Goal: Task Accomplishment & Management: Manage account settings

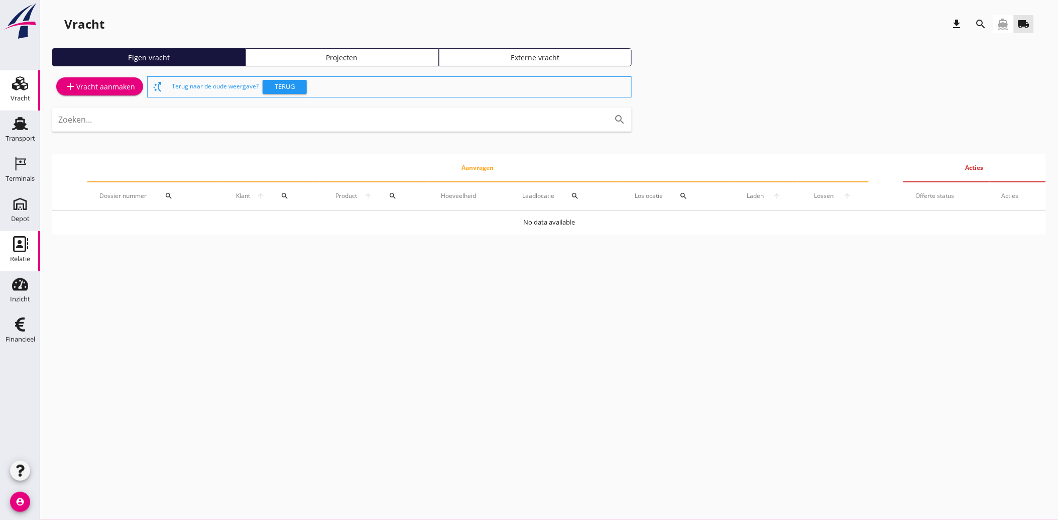
click at [18, 253] on div "Relatie" at bounding box center [20, 259] width 20 height 14
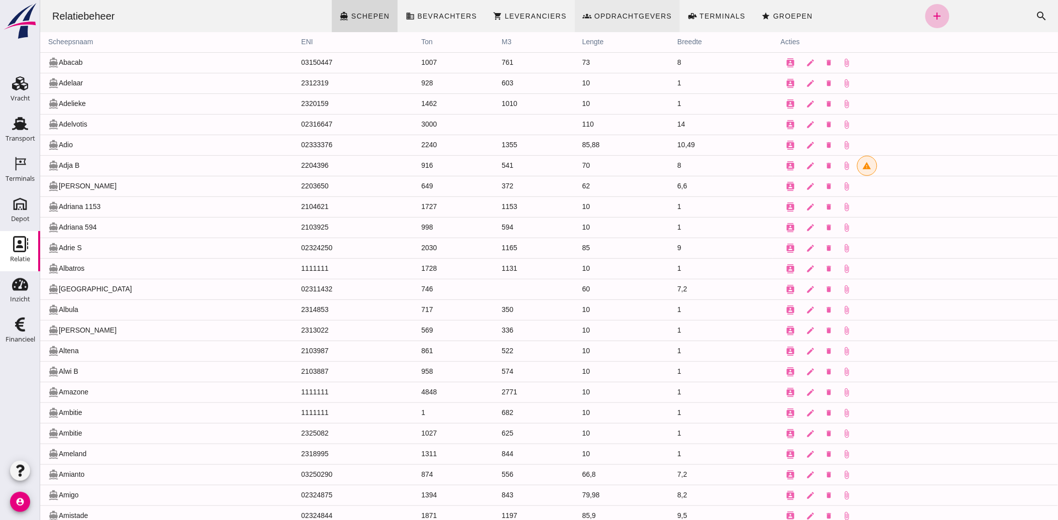
click at [609, 14] on span "Opdrachtgevers" at bounding box center [633, 16] width 78 height 8
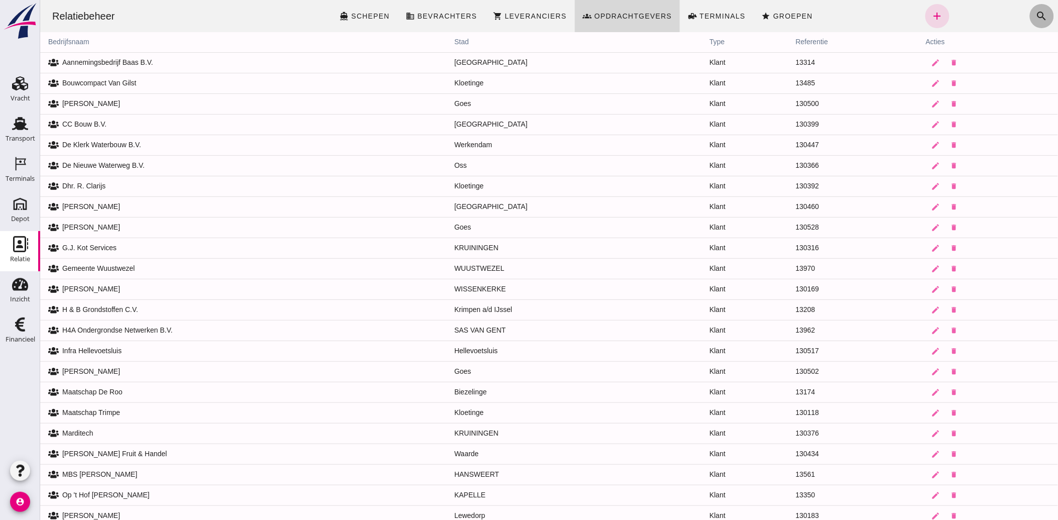
click at [1036, 15] on icon "search" at bounding box center [1042, 16] width 12 height 12
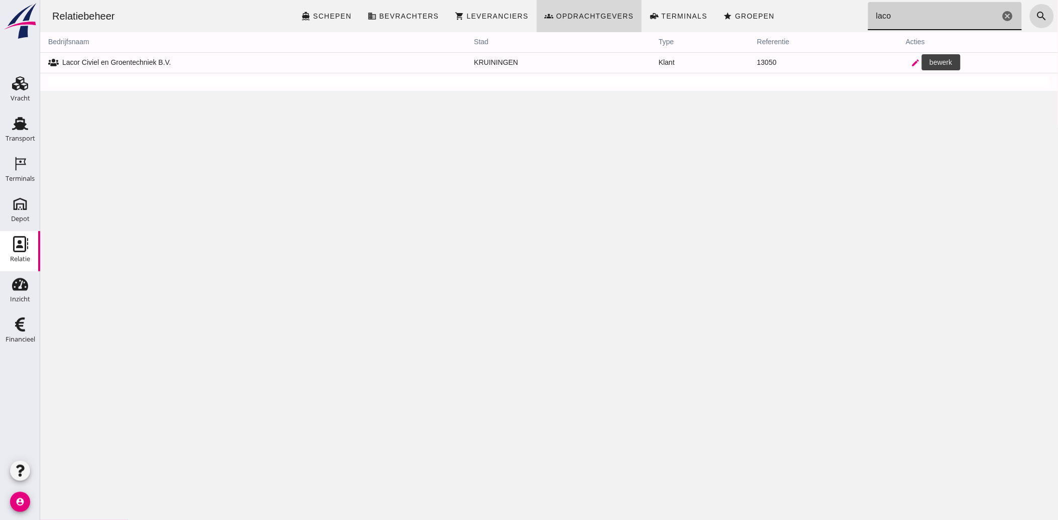
type input "laco"
click at [911, 62] on icon "edit" at bounding box center [915, 62] width 9 height 9
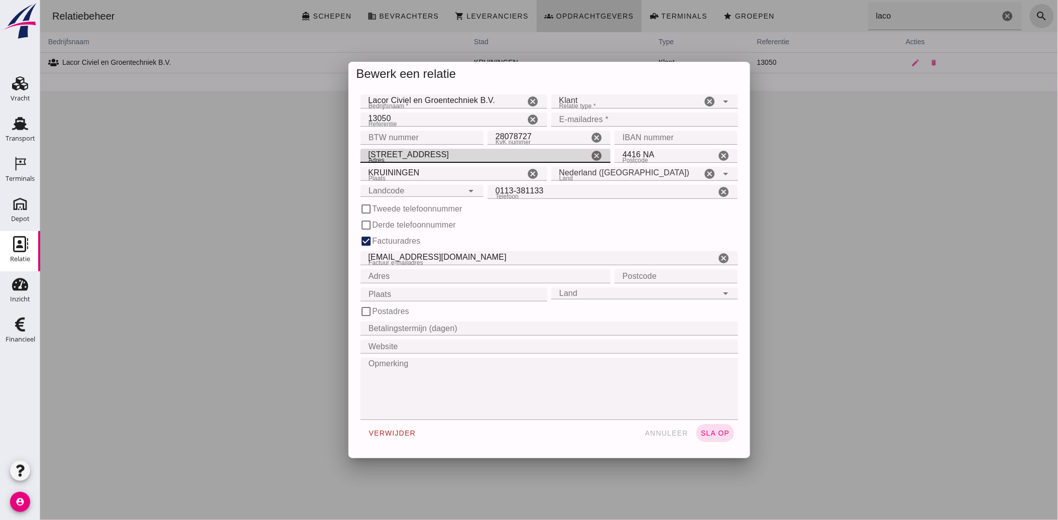
drag, startPoint x: 414, startPoint y: 157, endPoint x: 350, endPoint y: 168, distance: 64.7
click at [350, 167] on div "Bedrijfsnaam * Bedrijfsnaam * Lacor Civiel en Groentechniek B.V. cancel Relatie…" at bounding box center [549, 272] width 402 height 372
type input "Kreeft 23"
type input "4401 [GEOGRAPHIC_DATA]"
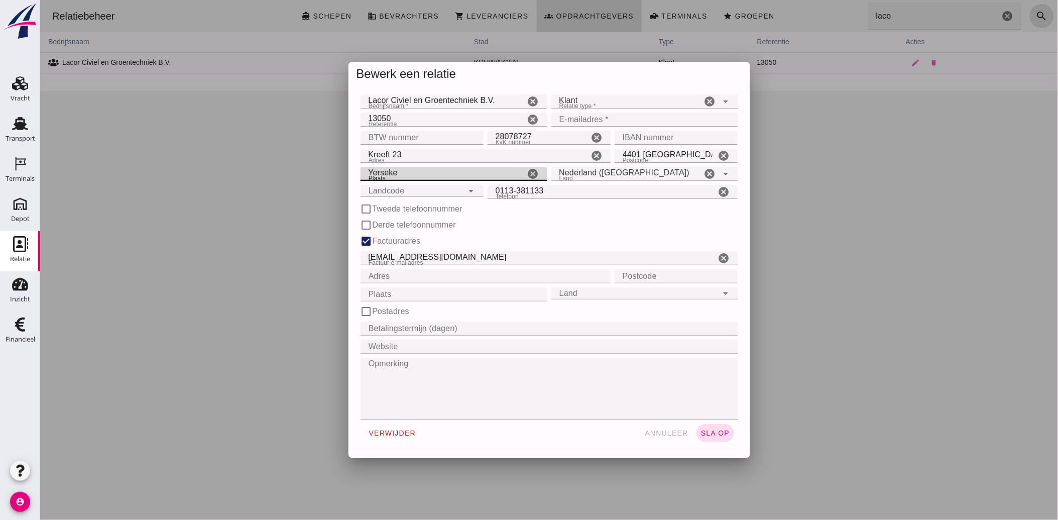
type input "Yerseke"
click at [389, 100] on input "Lacor Civiel en Groentechniek B.V." at bounding box center [442, 101] width 165 height 14
click at [408, 101] on input "Lacor Riool-, Civiel- en Groentechniek B.V." at bounding box center [442, 101] width 165 height 14
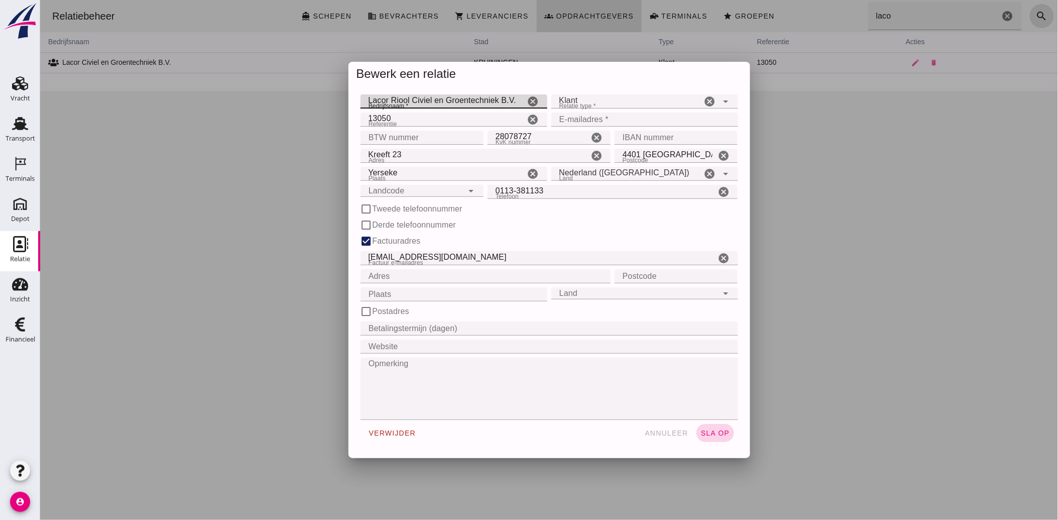
type input "Lacor Riool Civiel en Groentechniek B.V."
click at [718, 434] on span "sla op" at bounding box center [715, 433] width 30 height 8
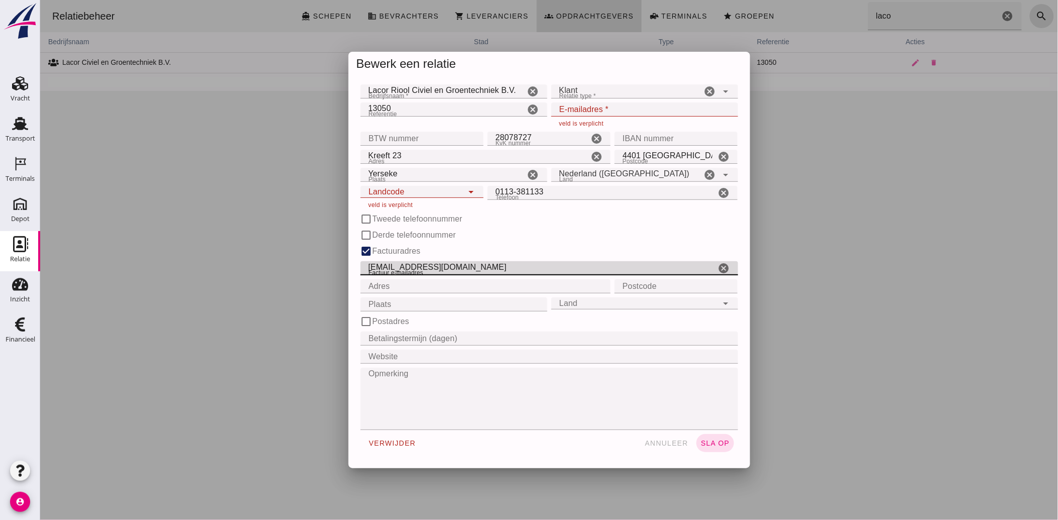
drag, startPoint x: 442, startPoint y: 267, endPoint x: 362, endPoint y: 270, distance: 79.9
click at [362, 270] on input "[EMAIL_ADDRESS][DOMAIN_NAME]" at bounding box center [538, 268] width 356 height 14
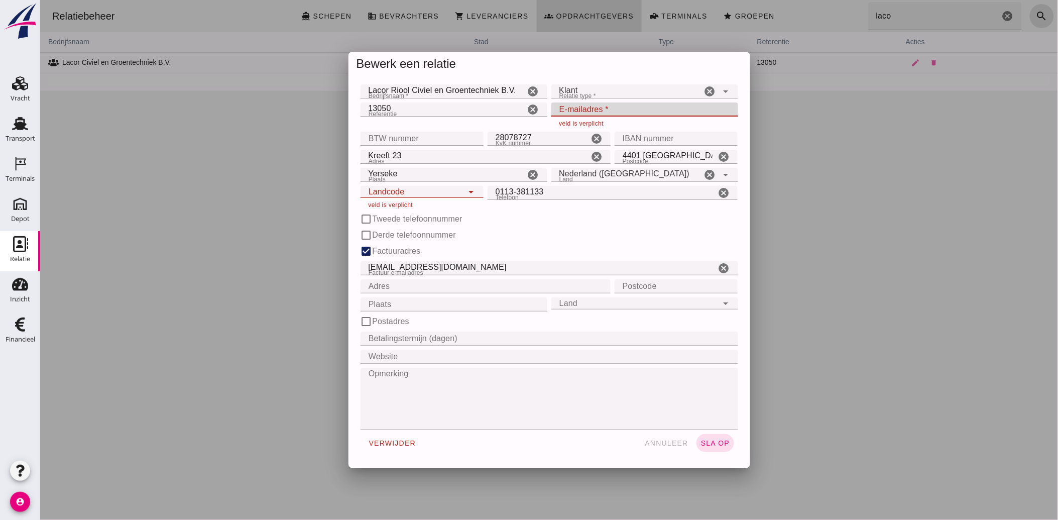
click at [578, 104] on input "E-mailadres *" at bounding box center [641, 109] width 181 height 14
paste input "[EMAIL_ADDRESS][DOMAIN_NAME]"
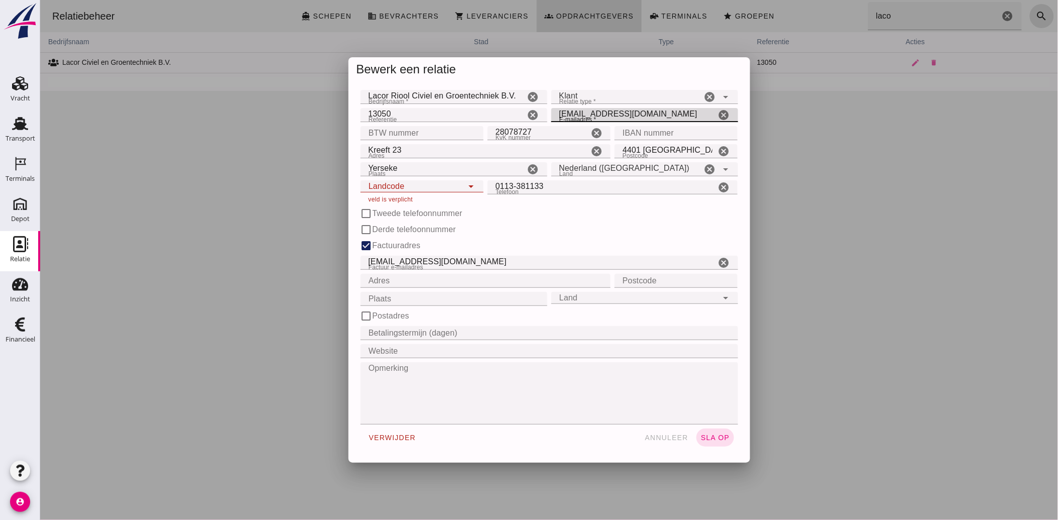
type input "[EMAIL_ADDRESS][DOMAIN_NAME]"
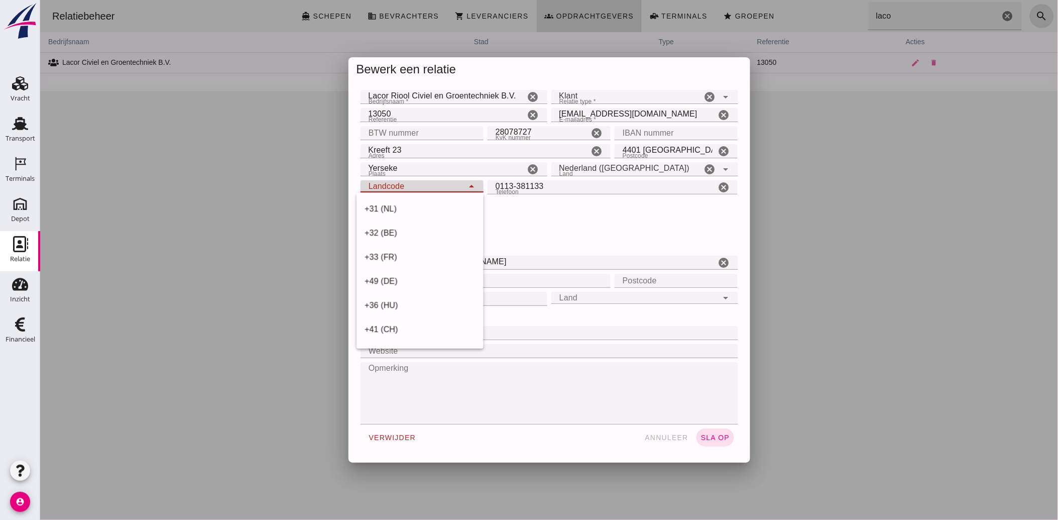
click at [419, 187] on div "Landcode Landcode" at bounding box center [411, 186] width 103 height 12
click at [407, 212] on div "+31 (NL)" at bounding box center [419, 209] width 111 height 12
type input "+31 (NL)"
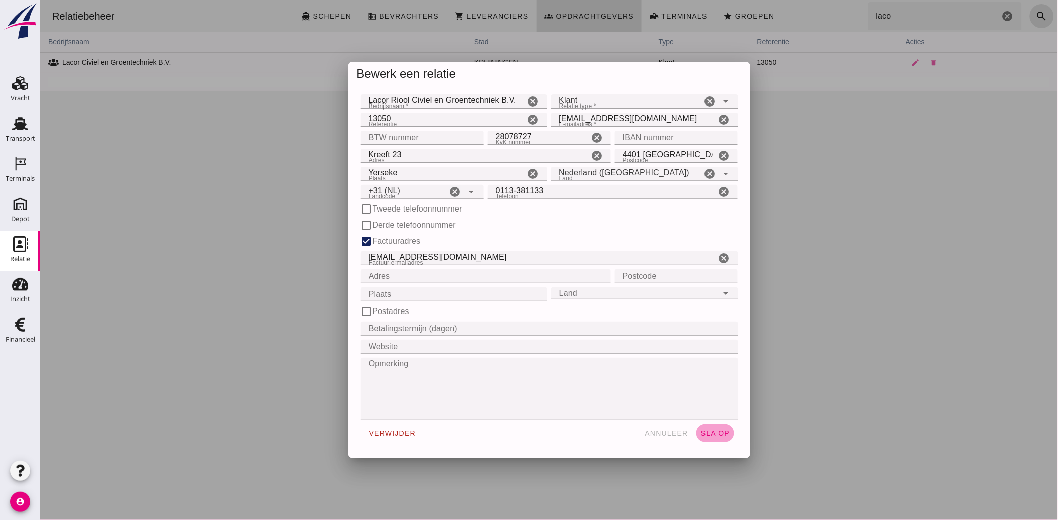
click at [708, 432] on span "sla op" at bounding box center [715, 433] width 30 height 8
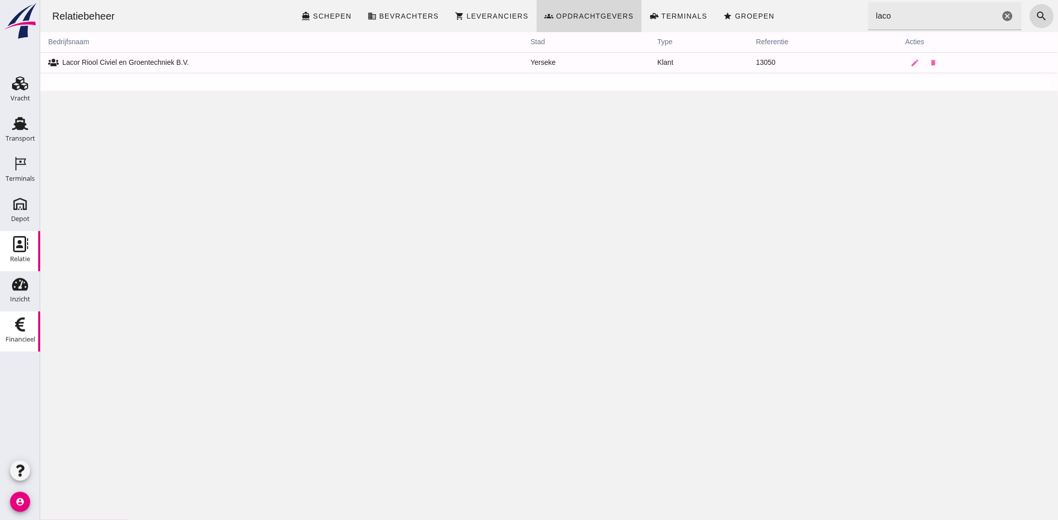
click at [16, 314] on link "Financieel Financieel" at bounding box center [20, 331] width 40 height 40
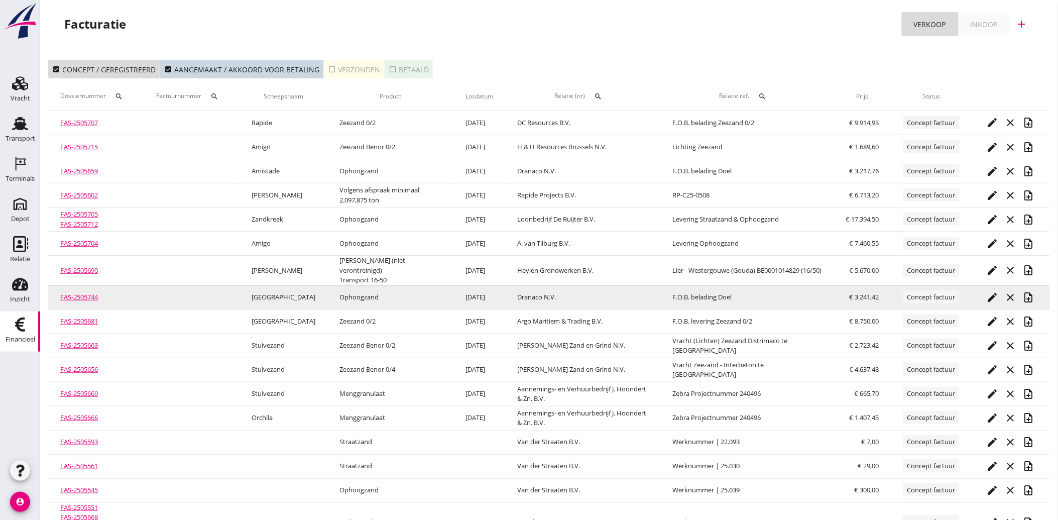
scroll to position [32, 0]
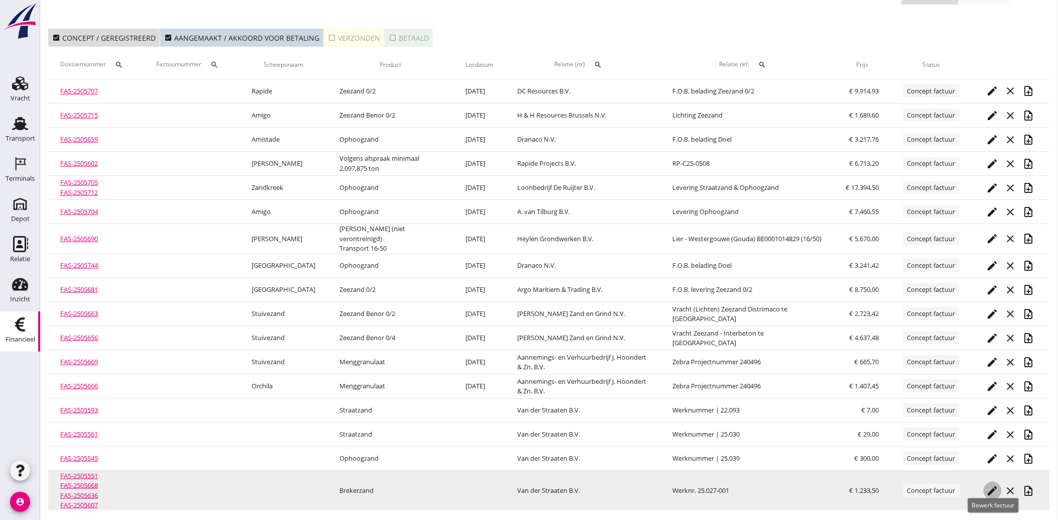
click at [992, 485] on icon "edit" at bounding box center [993, 491] width 12 height 12
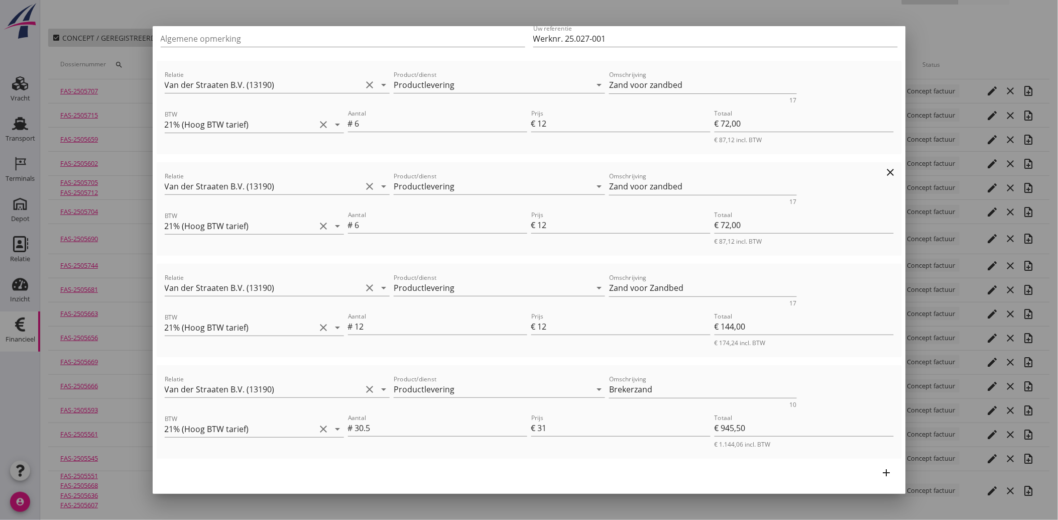
scroll to position [194, 0]
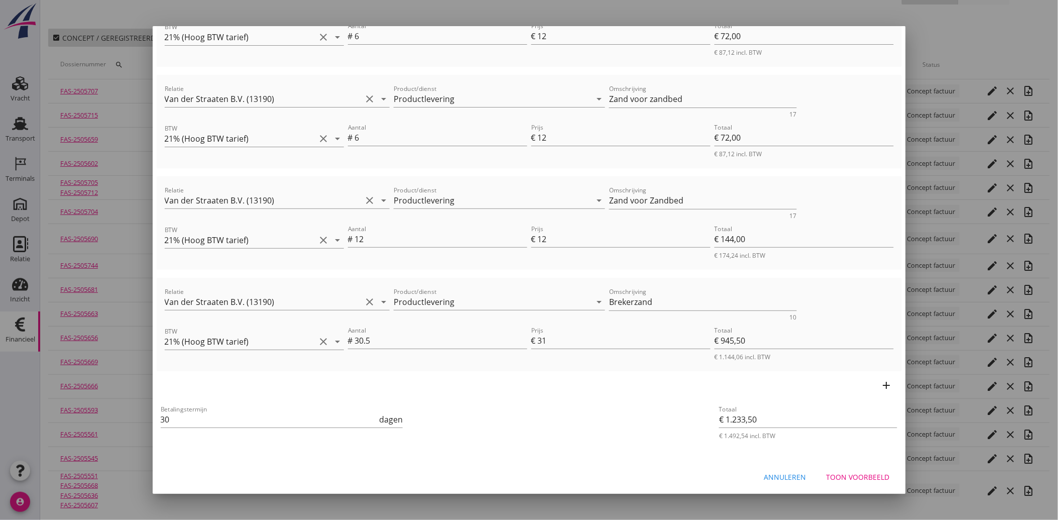
click at [860, 472] on div "Toon voorbeeld" at bounding box center [858, 477] width 63 height 11
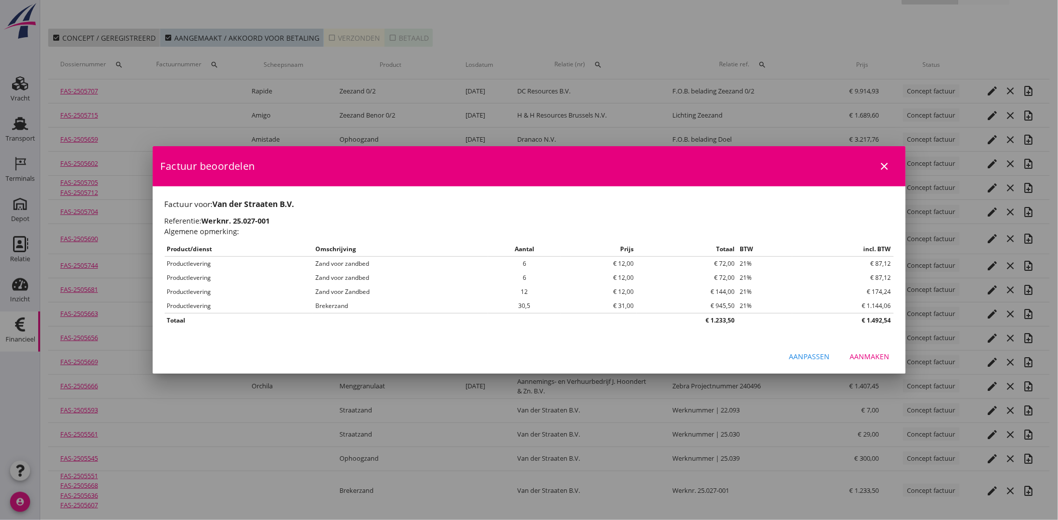
scroll to position [0, 0]
click at [873, 355] on div "Aanmaken" at bounding box center [870, 356] width 40 height 11
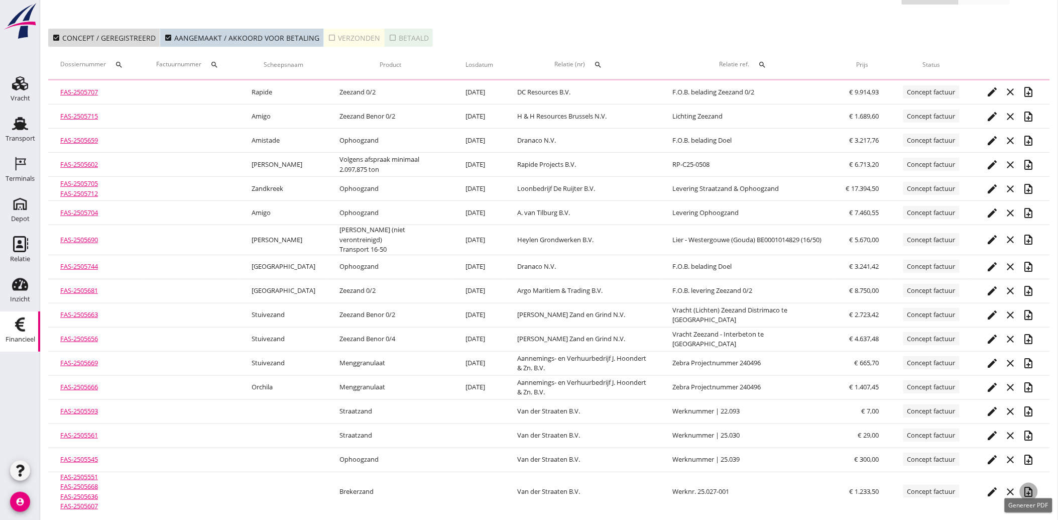
click at [1028, 486] on icon "note_add" at bounding box center [1029, 492] width 12 height 12
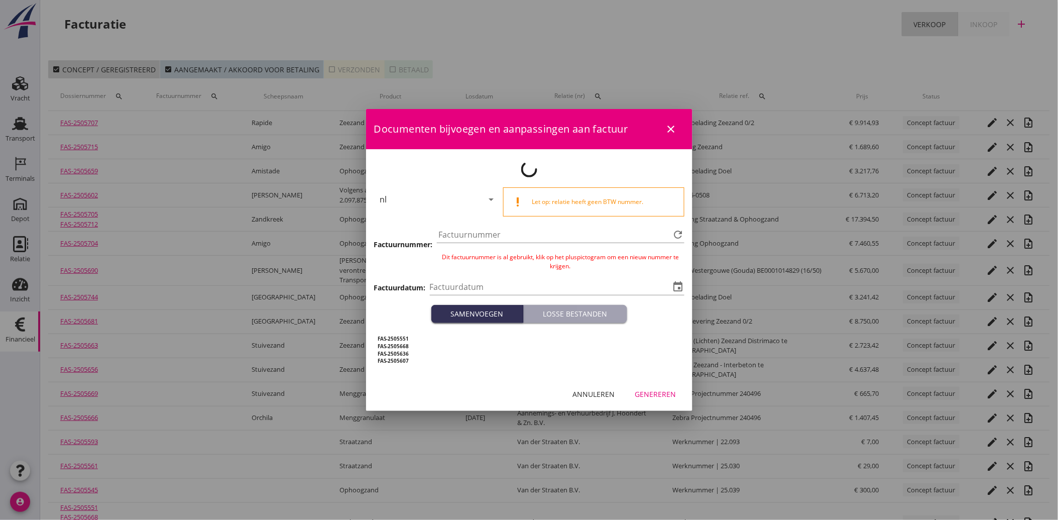
type input "[DATE]"
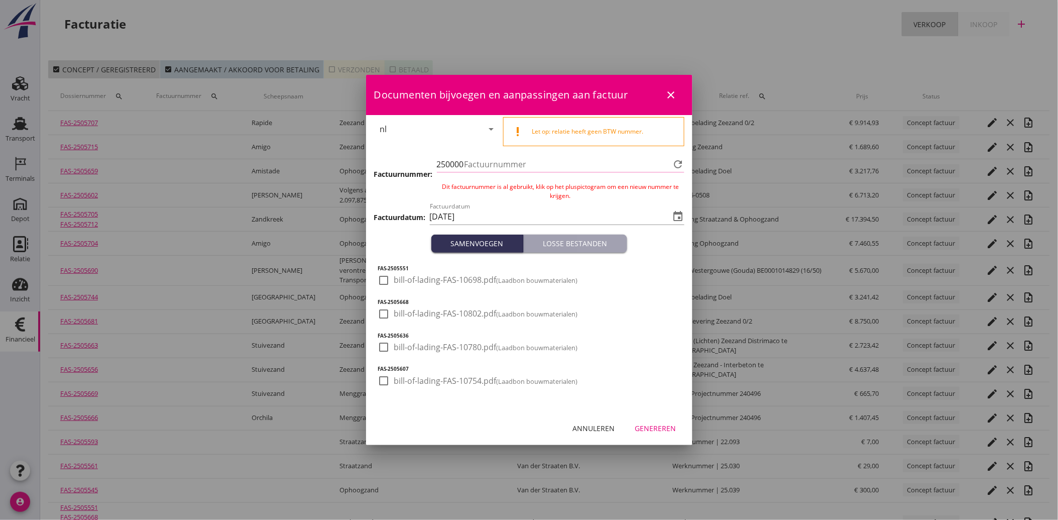
type input "3979"
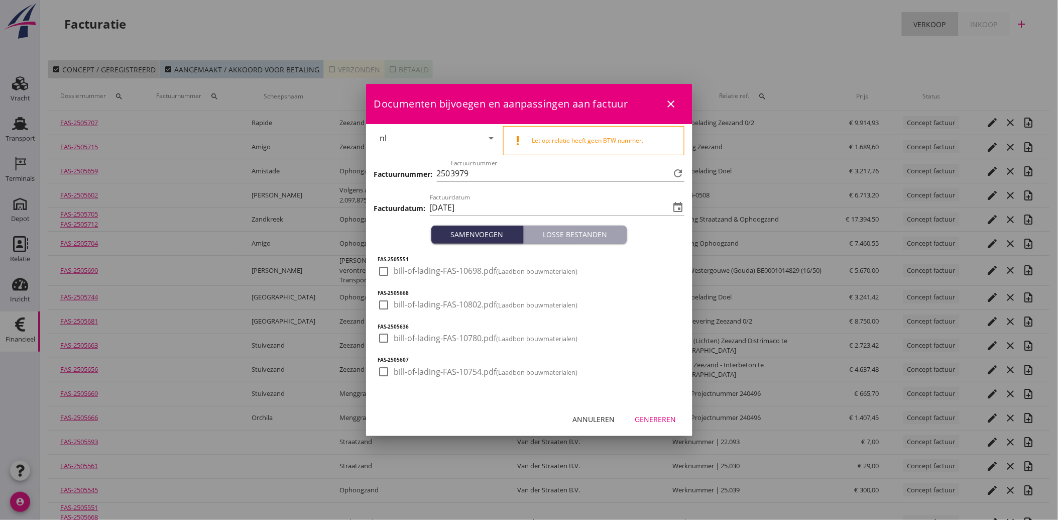
drag, startPoint x: 386, startPoint y: 272, endPoint x: 387, endPoint y: 283, distance: 11.1
click at [386, 272] on div at bounding box center [384, 271] width 17 height 17
checkbox input "true"
click at [388, 305] on div at bounding box center [384, 304] width 17 height 17
checkbox input "true"
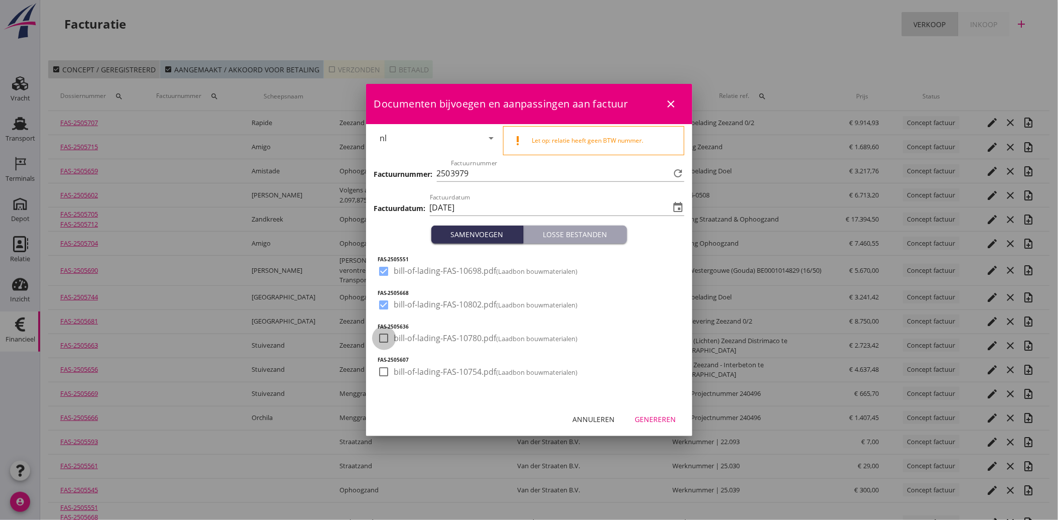
drag, startPoint x: 384, startPoint y: 335, endPoint x: 379, endPoint y: 367, distance: 32.0
click at [383, 340] on div at bounding box center [384, 337] width 17 height 17
checkbox input "true"
drag, startPoint x: 379, startPoint y: 368, endPoint x: 395, endPoint y: 390, distance: 27.6
click at [379, 370] on div at bounding box center [384, 371] width 17 height 17
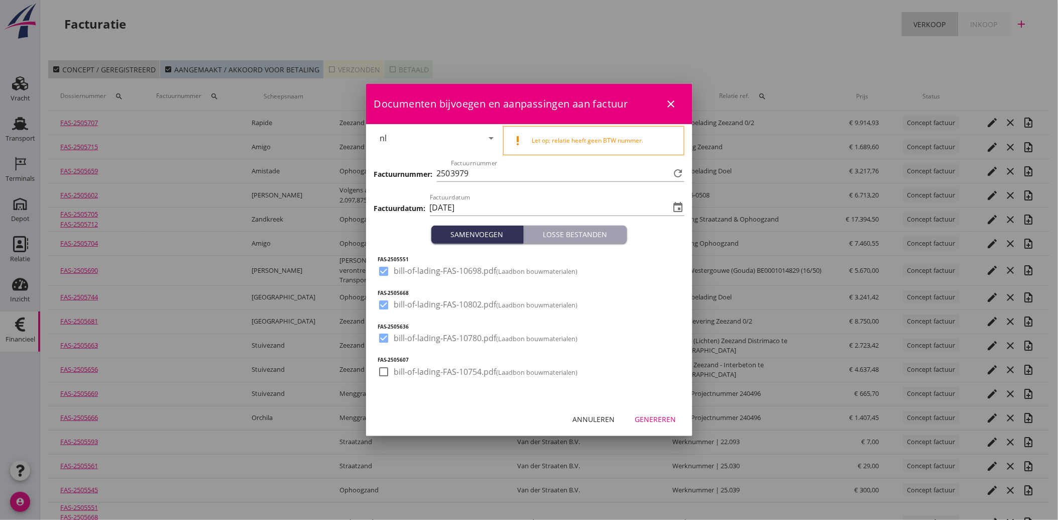
checkbox input "true"
click at [658, 418] on div "Genereren" at bounding box center [655, 419] width 41 height 11
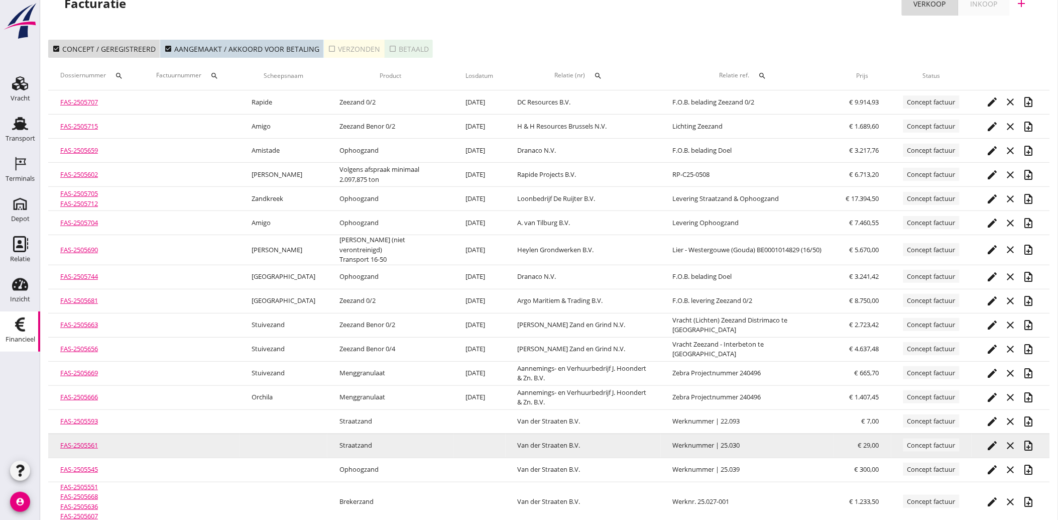
scroll to position [32, 0]
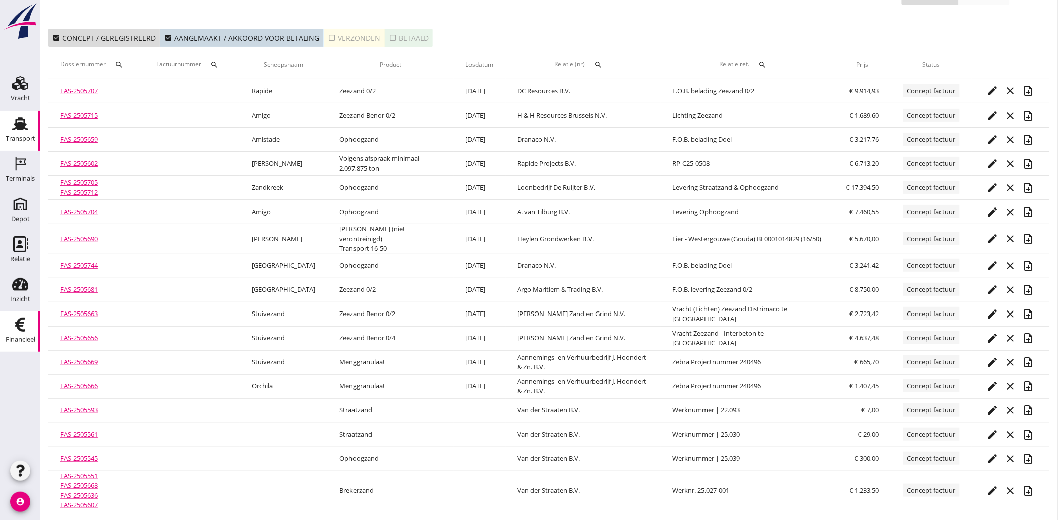
click at [28, 128] on div "Transport" at bounding box center [20, 124] width 24 height 16
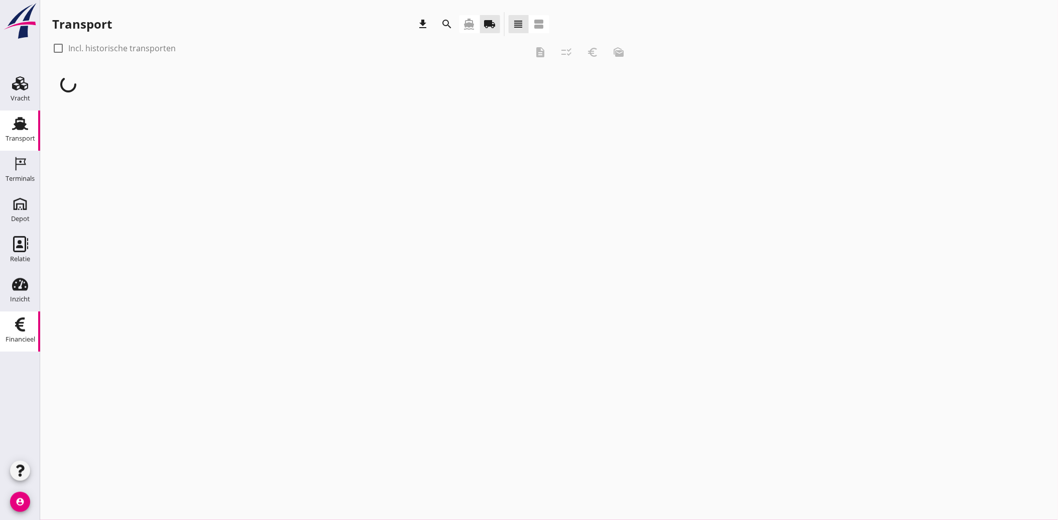
click at [17, 329] on icon "Financieel" at bounding box center [20, 324] width 16 height 16
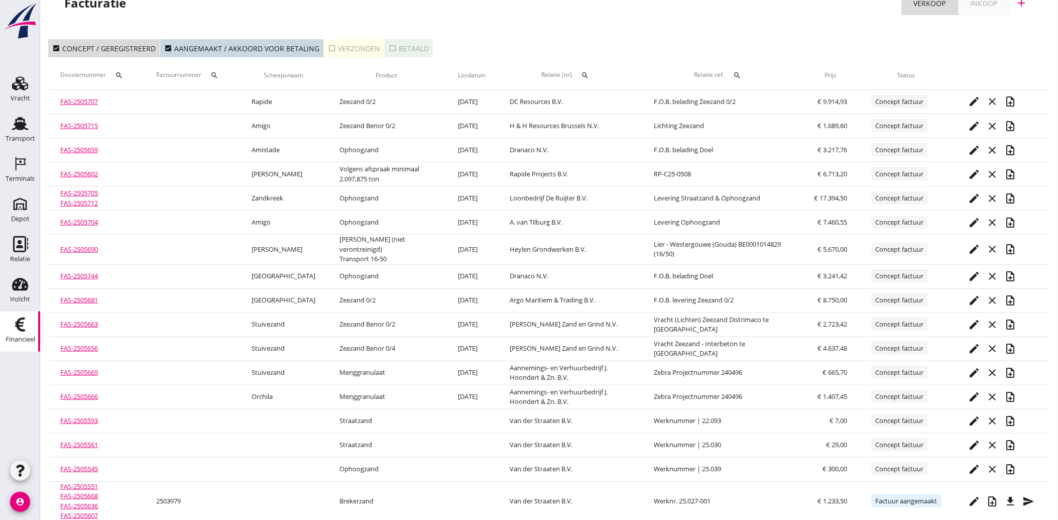
scroll to position [32, 0]
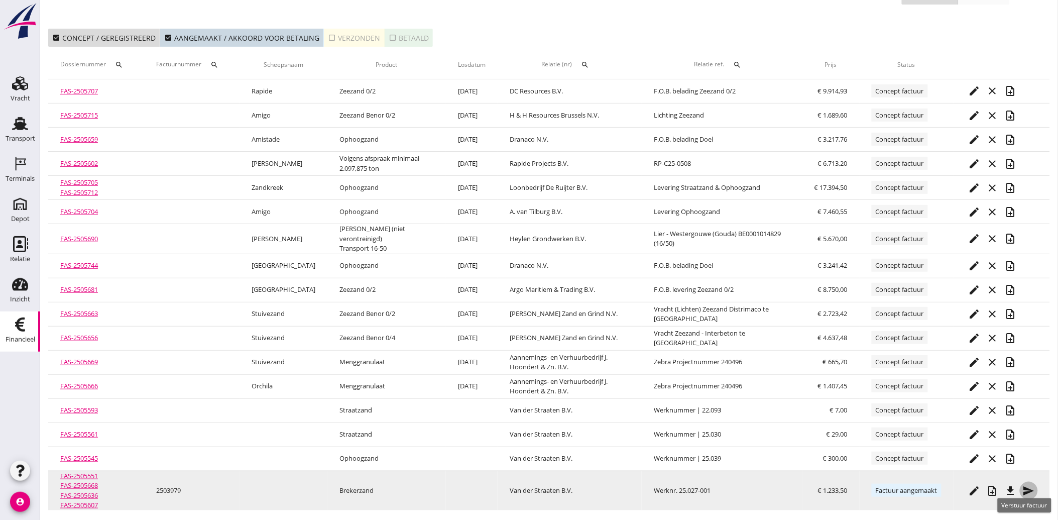
click at [1034, 486] on icon "send" at bounding box center [1029, 491] width 12 height 12
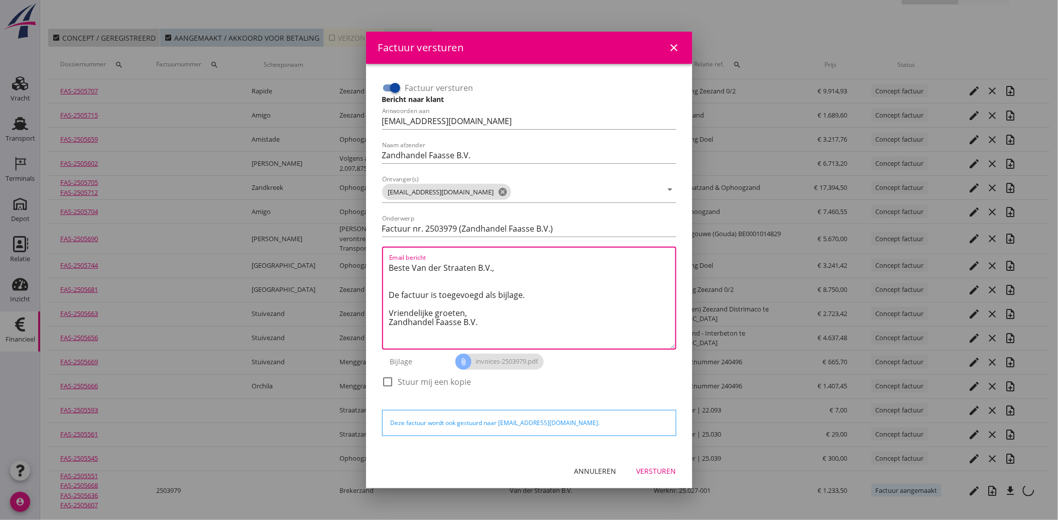
drag, startPoint x: 484, startPoint y: 325, endPoint x: 378, endPoint y: 254, distance: 127.9
click at [378, 254] on div "Factuur versturen Bericht naar klant Antwoorden aan [EMAIL_ADDRESS][DOMAIN_NAME…" at bounding box center [529, 239] width 302 height 327
paste textarea "Geachte heer/mevrouw, Hierbij zenden wij u onze factuur i.v.m. de door ons aan …"
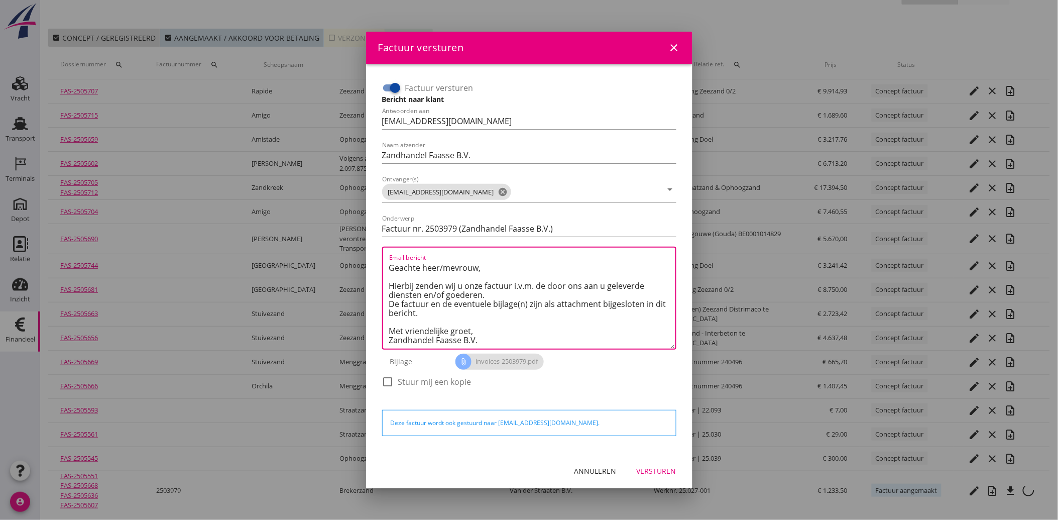
scroll to position [6, 0]
type textarea "Geachte heer/mevrouw, Hierbij zenden wij u onze factuur i.v.m. de door ons aan …"
click at [649, 468] on div "Versturen" at bounding box center [657, 471] width 40 height 11
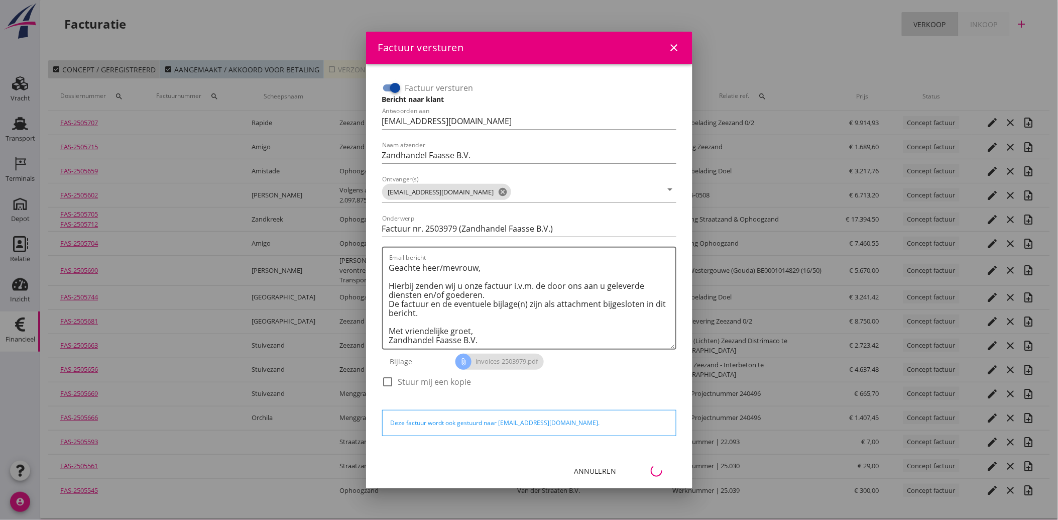
scroll to position [0, 0]
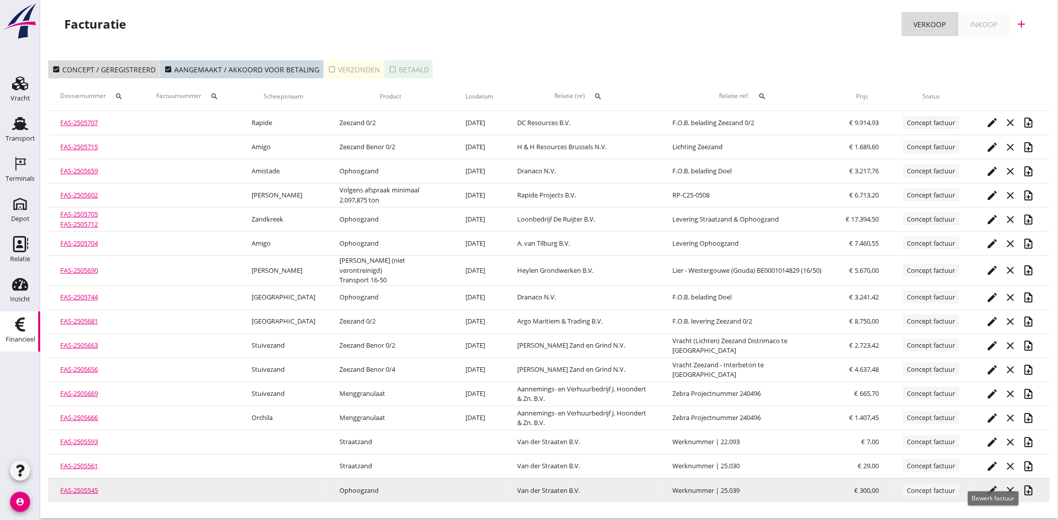
click at [991, 484] on icon "edit" at bounding box center [993, 490] width 12 height 12
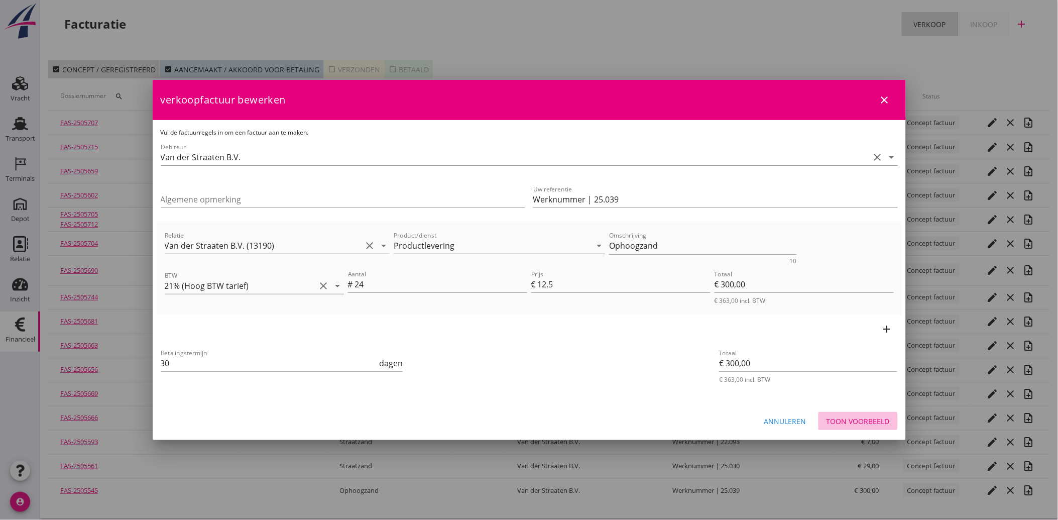
click at [884, 425] on div "Toon voorbeeld" at bounding box center [858, 421] width 63 height 11
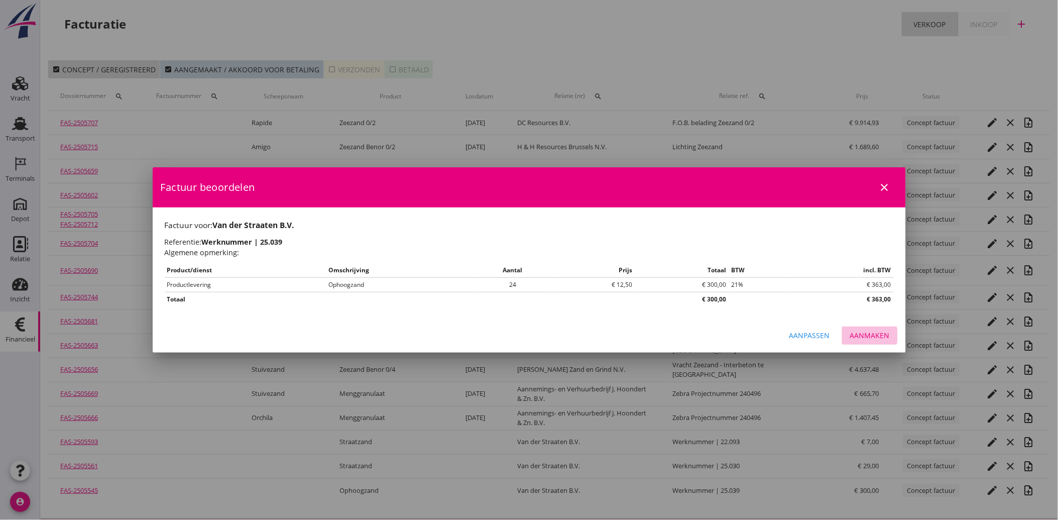
click at [880, 330] on div "Aanmaken" at bounding box center [870, 335] width 40 height 11
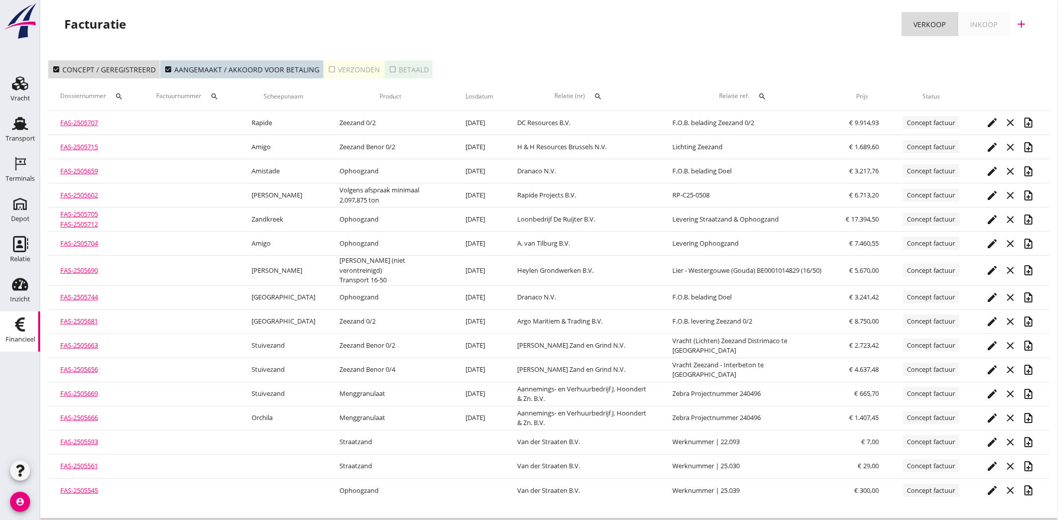
drag, startPoint x: 23, startPoint y: 132, endPoint x: 33, endPoint y: 346, distance: 213.7
click at [23, 132] on div "Transport" at bounding box center [21, 139] width 30 height 14
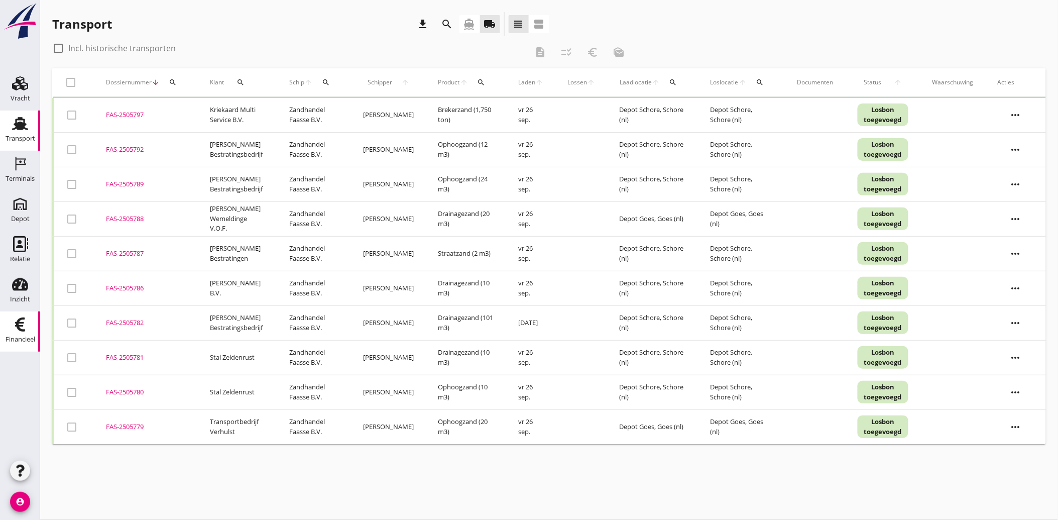
click at [29, 335] on div "Financieel" at bounding box center [21, 339] width 30 height 14
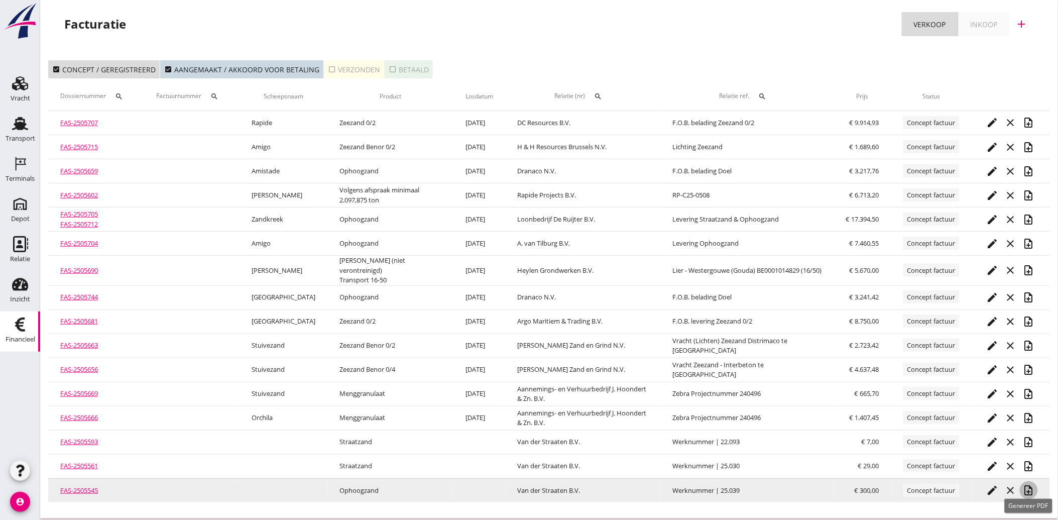
click at [1028, 484] on icon "note_add" at bounding box center [1029, 490] width 12 height 12
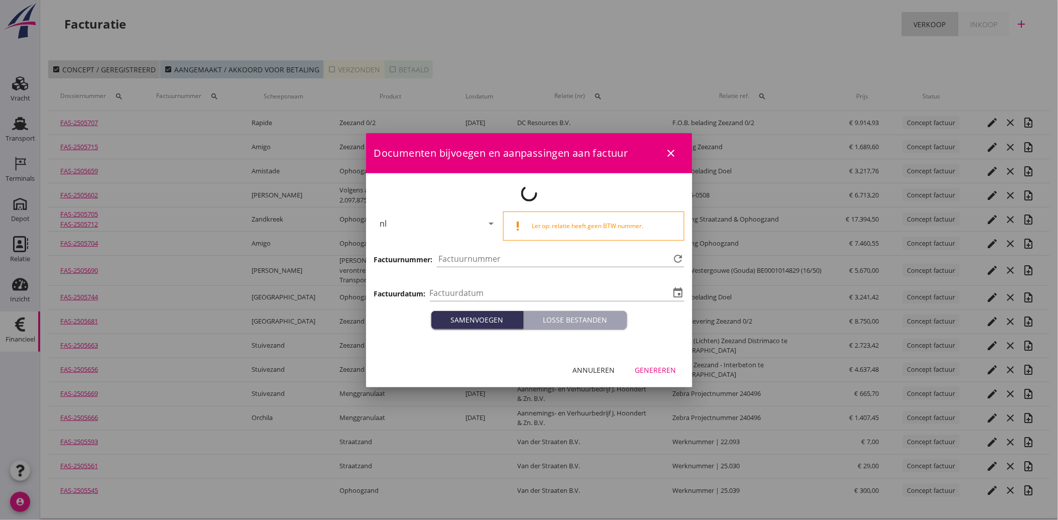
type input "[DATE]"
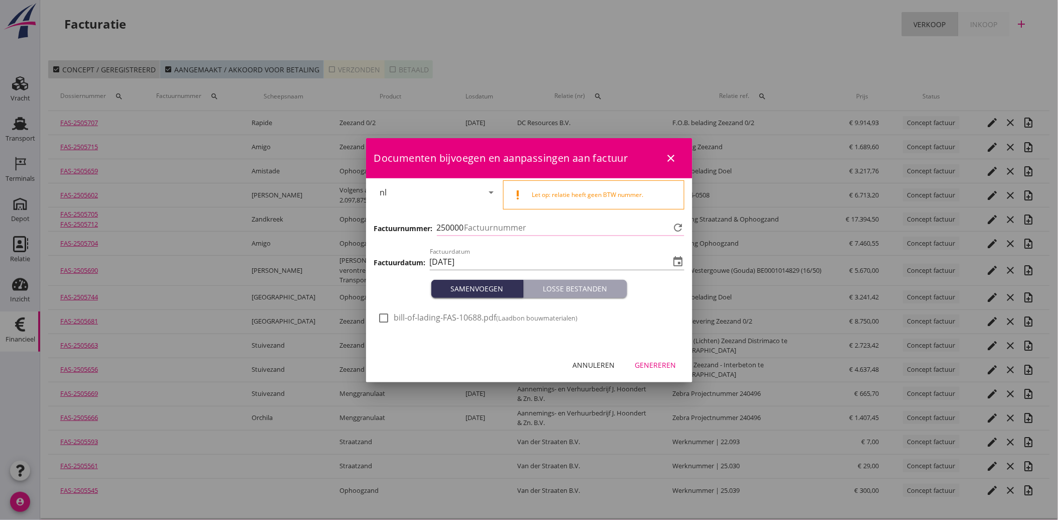
type input "3980"
click at [389, 319] on div at bounding box center [384, 317] width 17 height 17
checkbox input "true"
click at [675, 369] on div "Genereren" at bounding box center [655, 365] width 41 height 11
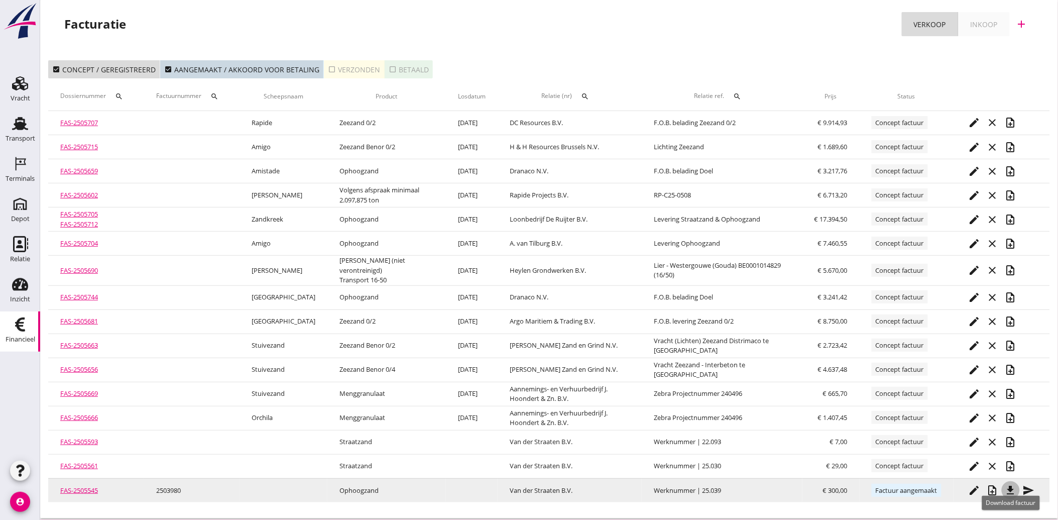
click at [1009, 484] on icon "file_download" at bounding box center [1011, 490] width 12 height 12
click at [1027, 484] on icon "send" at bounding box center [1029, 490] width 12 height 12
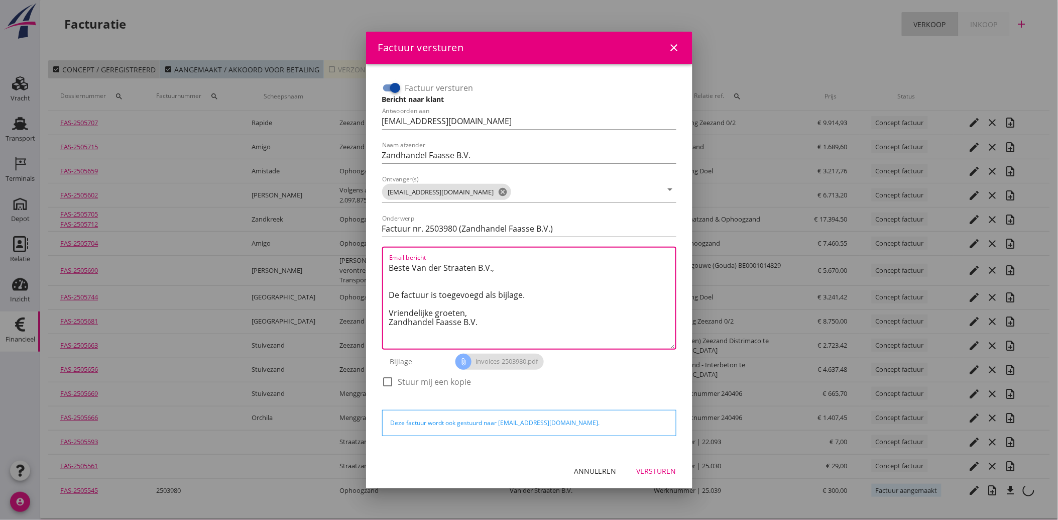
drag, startPoint x: 493, startPoint y: 327, endPoint x: 365, endPoint y: 266, distance: 142.0
click at [365, 266] on div "Factuur versturen close Factuur versturen Bericht naar klant Antwoorden aan [EM…" at bounding box center [529, 260] width 1058 height 520
paste textarea "Geachte heer/mevrouw, Hierbij zenden wij u onze factuur i.v.m. de door ons aan …"
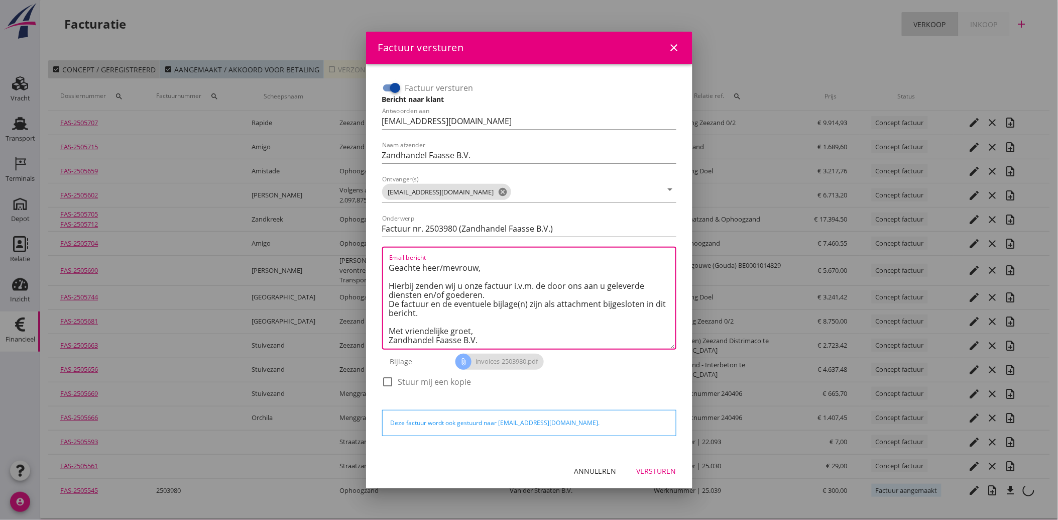
scroll to position [6, 0]
type textarea "Geachte heer/mevrouw, Hierbij zenden wij u onze factuur i.v.m. de door ons aan …"
click at [662, 473] on div "Versturen" at bounding box center [657, 471] width 40 height 11
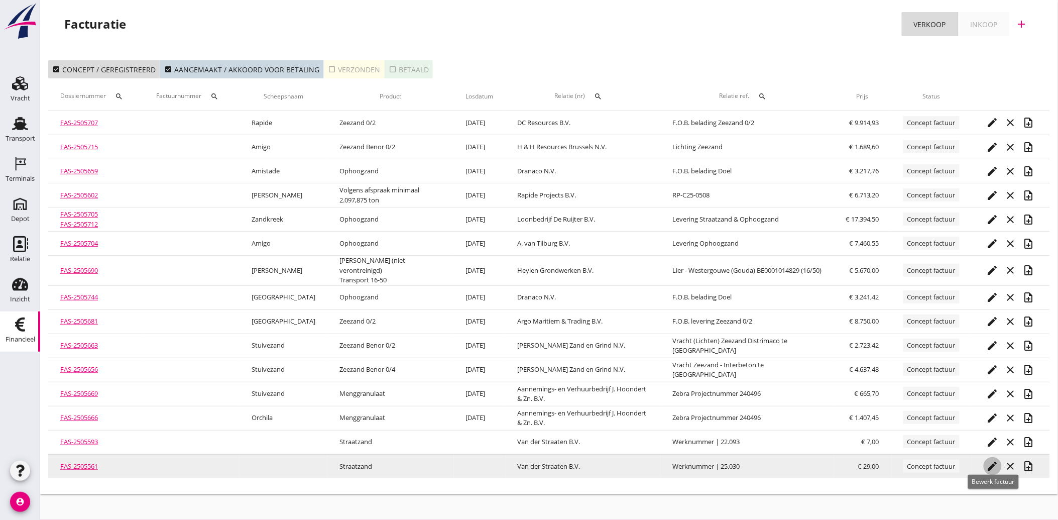
click at [995, 460] on icon "edit" at bounding box center [993, 466] width 12 height 12
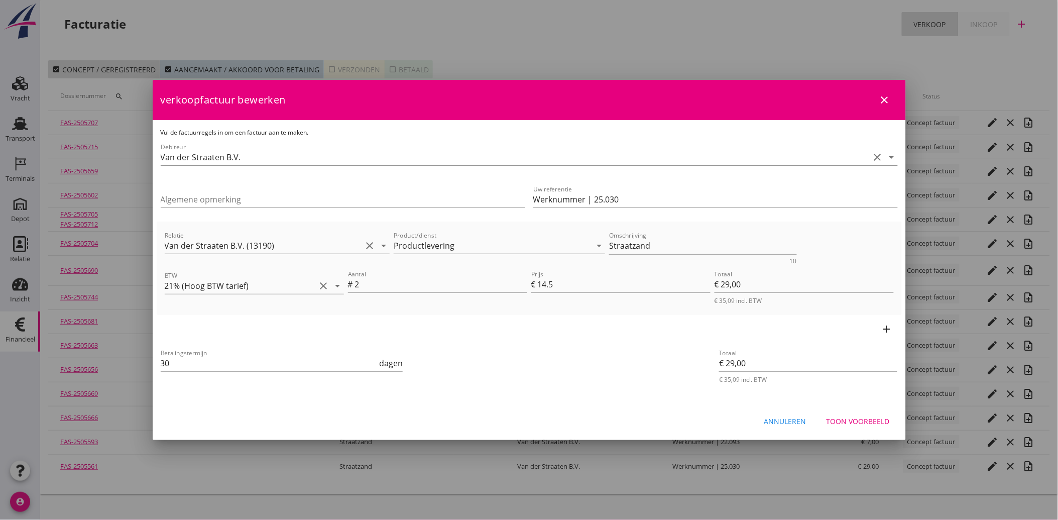
click at [859, 414] on button "Toon voorbeeld" at bounding box center [858, 421] width 79 height 18
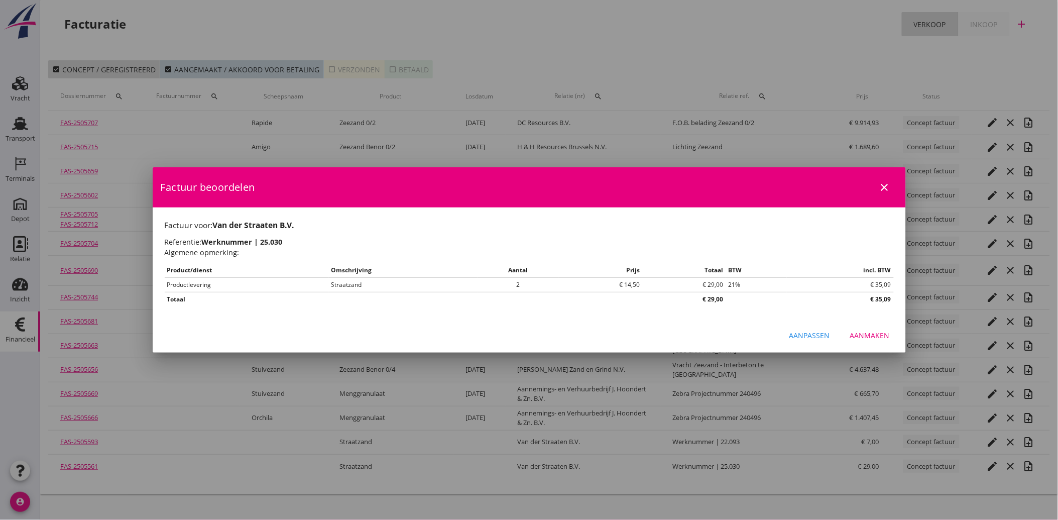
click at [870, 330] on div "Aanmaken" at bounding box center [870, 335] width 40 height 11
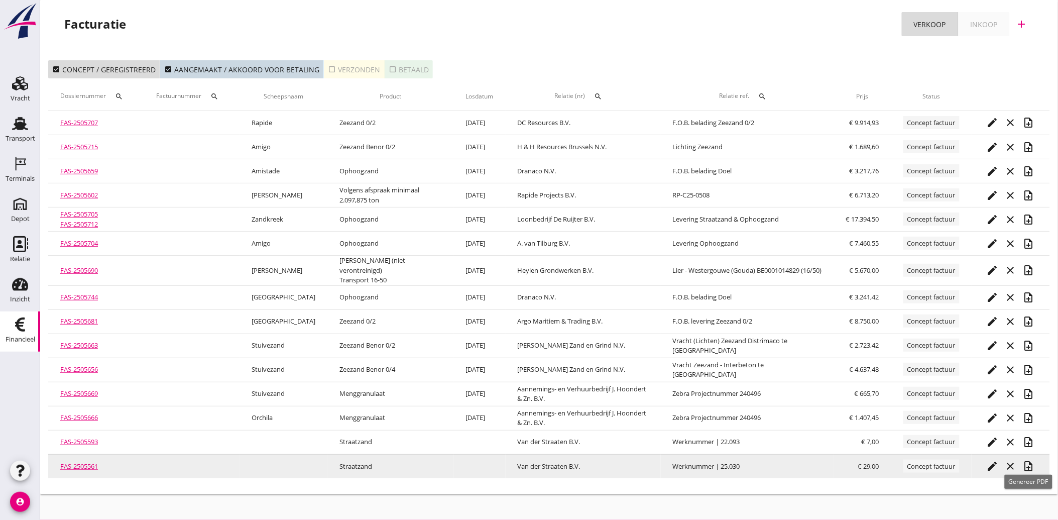
click at [1033, 460] on icon "note_add" at bounding box center [1029, 466] width 12 height 12
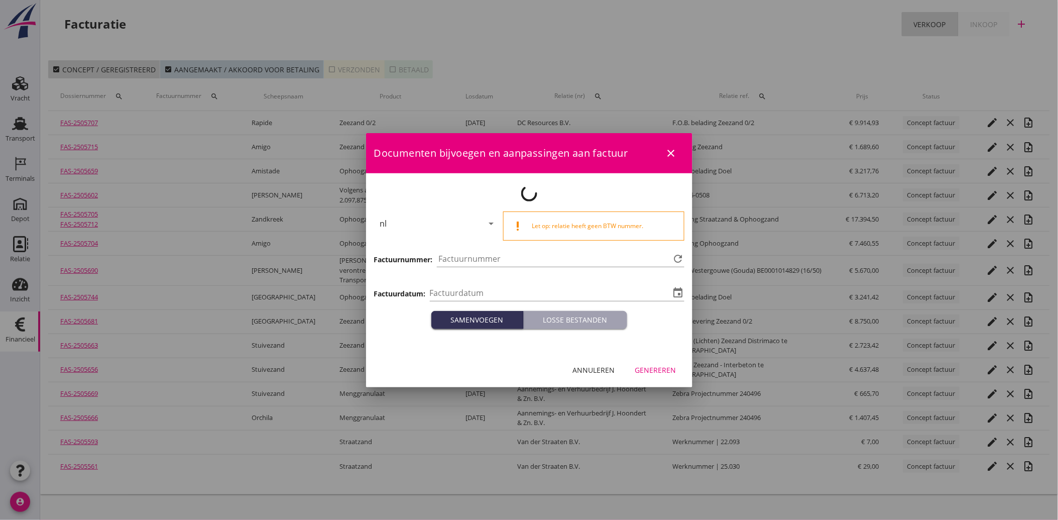
type input "[DATE]"
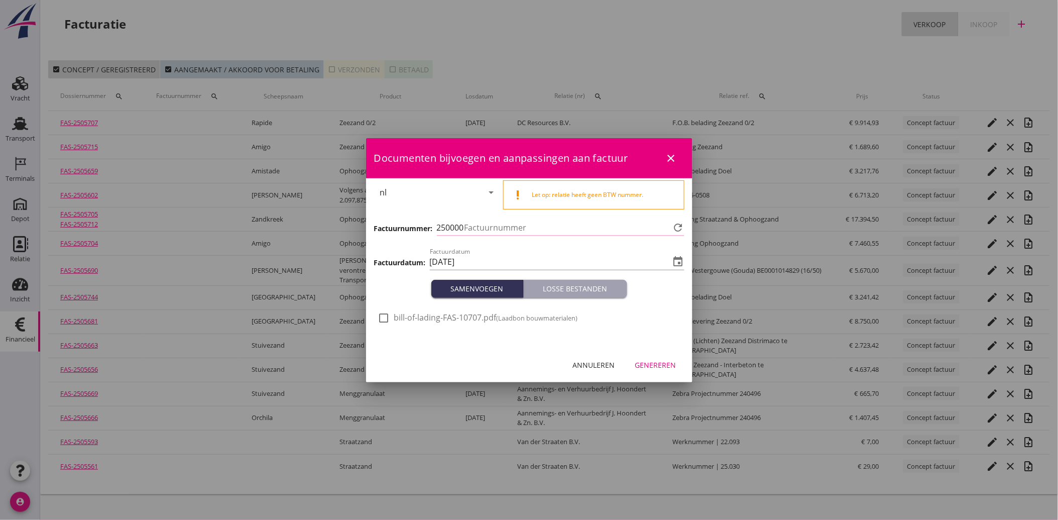
type input "3981"
click at [385, 317] on div at bounding box center [384, 317] width 17 height 17
checkbox input "true"
click at [677, 361] on button "Genereren" at bounding box center [655, 365] width 57 height 18
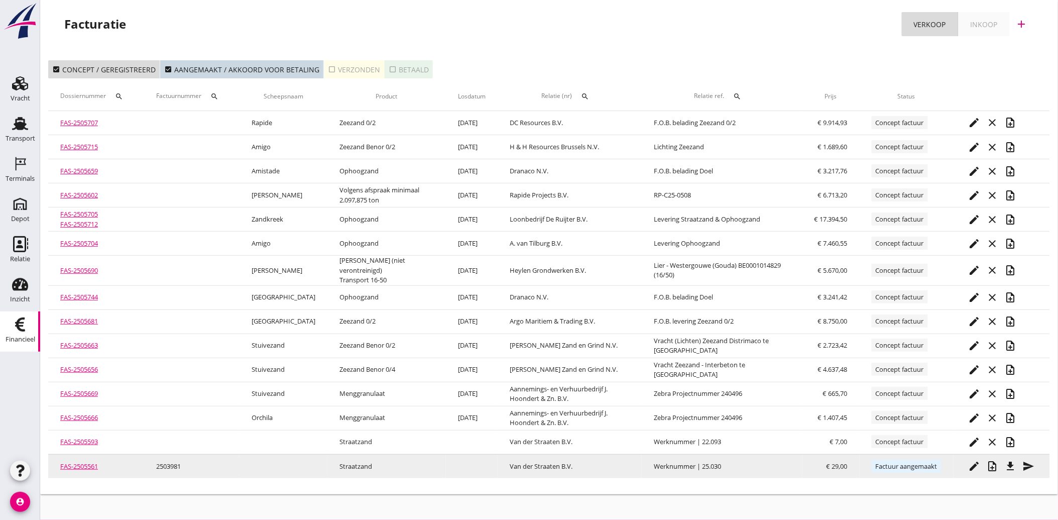
click at [1033, 460] on icon "send" at bounding box center [1029, 466] width 12 height 12
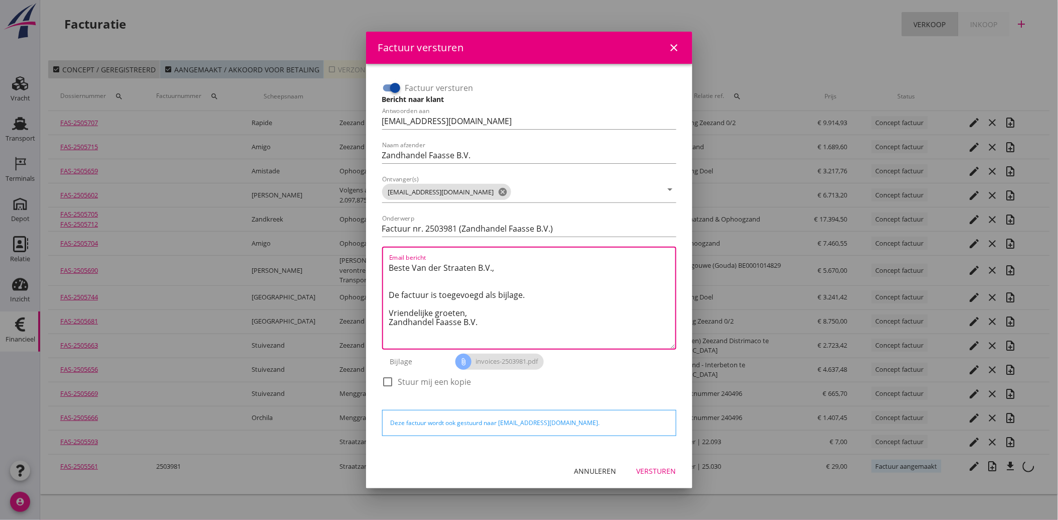
drag, startPoint x: 480, startPoint y: 321, endPoint x: 376, endPoint y: 259, distance: 121.4
click at [376, 259] on div "Factuur versturen Bericht naar klant Antwoorden aan [EMAIL_ADDRESS][DOMAIN_NAME…" at bounding box center [529, 259] width 310 height 374
paste textarea "Geachte heer/mevrouw, Hierbij zenden wij u onze factuur i.v.m. de door ons aan …"
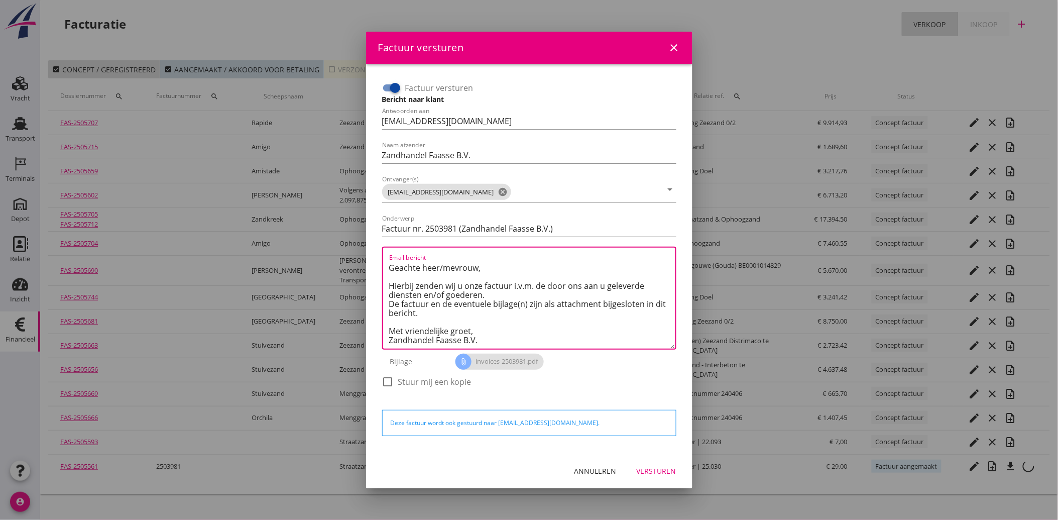
type textarea "Geachte heer/mevrouw, Hierbij zenden wij u onze factuur i.v.m. de door ons aan …"
click at [655, 466] on div "Versturen" at bounding box center [657, 471] width 40 height 11
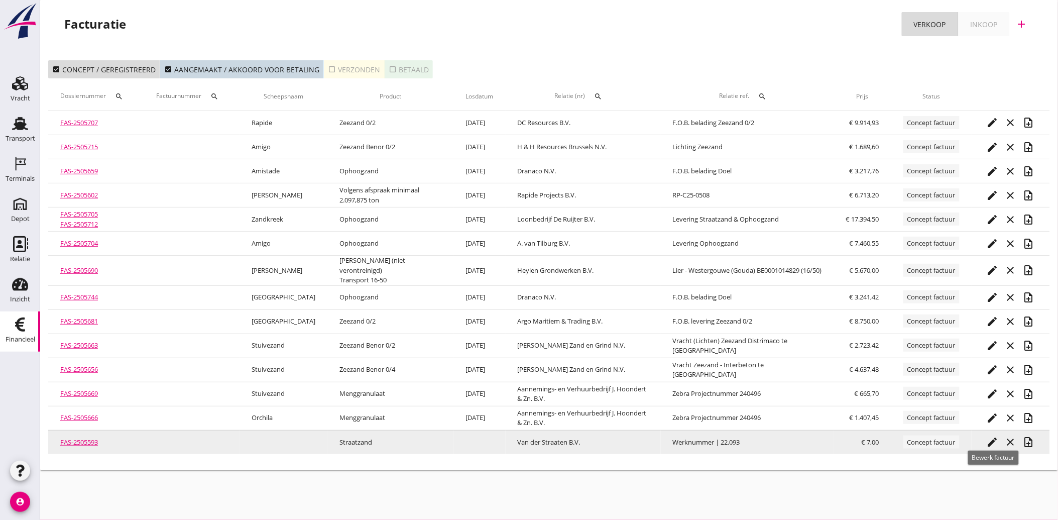
click at [990, 437] on icon "edit" at bounding box center [993, 442] width 12 height 12
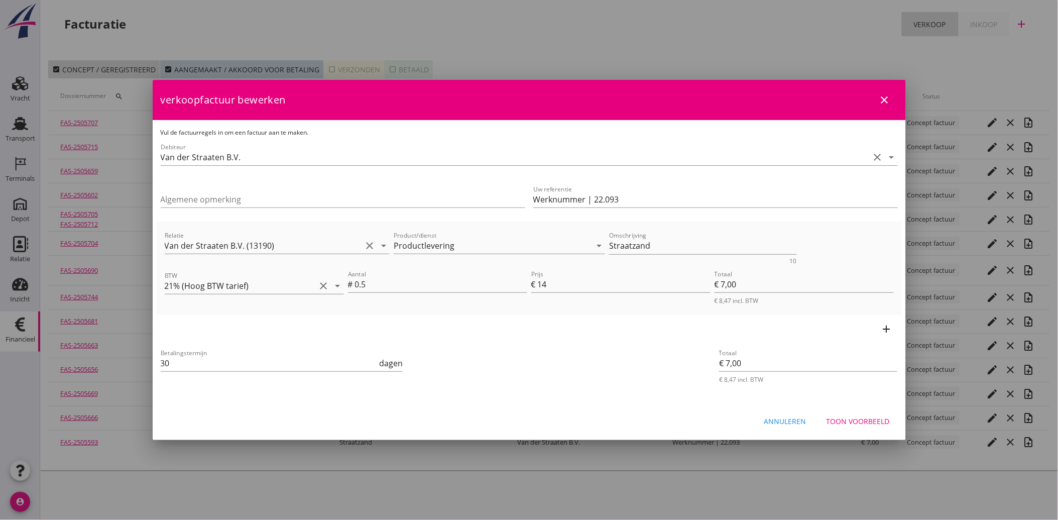
click at [857, 416] on div "Toon voorbeeld" at bounding box center [858, 421] width 63 height 11
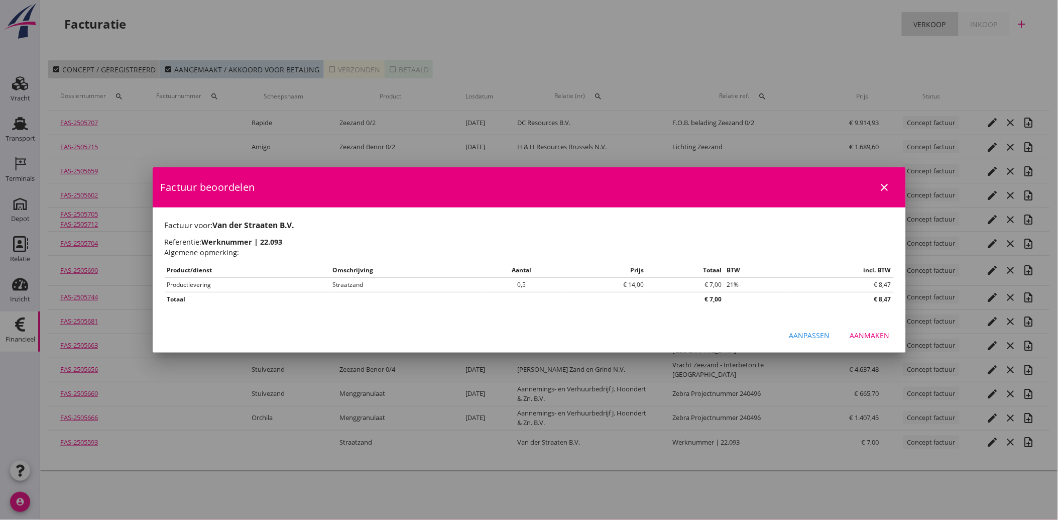
click at [884, 324] on div "Aanpassen Aanmaken" at bounding box center [529, 335] width 753 height 34
click at [876, 335] on div "Aanmaken" at bounding box center [870, 335] width 40 height 11
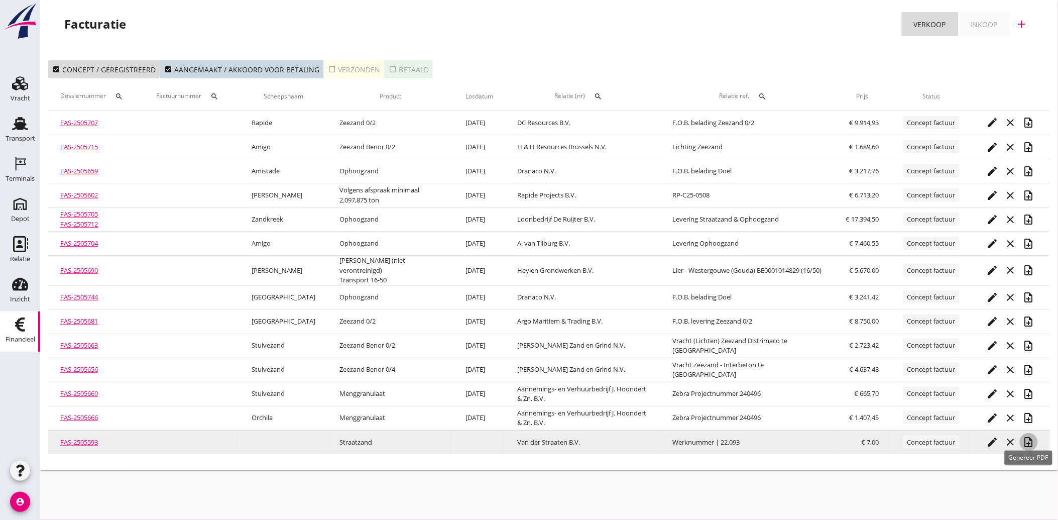
click at [1027, 436] on icon "note_add" at bounding box center [1029, 442] width 12 height 12
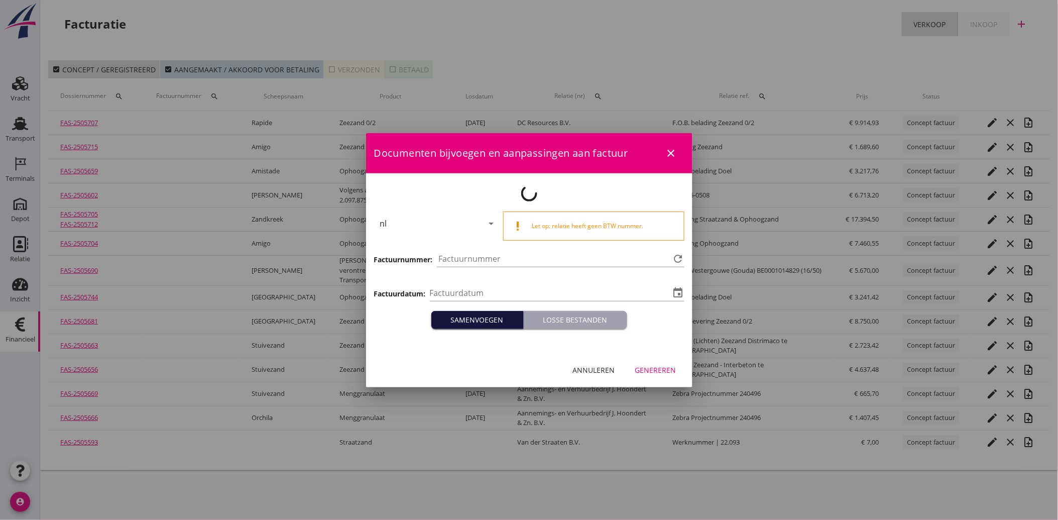
type input "[DATE]"
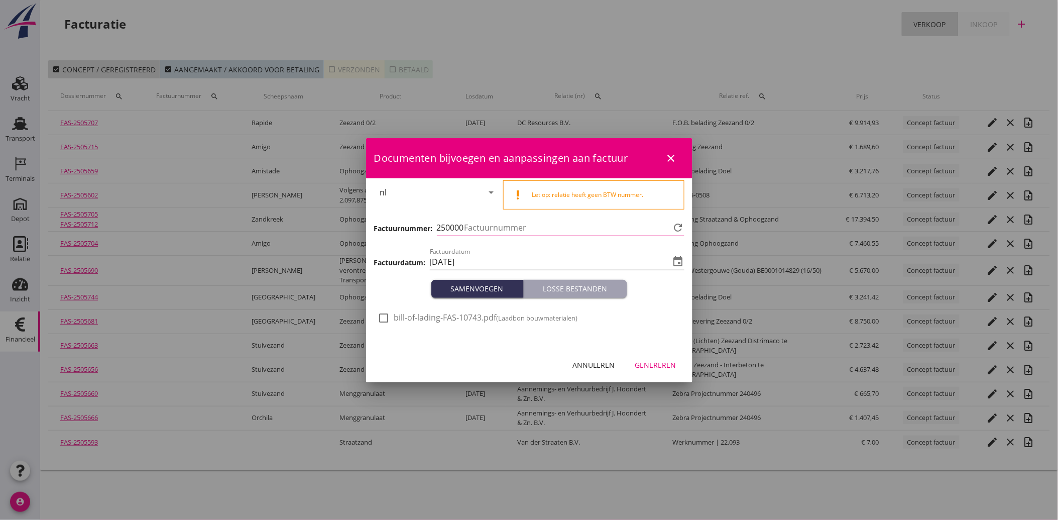
type input "3982"
click at [391, 312] on div at bounding box center [384, 317] width 17 height 17
checkbox input "true"
click at [655, 367] on div "Genereren" at bounding box center [655, 365] width 41 height 11
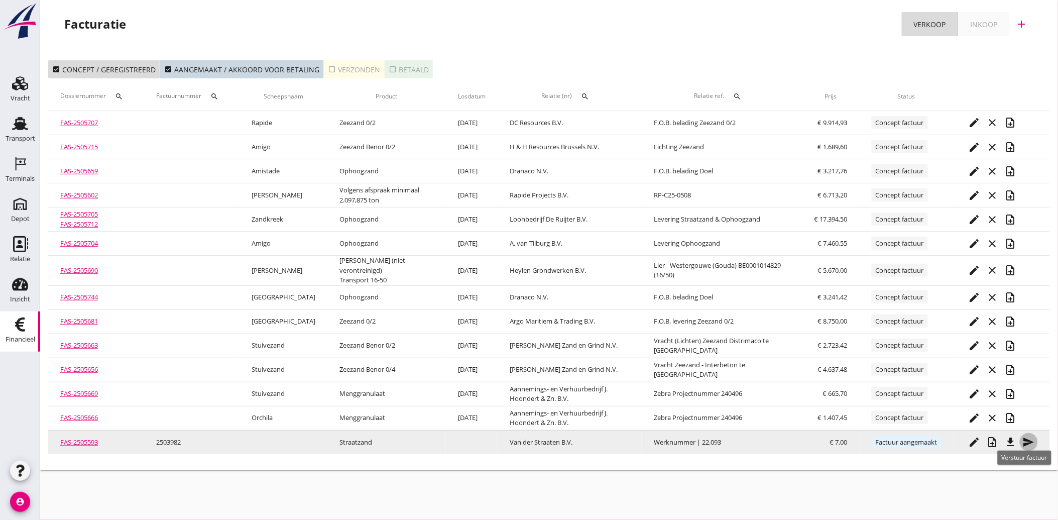
click at [1026, 436] on icon "send" at bounding box center [1029, 442] width 12 height 12
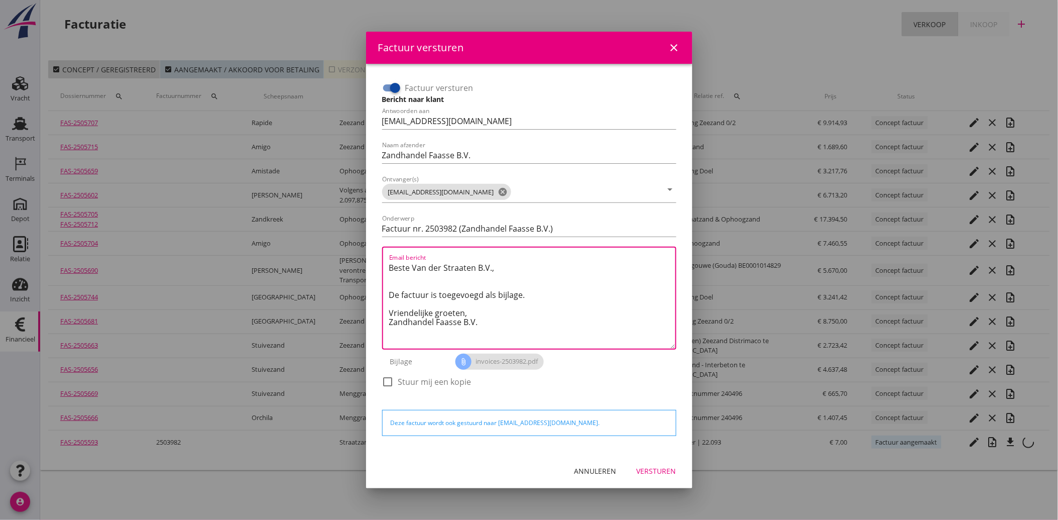
drag, startPoint x: 491, startPoint y: 322, endPoint x: 378, endPoint y: 259, distance: 129.7
click at [378, 259] on div "Factuur versturen Bericht naar klant Antwoorden aan [EMAIL_ADDRESS][DOMAIN_NAME…" at bounding box center [529, 239] width 302 height 327
paste textarea "Geachte heer/mevrouw, Hierbij zenden wij u onze factuur i.v.m. de door ons aan …"
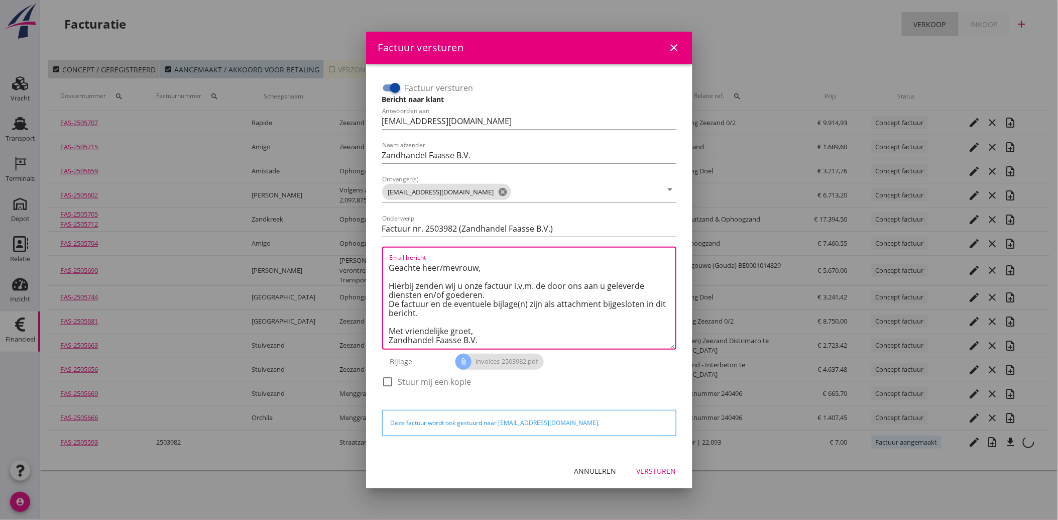
type textarea "Geachte heer/mevrouw, Hierbij zenden wij u onze factuur i.v.m. de door ons aan …"
click at [663, 478] on button "Versturen" at bounding box center [657, 471] width 56 height 18
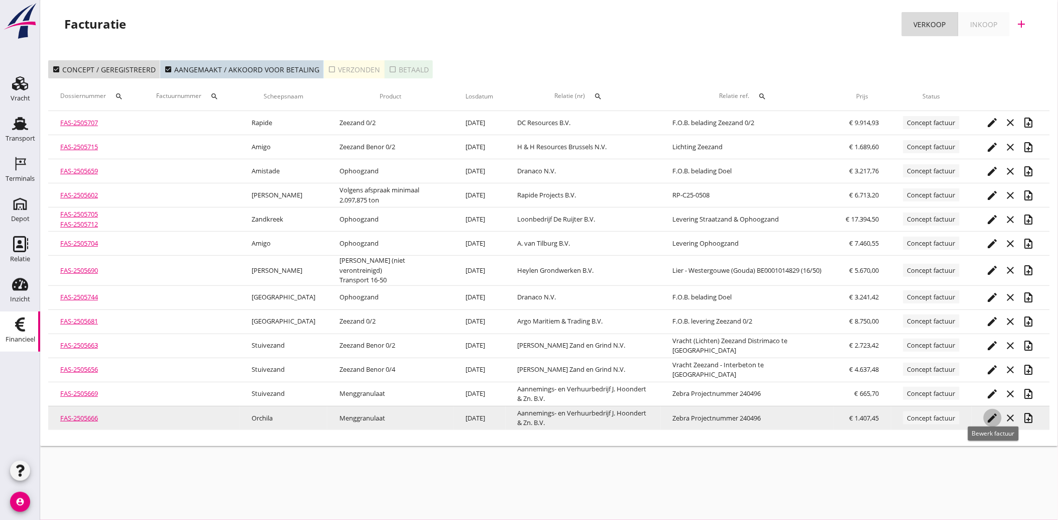
click at [996, 412] on icon "edit" at bounding box center [993, 418] width 12 height 12
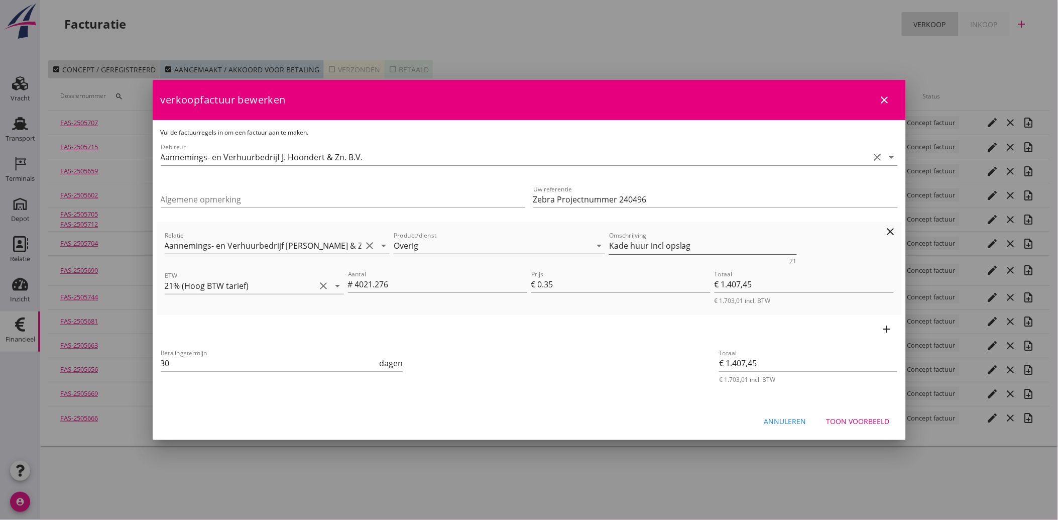
drag, startPoint x: 662, startPoint y: 245, endPoint x: 668, endPoint y: 249, distance: 7.0
click at [662, 246] on textarea "Kade huur incl opslag" at bounding box center [703, 246] width 188 height 17
click at [580, 361] on div "Betalingstermijn 30 dagen" at bounding box center [405, 364] width 493 height 38
click at [629, 241] on textarea "Kade huur incl. opslag" at bounding box center [703, 246] width 188 height 17
type textarea "Kadehuur incl. opslag"
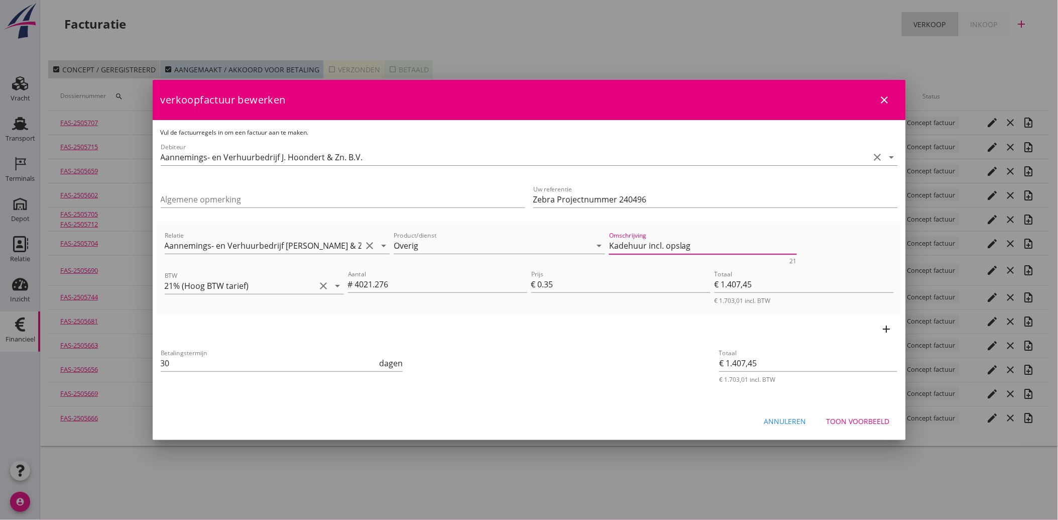
click at [620, 363] on div "Betalingstermijn 30 dagen" at bounding box center [405, 364] width 493 height 38
click at [859, 418] on div "Toon voorbeeld" at bounding box center [858, 421] width 63 height 11
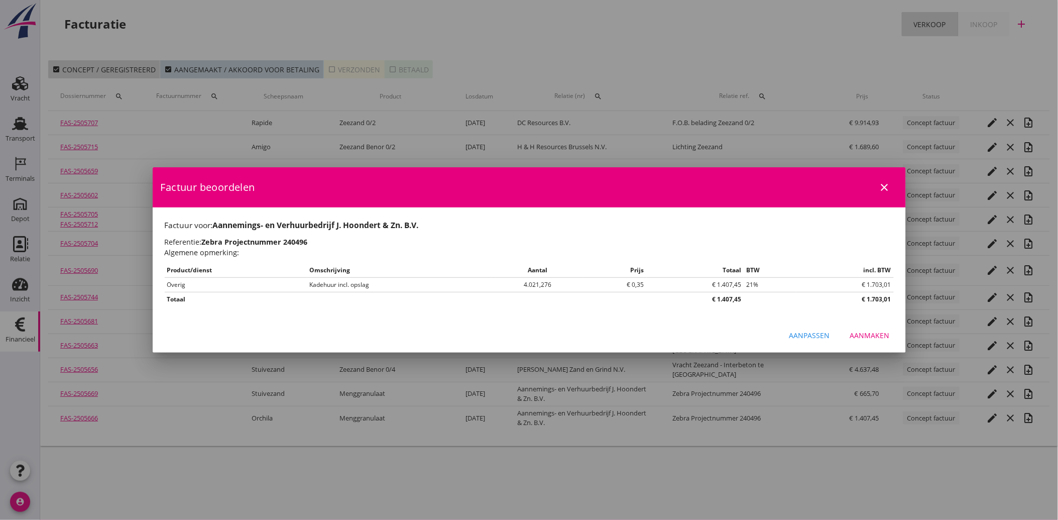
click at [868, 337] on div "Aanmaken" at bounding box center [870, 335] width 40 height 11
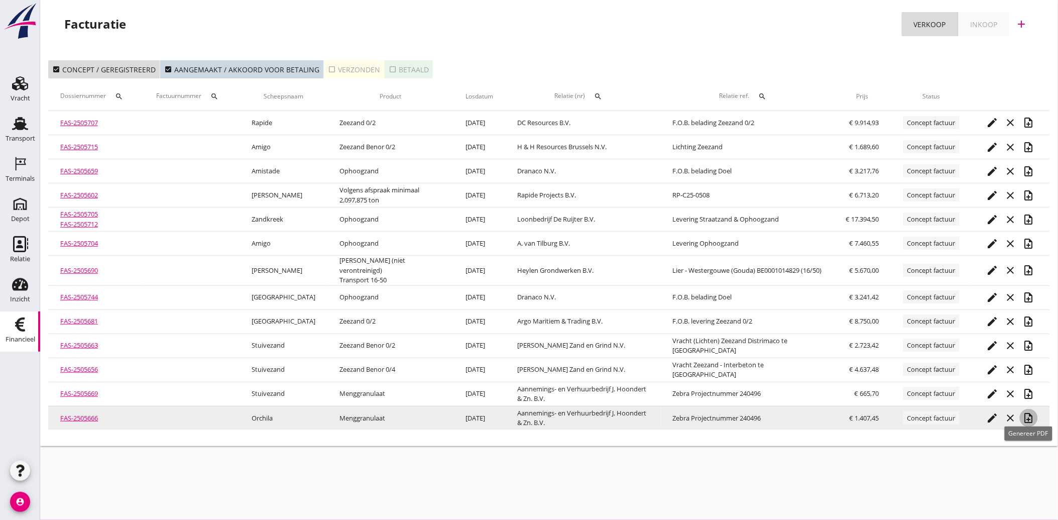
click at [1030, 412] on icon "note_add" at bounding box center [1029, 418] width 12 height 12
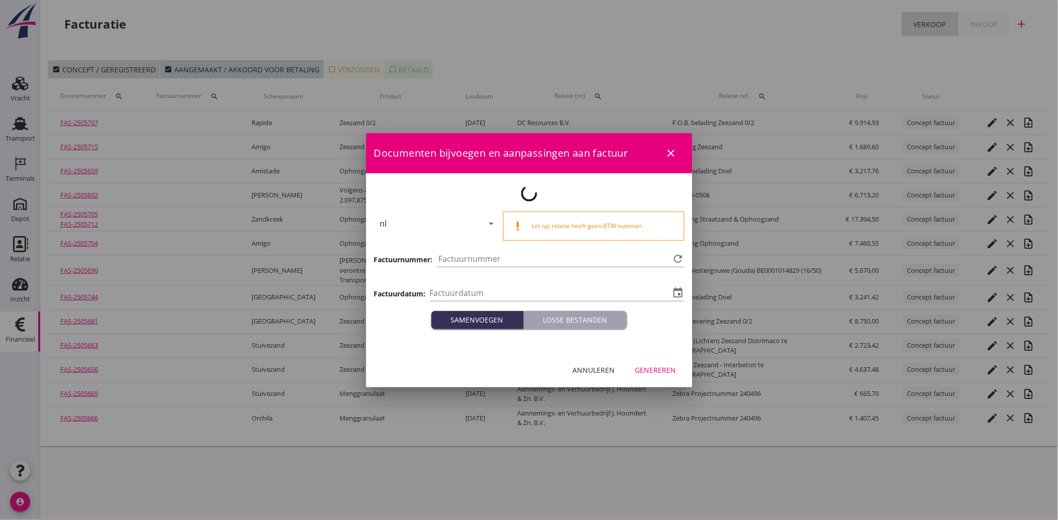
type input "[DATE]"
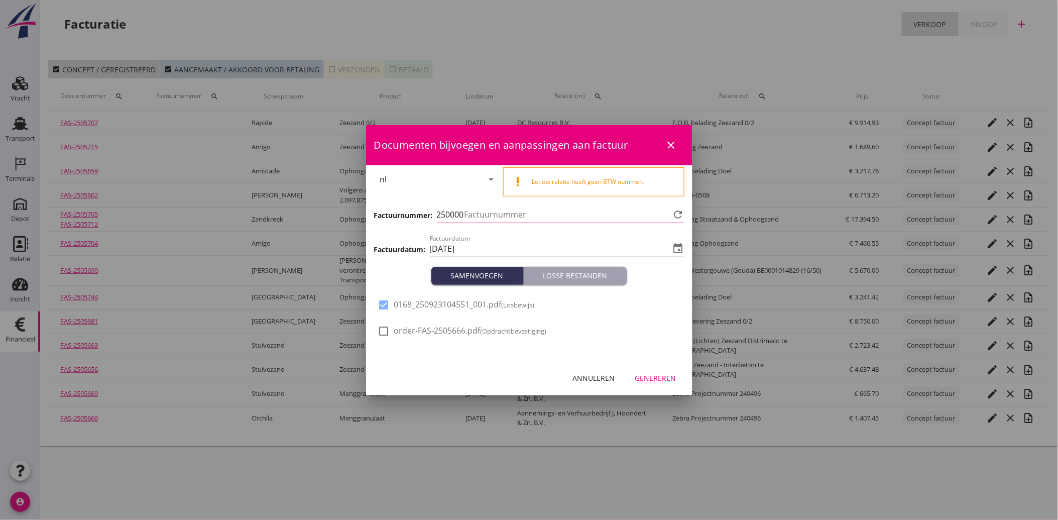
type input "3983"
click at [651, 378] on div "Genereren" at bounding box center [655, 378] width 41 height 11
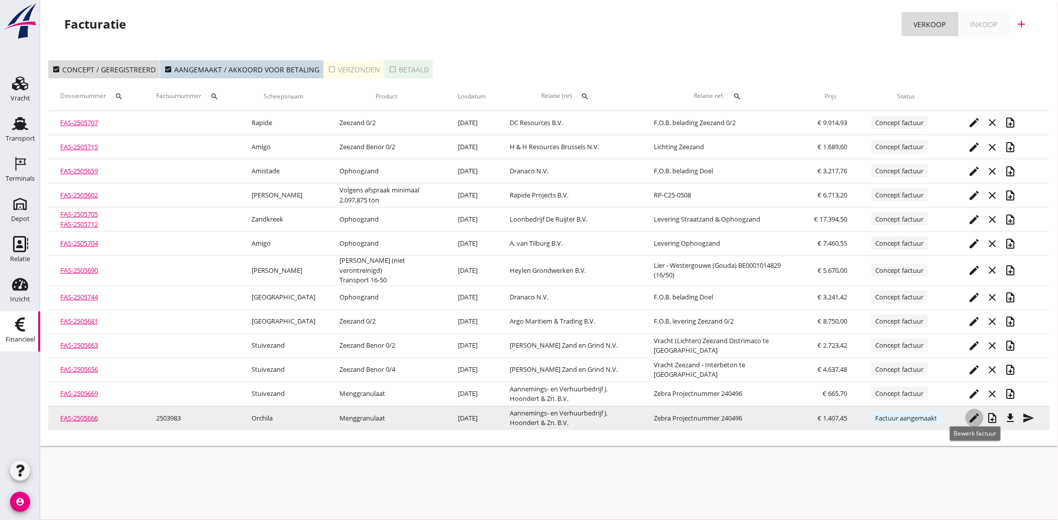
click at [976, 412] on icon "edit" at bounding box center [975, 418] width 12 height 12
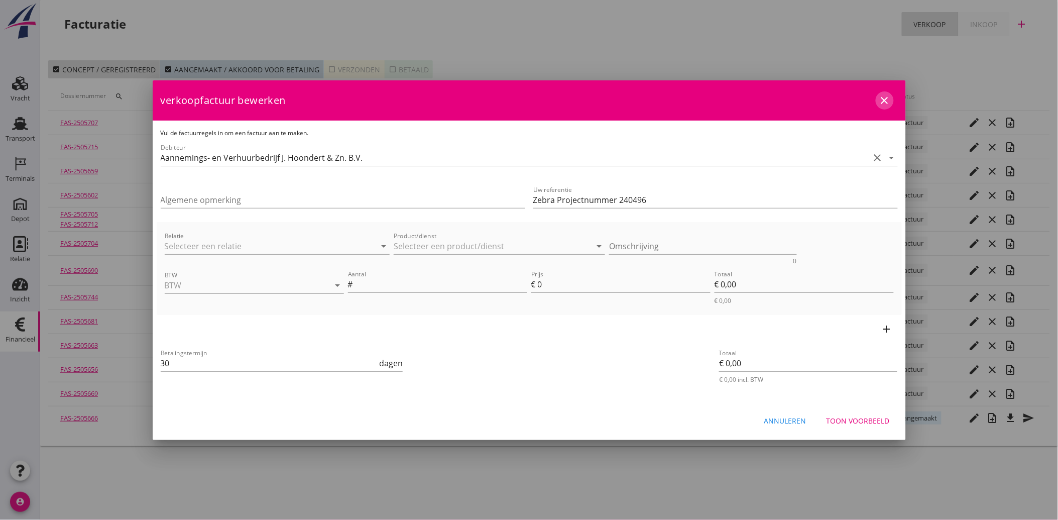
click at [889, 102] on icon "close" at bounding box center [885, 100] width 12 height 12
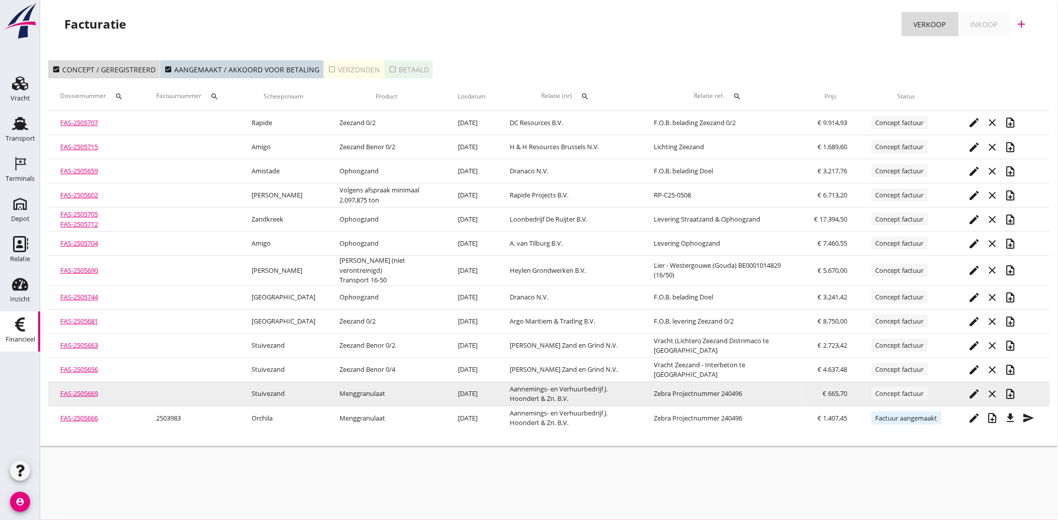
click at [979, 388] on icon "edit" at bounding box center [975, 394] width 12 height 12
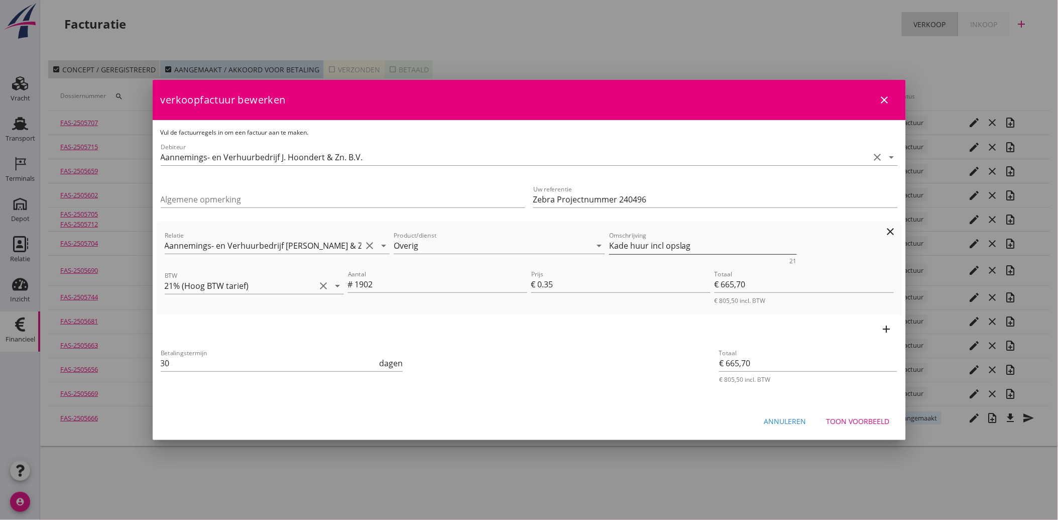
drag, startPoint x: 625, startPoint y: 248, endPoint x: 628, endPoint y: 252, distance: 5.3
click at [625, 248] on textarea "Kade huur incl opslag" at bounding box center [703, 246] width 188 height 17
click at [623, 246] on textarea "Kade huur incl opslag" at bounding box center [703, 246] width 188 height 17
drag, startPoint x: 656, startPoint y: 244, endPoint x: 661, endPoint y: 259, distance: 15.4
click at [656, 247] on textarea "Kadehuur incl opslag" at bounding box center [703, 246] width 188 height 17
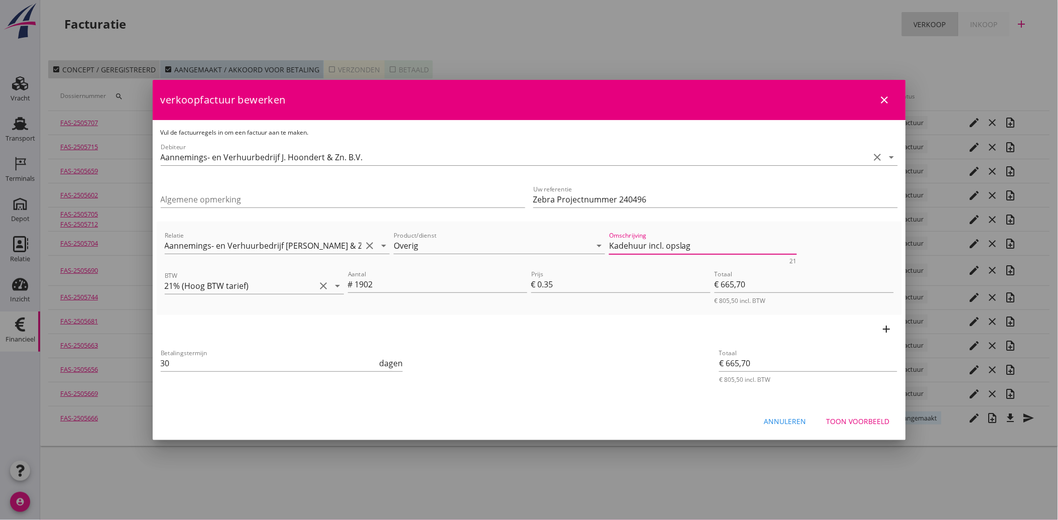
type textarea "Kadehuur incl. opslag"
click at [668, 384] on div "Betalingstermijn 30 dagen Totaal € 665,70 € 805,50 incl. BTW" at bounding box center [529, 365] width 745 height 45
click at [861, 420] on div "Toon voorbeeld" at bounding box center [858, 421] width 63 height 11
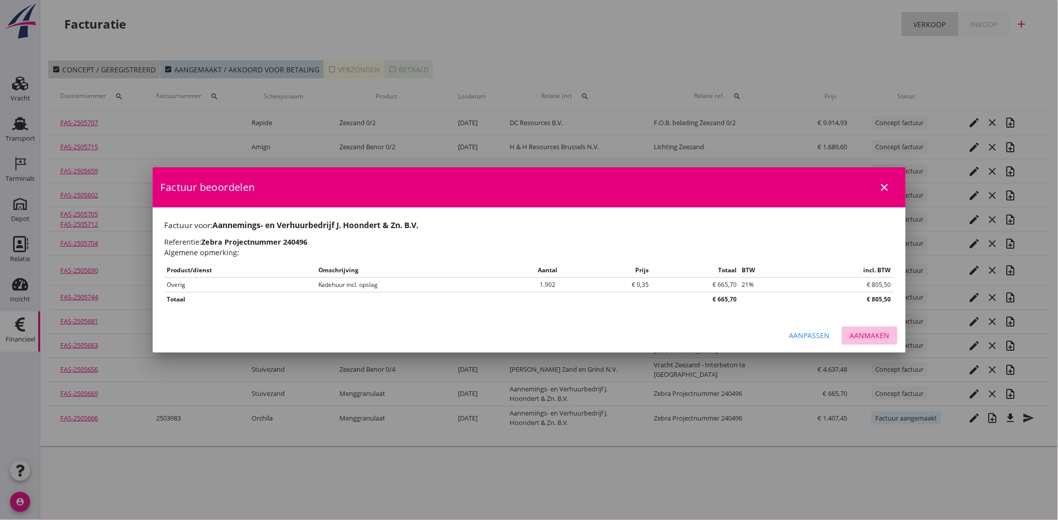
click at [880, 339] on div "Aanmaken" at bounding box center [870, 335] width 40 height 11
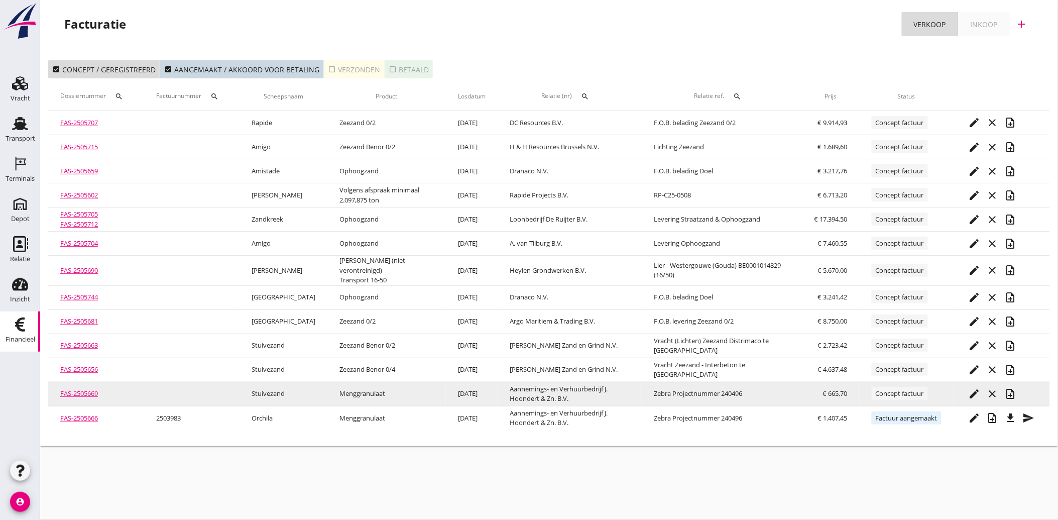
click at [1012, 388] on icon "note_add" at bounding box center [1011, 394] width 12 height 12
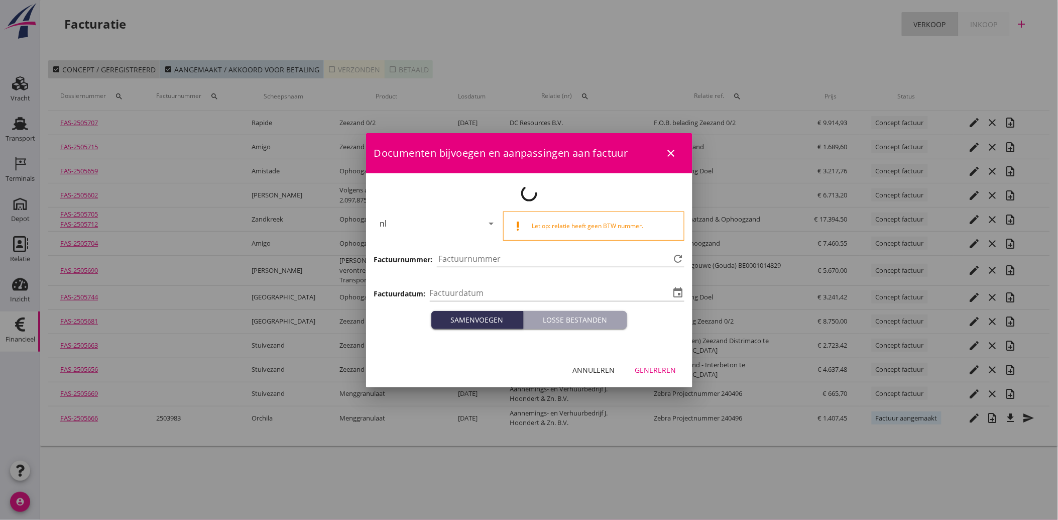
type input "[DATE]"
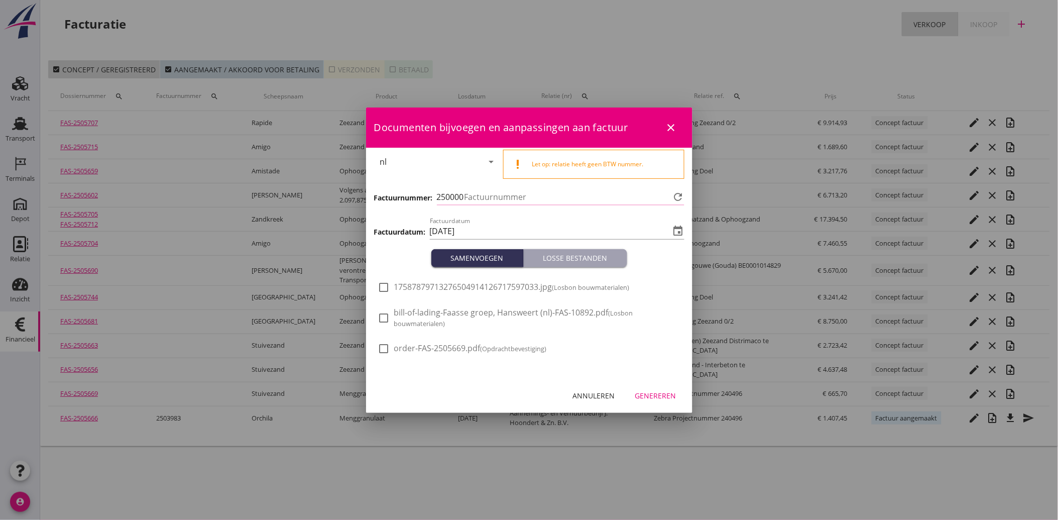
type input "3984"
click at [394, 283] on span "17587879713276504914126717597033.jpg (Losbon bouwmaterialen)" at bounding box center [512, 287] width 236 height 11
checkbox input "true"
click at [650, 392] on div "Genereren" at bounding box center [655, 395] width 41 height 11
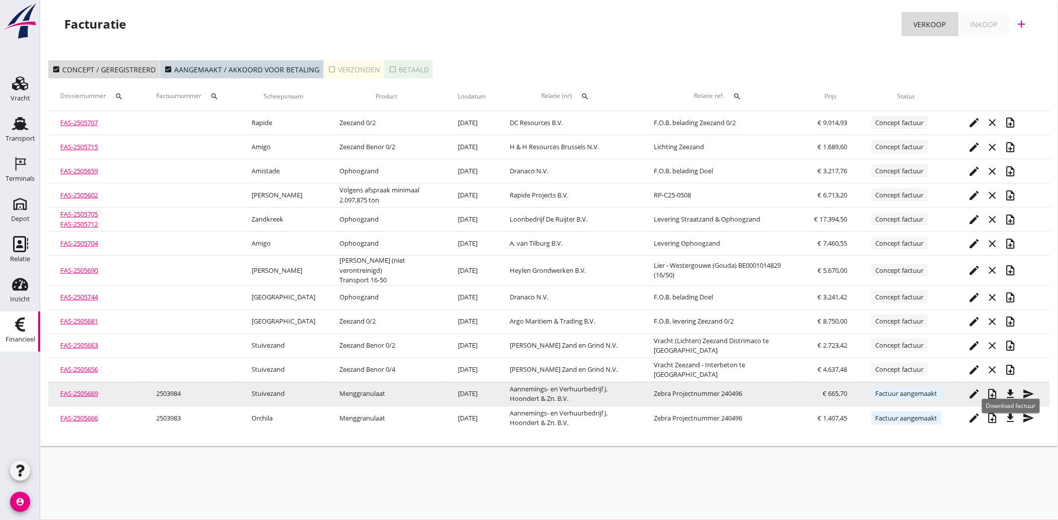
click at [1012, 388] on icon "file_download" at bounding box center [1011, 394] width 12 height 12
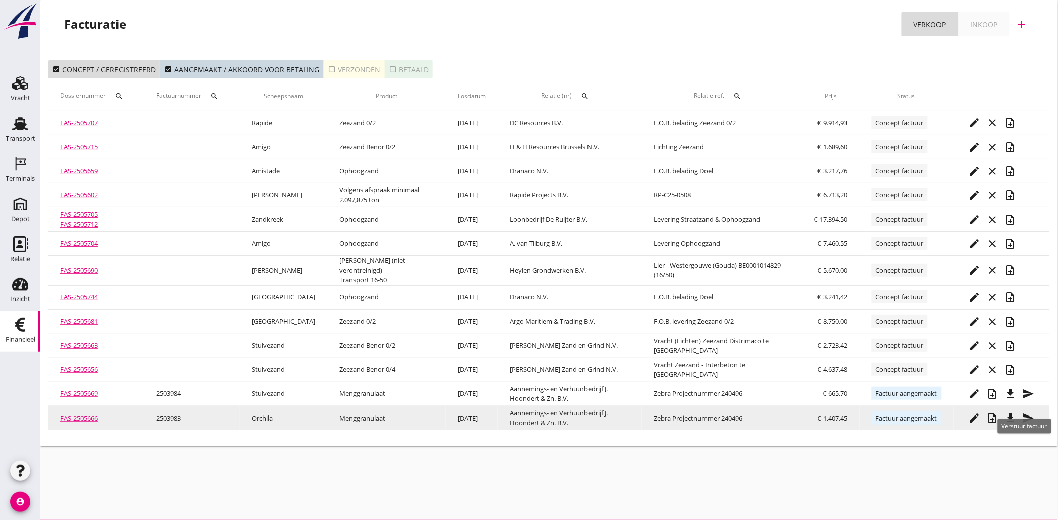
click at [1032, 412] on icon "send" at bounding box center [1029, 418] width 12 height 12
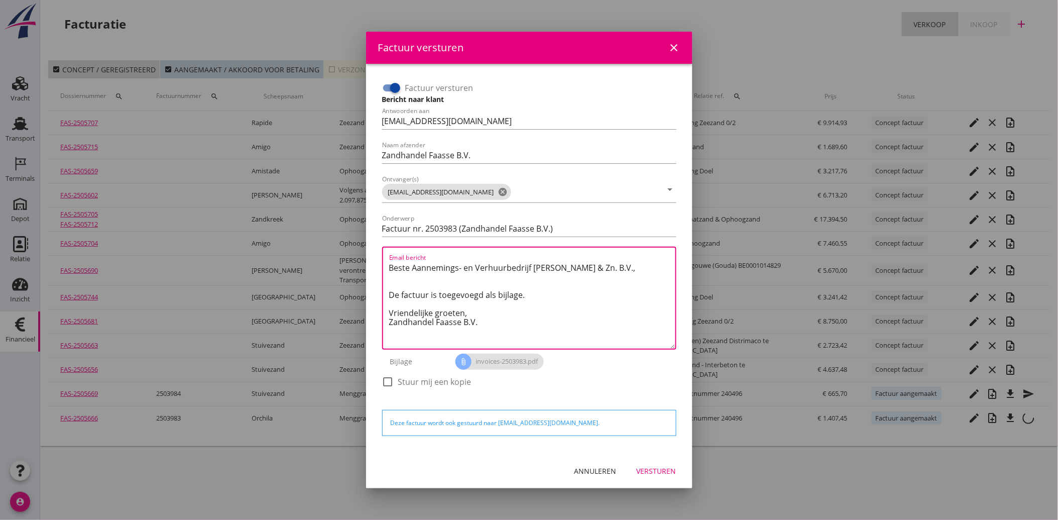
drag, startPoint x: 488, startPoint y: 325, endPoint x: 382, endPoint y: 262, distance: 124.1
click at [382, 262] on div "Email bericht Beste Aannemings- en Verhuurbedrijf [PERSON_NAME] & Zn. B.V., De …" at bounding box center [529, 298] width 294 height 103
paste textarea "Geachte heer/mevrouw, Hierbij zenden wij u onze factuur i.v.m. de door ons aan …"
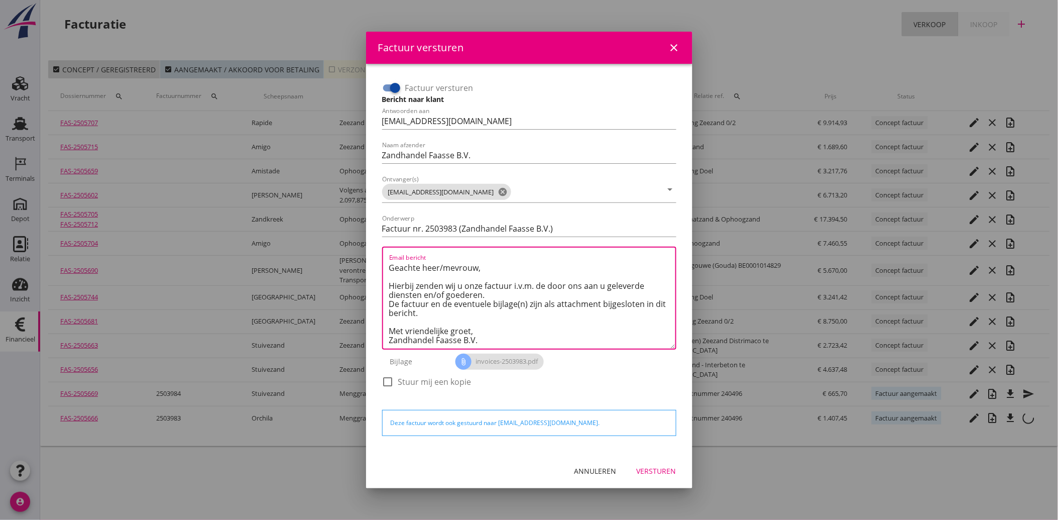
type textarea "Geachte heer/mevrouw, Hierbij zenden wij u onze factuur i.v.m. de door ons aan …"
click at [670, 474] on div "Versturen" at bounding box center [657, 471] width 40 height 11
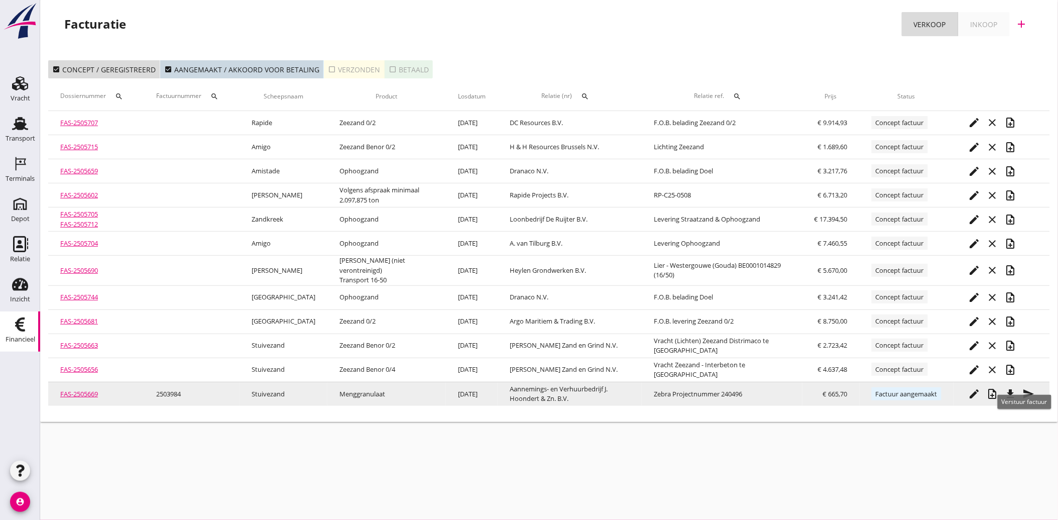
click at [1030, 389] on icon "send" at bounding box center [1029, 394] width 12 height 12
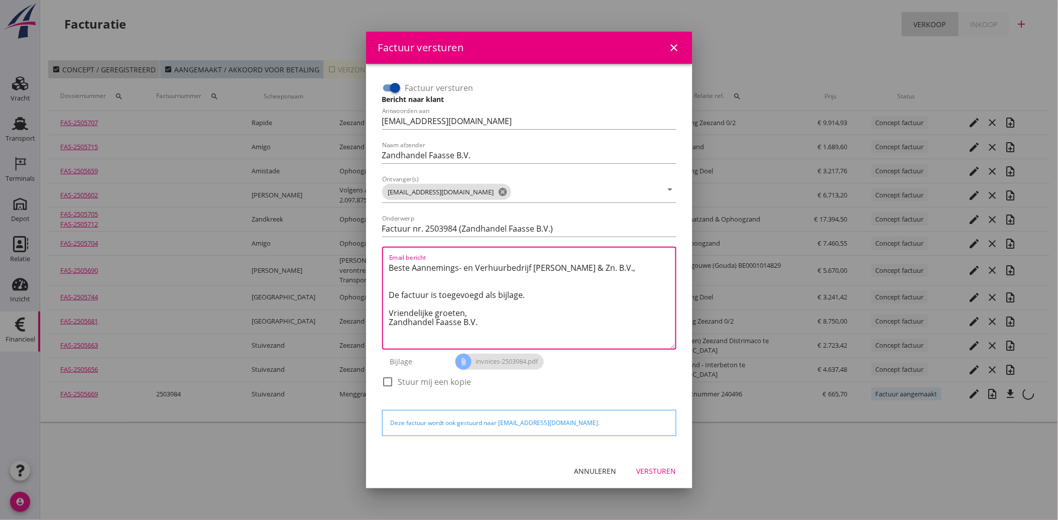
drag, startPoint x: 498, startPoint y: 325, endPoint x: 381, endPoint y: 267, distance: 130.7
click at [381, 267] on div "Factuur versturen Bericht naar klant Antwoorden aan [EMAIL_ADDRESS][DOMAIN_NAME…" at bounding box center [529, 239] width 302 height 327
paste textarea "Geachte heer/mevrouw, Hierbij zenden wij u onze factuur i.v.m. de door ons aan …"
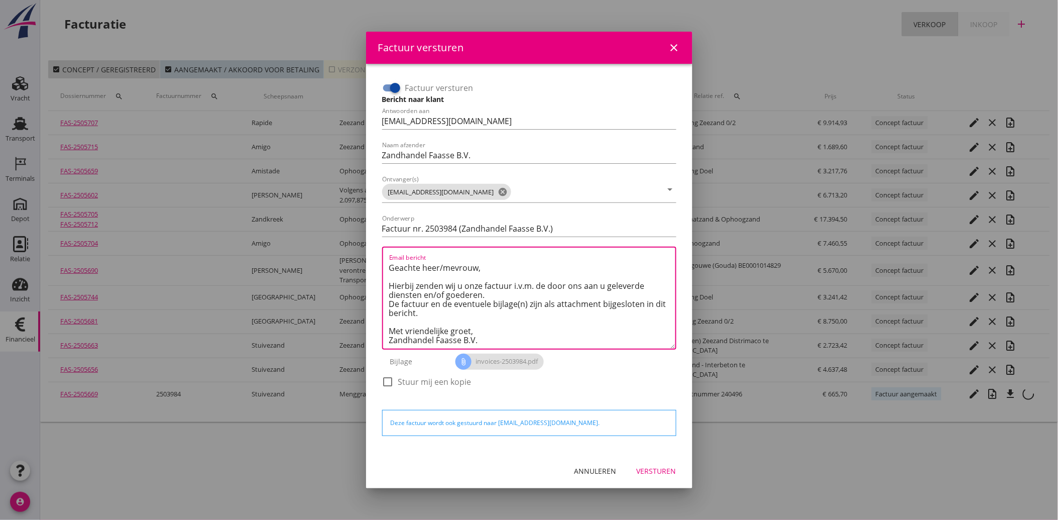
type textarea "Geachte heer/mevrouw, Hierbij zenden wij u onze factuur i.v.m. de door ons aan …"
click at [655, 471] on div "Versturen" at bounding box center [657, 471] width 40 height 11
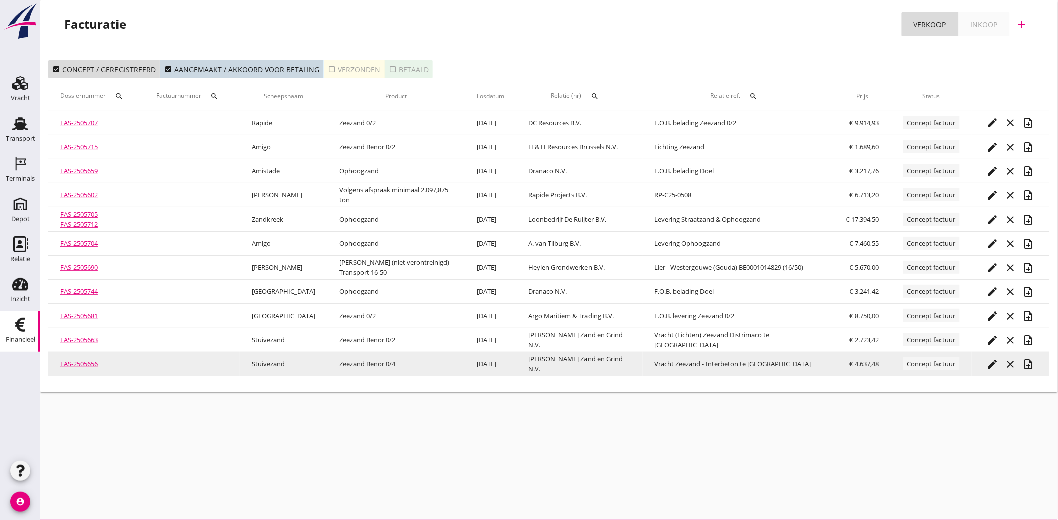
click at [989, 359] on icon "edit" at bounding box center [993, 364] width 12 height 12
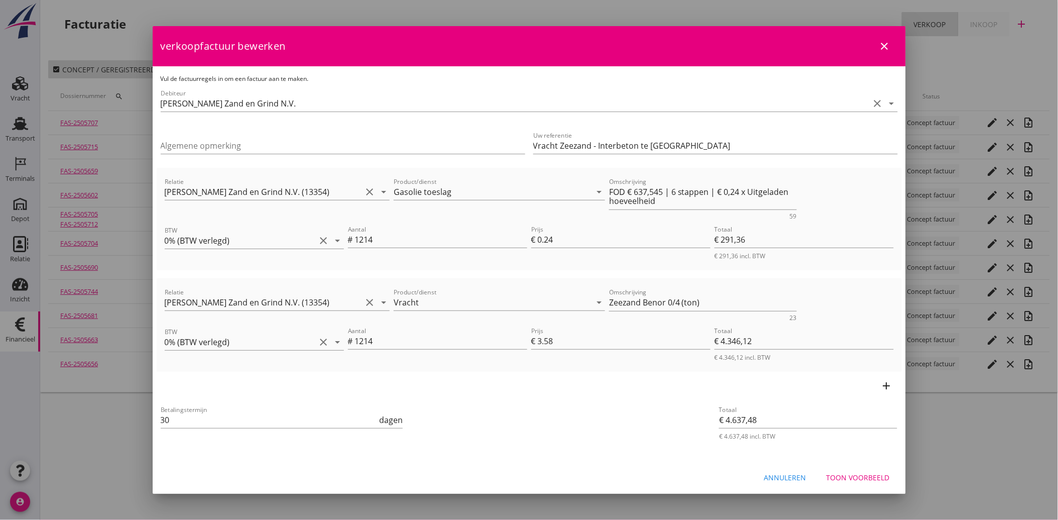
click at [789, 481] on div "Annuleren" at bounding box center [785, 477] width 42 height 11
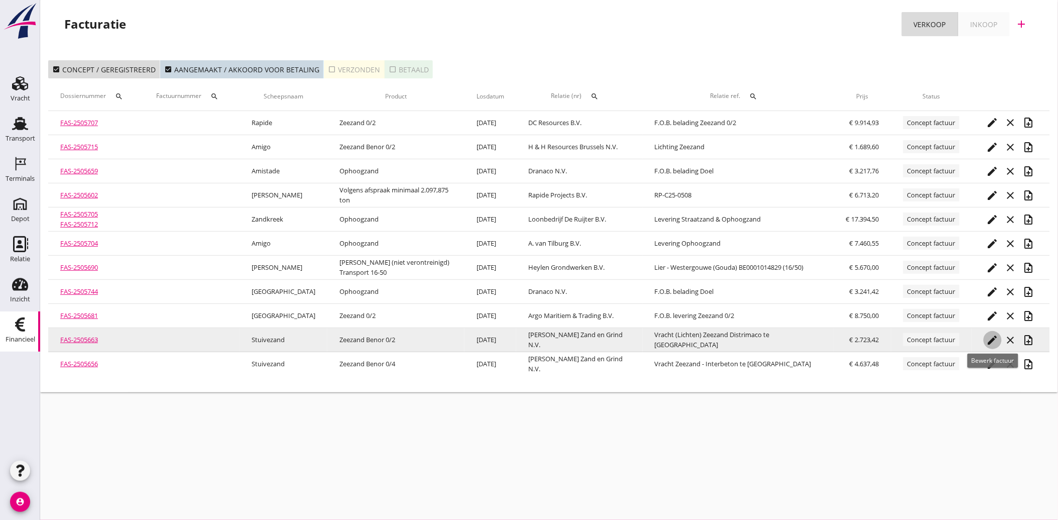
click at [991, 337] on icon "edit" at bounding box center [993, 340] width 12 height 12
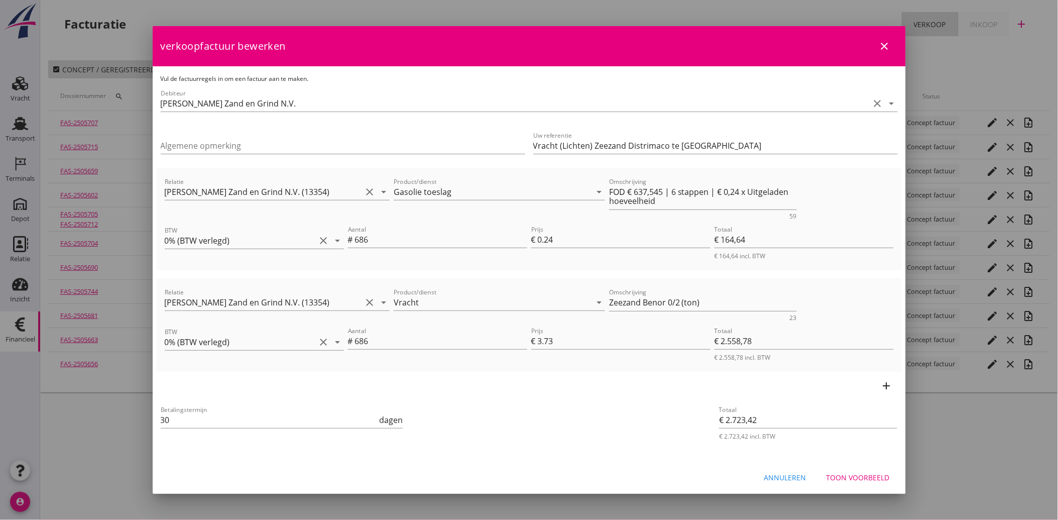
click at [789, 473] on div "Annuleren" at bounding box center [785, 477] width 42 height 11
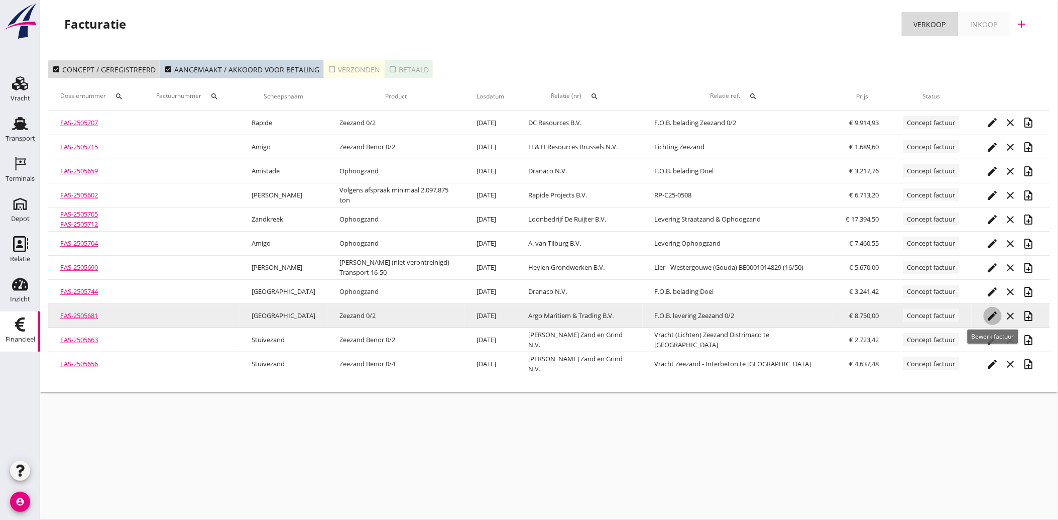
click at [997, 315] on icon "edit" at bounding box center [993, 316] width 12 height 12
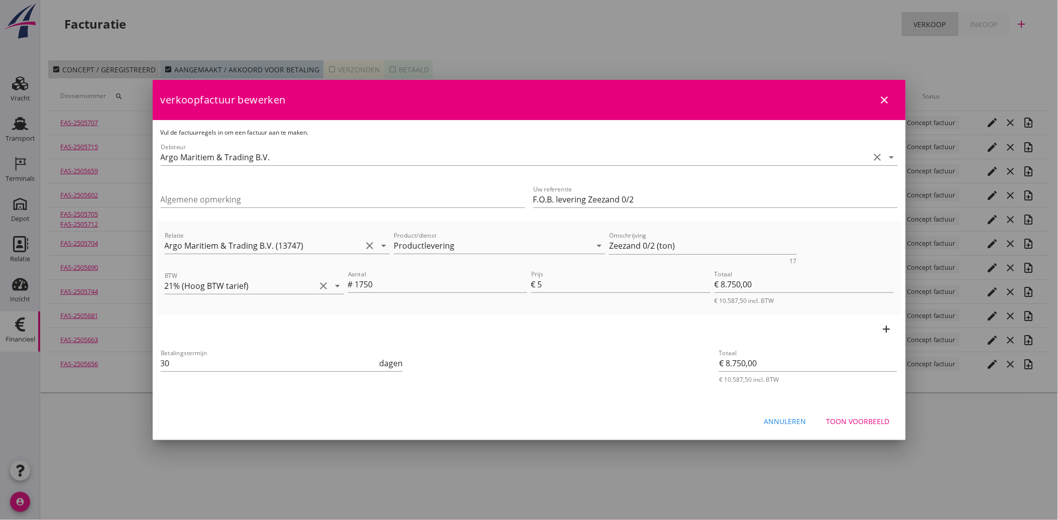
click at [858, 418] on div "Toon voorbeeld" at bounding box center [858, 421] width 63 height 11
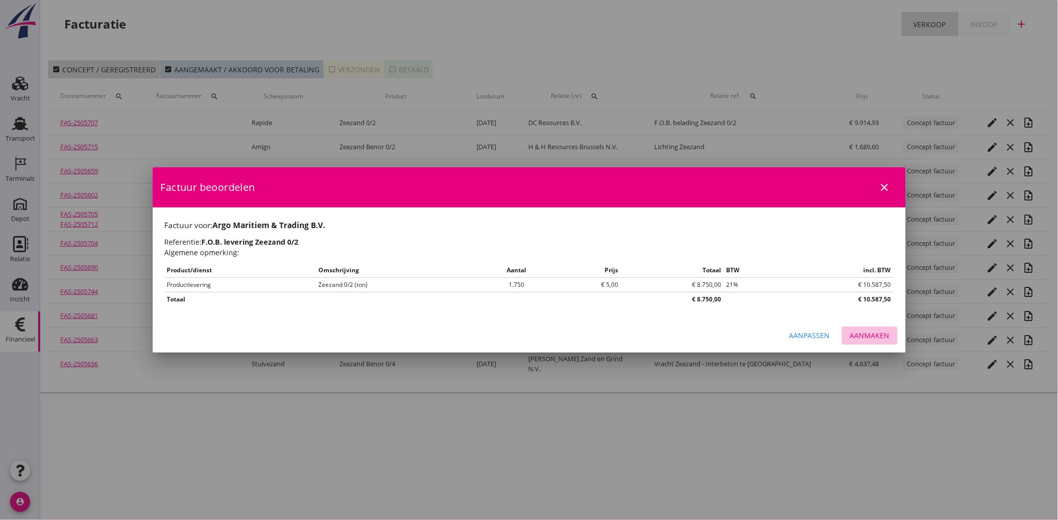
click at [874, 330] on div "Aanmaken" at bounding box center [870, 335] width 40 height 11
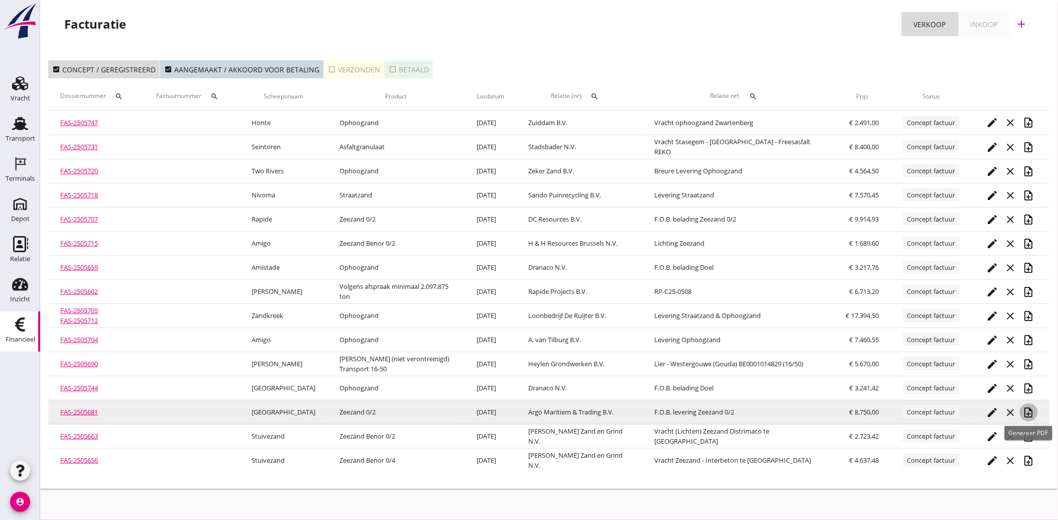
click at [1029, 410] on icon "note_add" at bounding box center [1029, 412] width 12 height 12
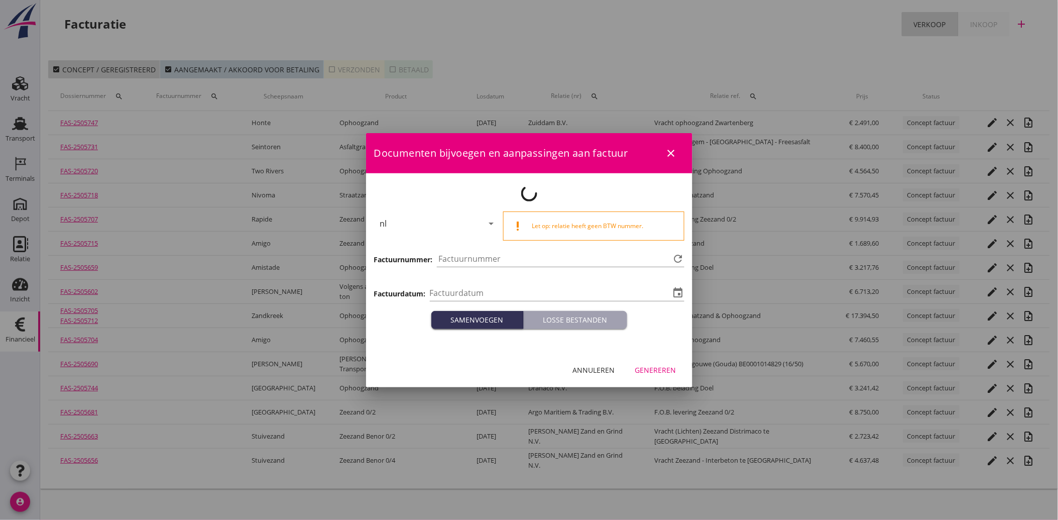
type input "[DATE]"
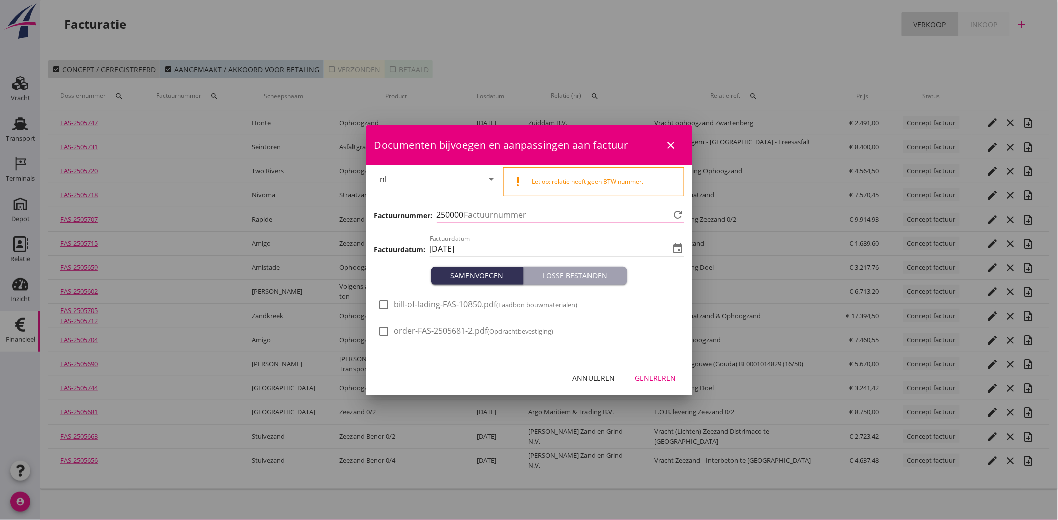
type input "3985"
click at [648, 370] on button "Genereren" at bounding box center [655, 378] width 57 height 18
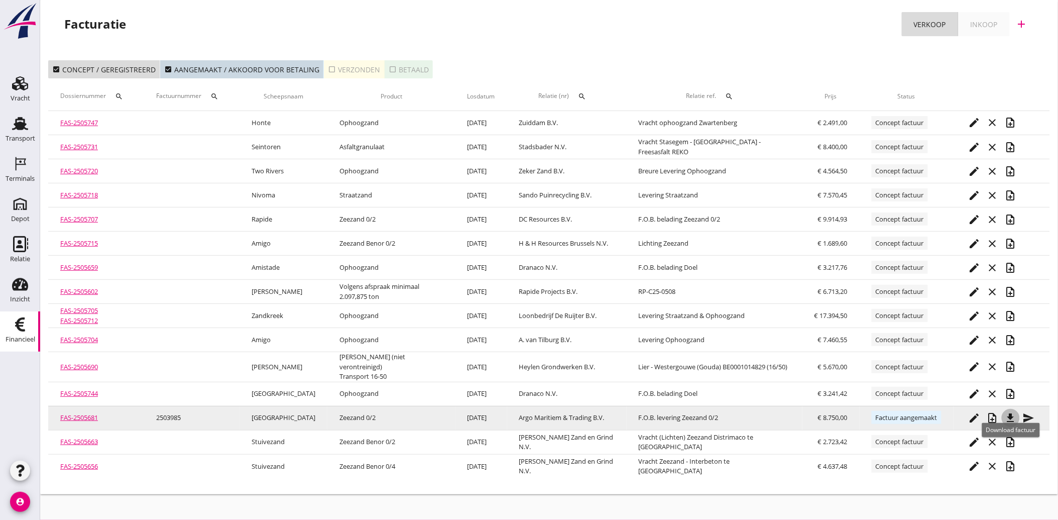
click at [1012, 412] on icon "file_download" at bounding box center [1011, 418] width 12 height 12
click at [1028, 412] on icon "send" at bounding box center [1029, 418] width 12 height 12
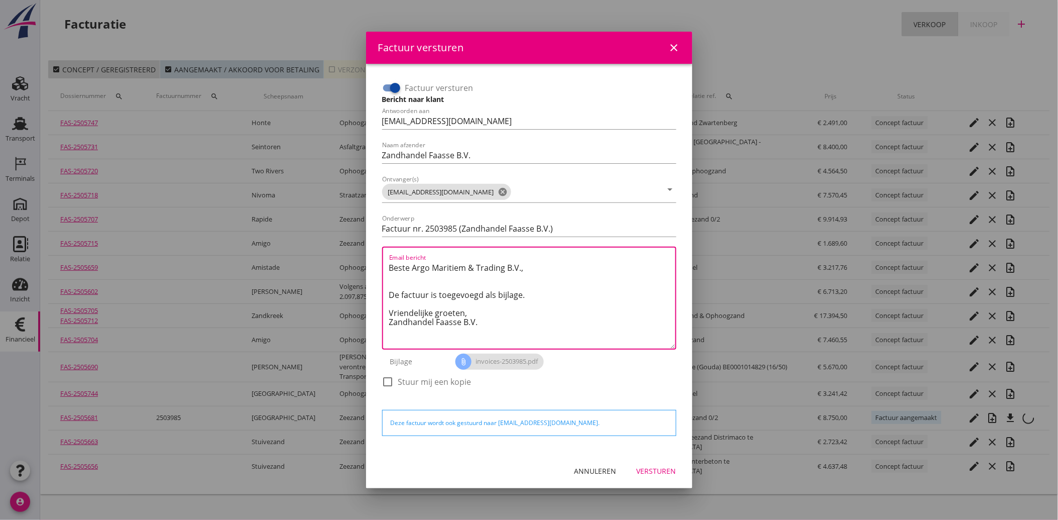
drag, startPoint x: 496, startPoint y: 328, endPoint x: 355, endPoint y: 260, distance: 156.8
click at [355, 260] on div "Factuur versturen close Factuur versturen Bericht naar klant Antwoorden aan [EM…" at bounding box center [529, 260] width 1058 height 520
paste textarea "Geachte heer/mevrouw, Hierbij zenden wij u onze factuur i.v.m. de door ons aan …"
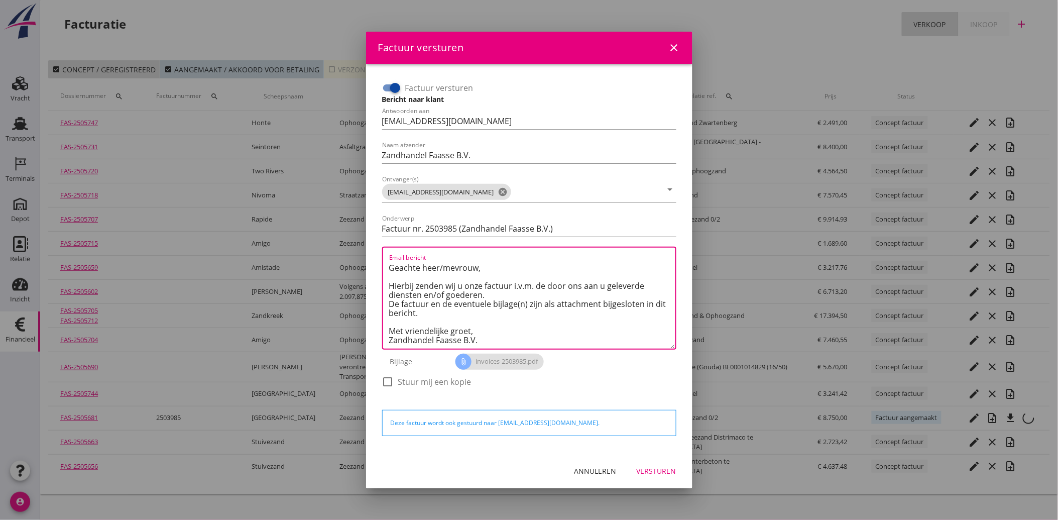
type textarea "Geachte heer/mevrouw, Hierbij zenden wij u onze factuur i.v.m. de door ons aan …"
click at [665, 467] on div "Versturen" at bounding box center [657, 471] width 40 height 11
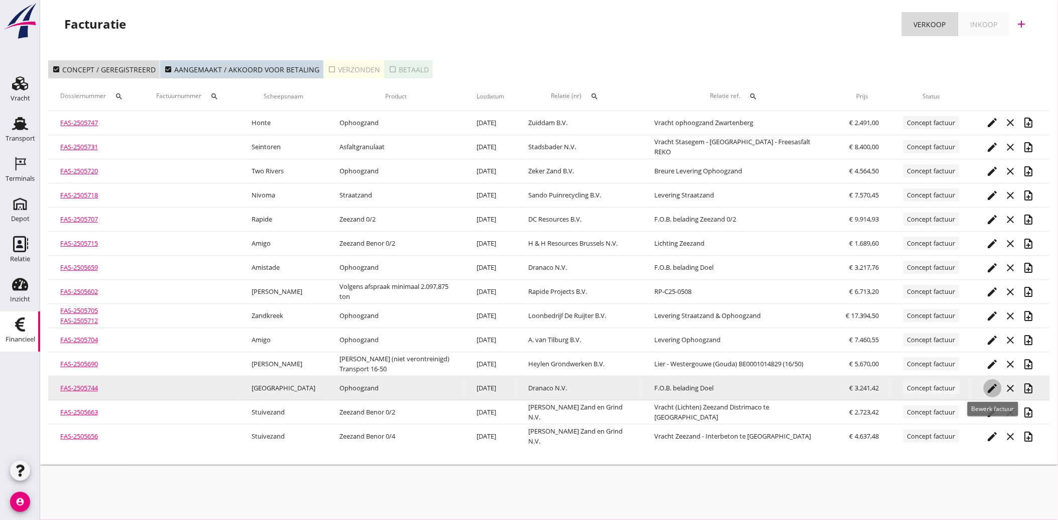
click at [991, 387] on icon "edit" at bounding box center [993, 388] width 12 height 12
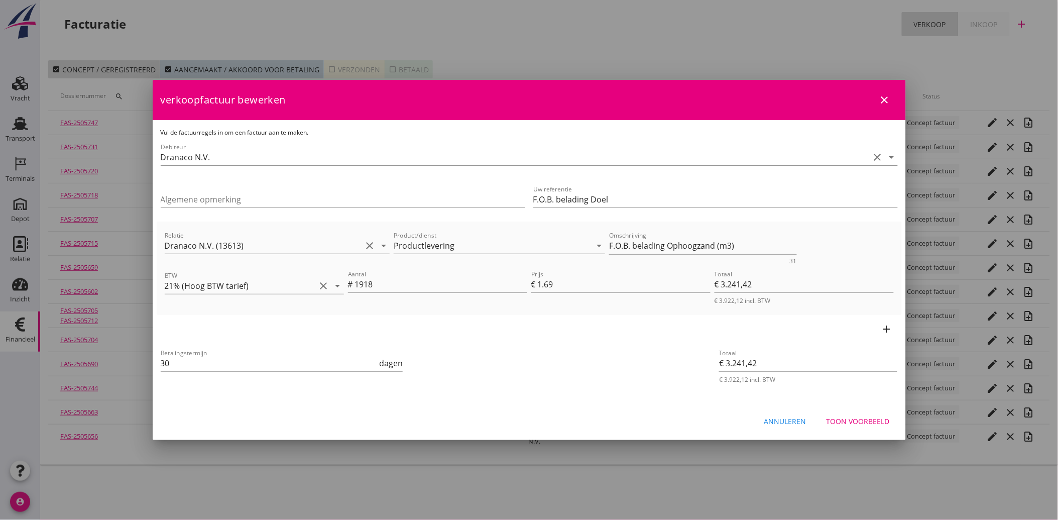
click at [849, 418] on div "Toon voorbeeld" at bounding box center [858, 421] width 63 height 11
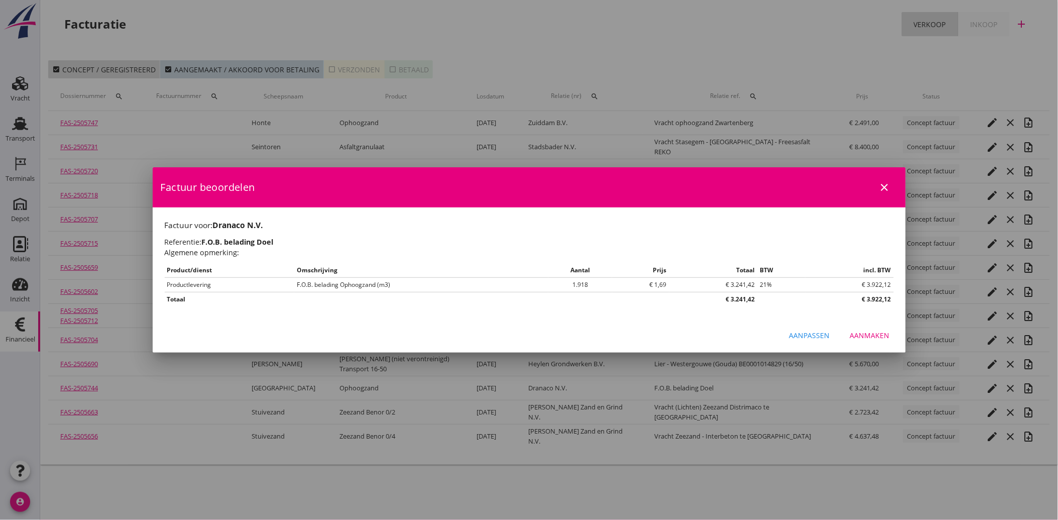
click at [878, 333] on div "Aanmaken" at bounding box center [870, 335] width 40 height 11
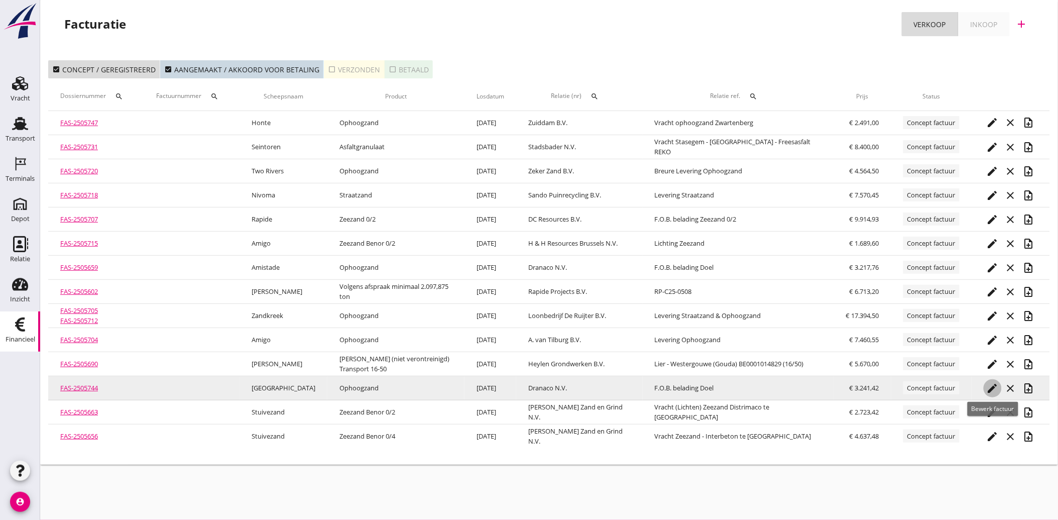
click at [991, 389] on icon "edit" at bounding box center [993, 388] width 12 height 12
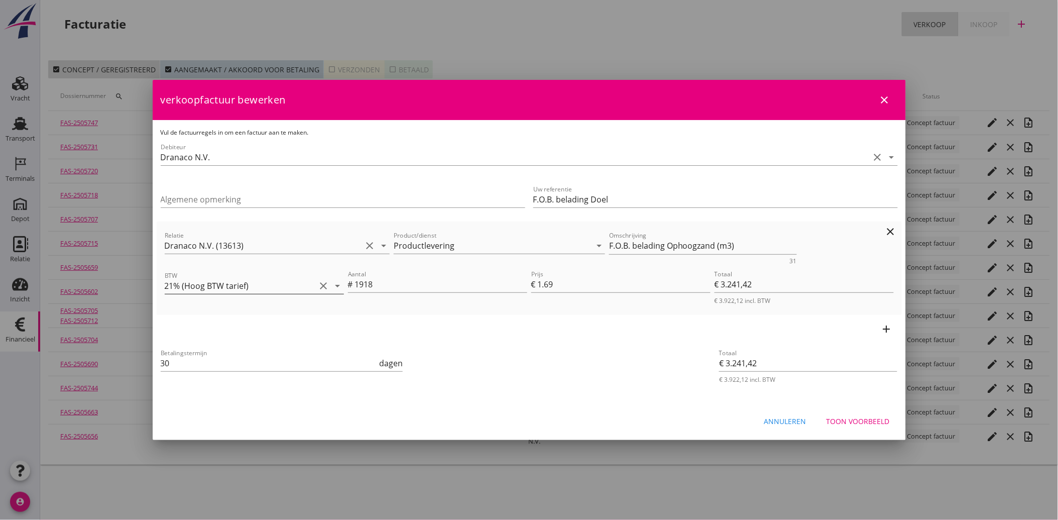
click at [320, 282] on icon "clear" at bounding box center [324, 286] width 12 height 12
click at [340, 283] on icon "arrow_drop_down" at bounding box center [338, 284] width 12 height 12
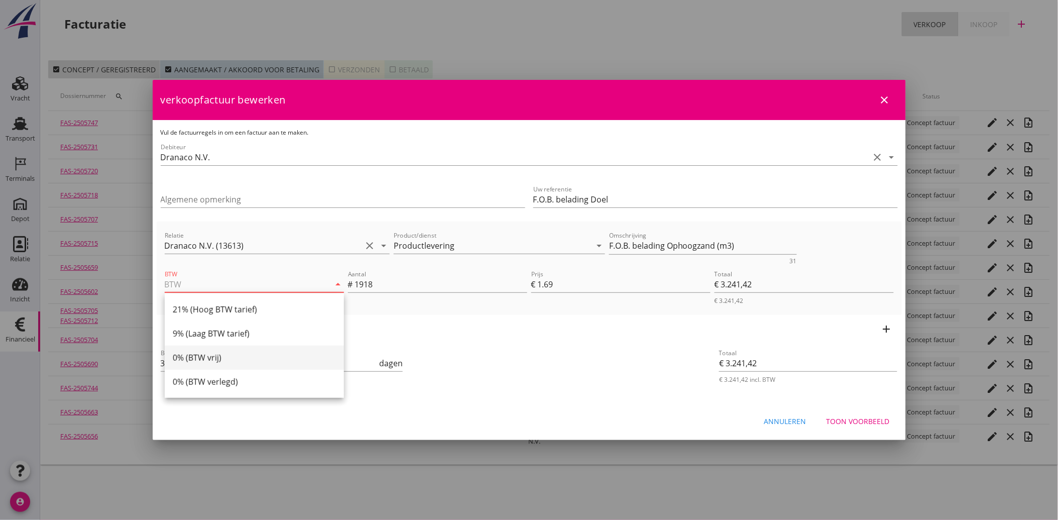
click at [254, 357] on div "0% (BTW vrij)" at bounding box center [254, 358] width 163 height 12
type input "0% (BTW vrij)"
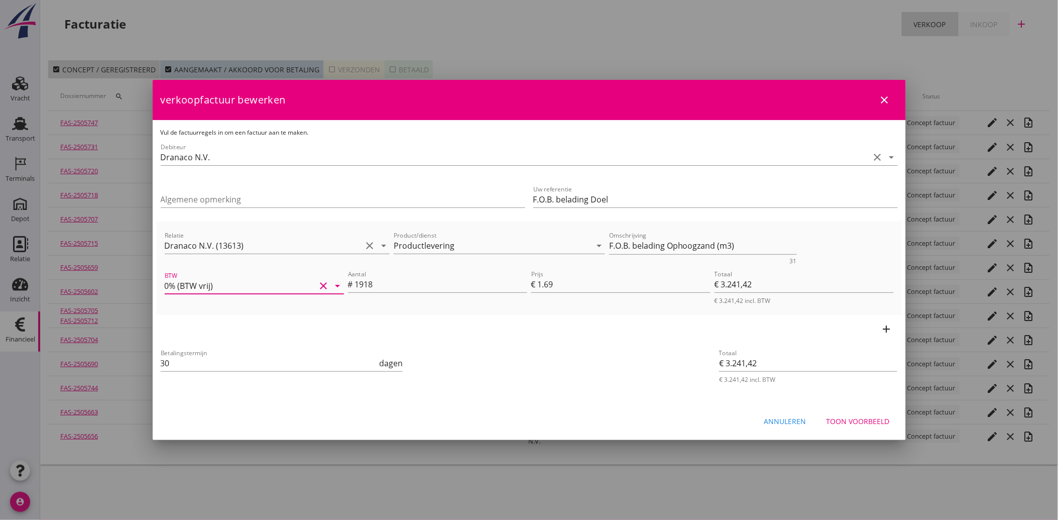
click at [524, 361] on div "Betalingstermijn 30 dagen" at bounding box center [405, 364] width 493 height 38
click at [775, 427] on button "Annuleren" at bounding box center [785, 421] width 58 height 18
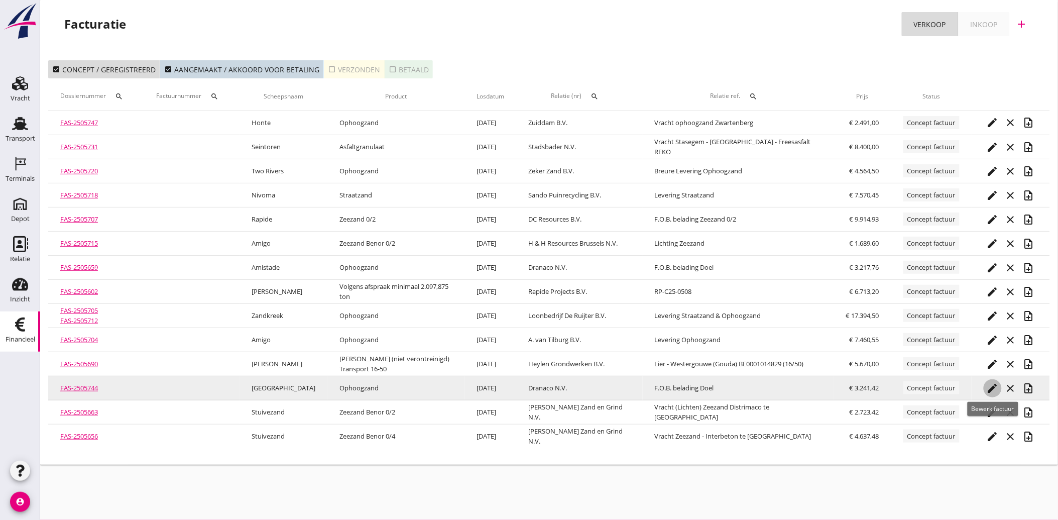
click at [996, 383] on icon "edit" at bounding box center [993, 388] width 12 height 12
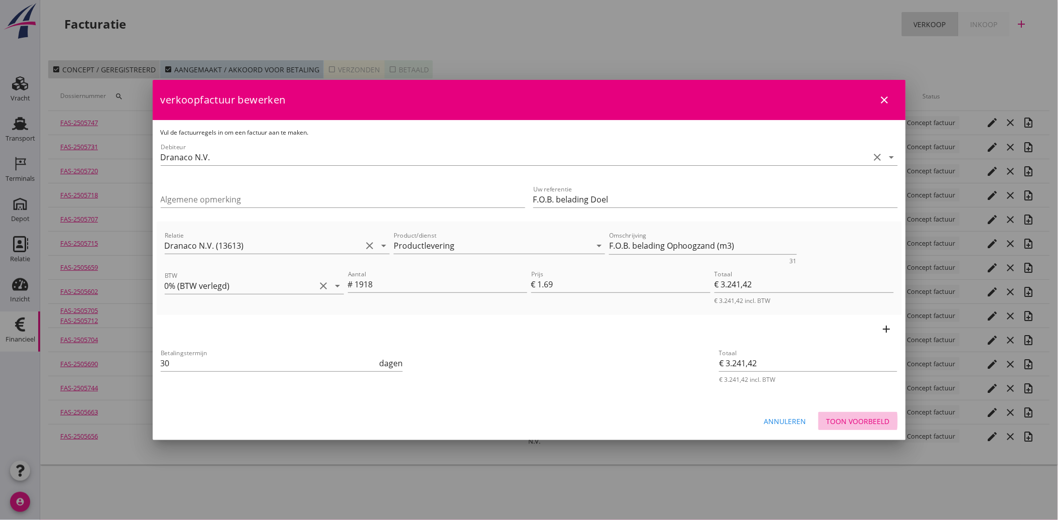
click at [849, 422] on div "Toon voorbeeld" at bounding box center [858, 421] width 63 height 11
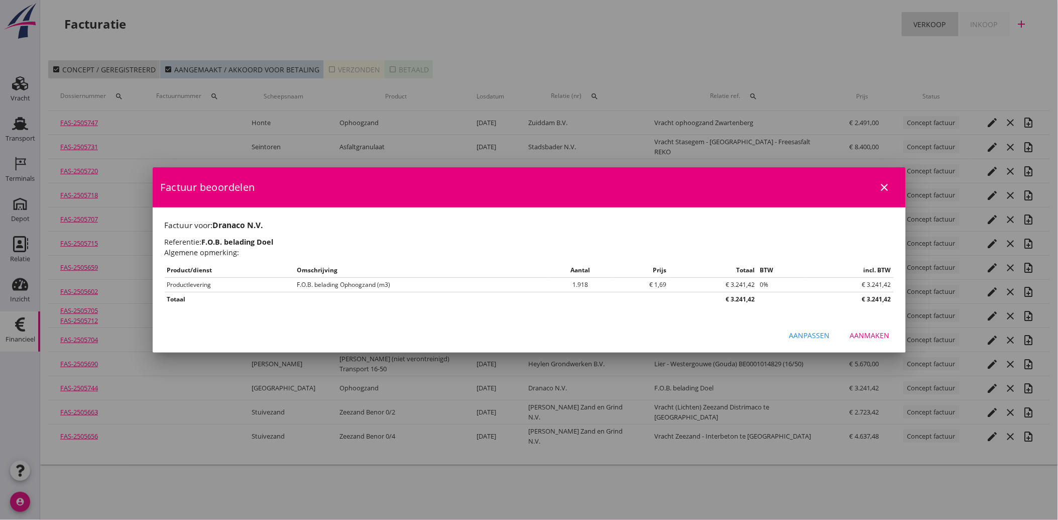
click at [870, 342] on button "Aanmaken" at bounding box center [870, 335] width 56 height 18
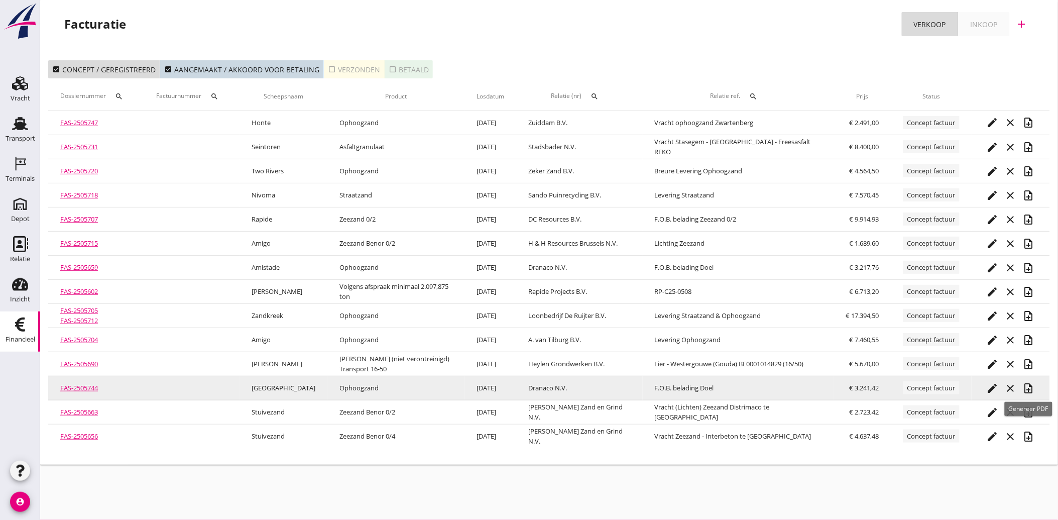
click at [1029, 385] on icon "note_add" at bounding box center [1029, 388] width 12 height 12
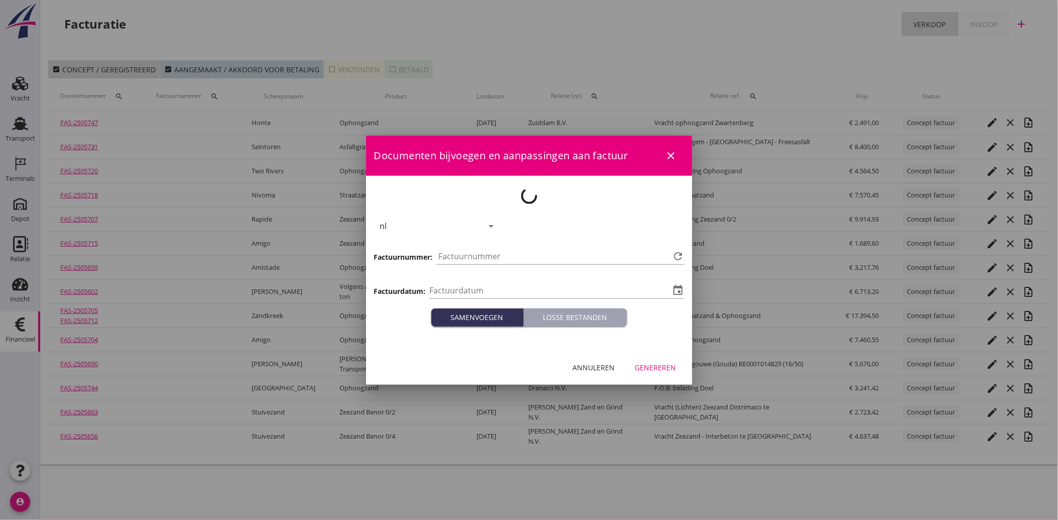
type input "[DATE]"
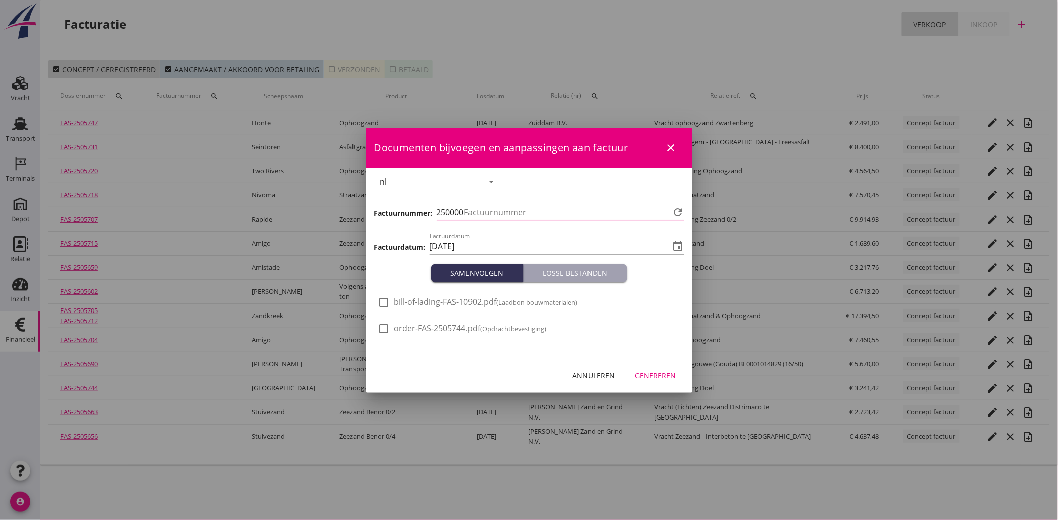
type input "3986"
click at [608, 377] on div "Annuleren" at bounding box center [594, 375] width 42 height 11
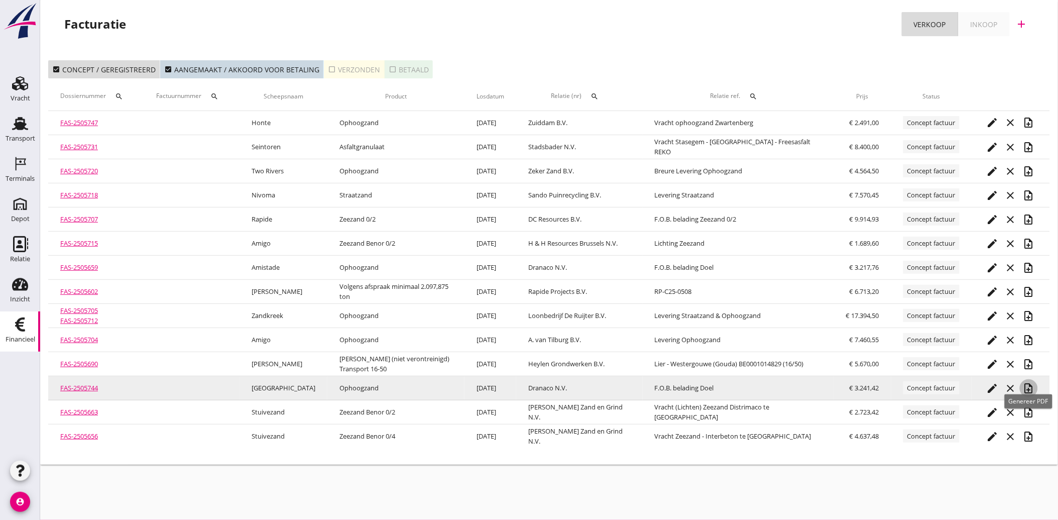
click at [1031, 387] on icon "note_add" at bounding box center [1029, 388] width 12 height 12
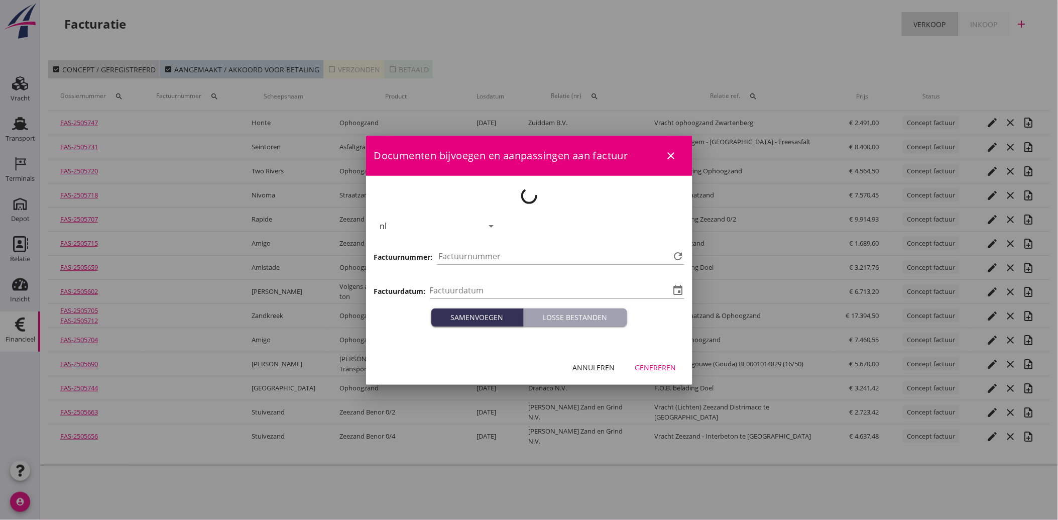
type input "[DATE]"
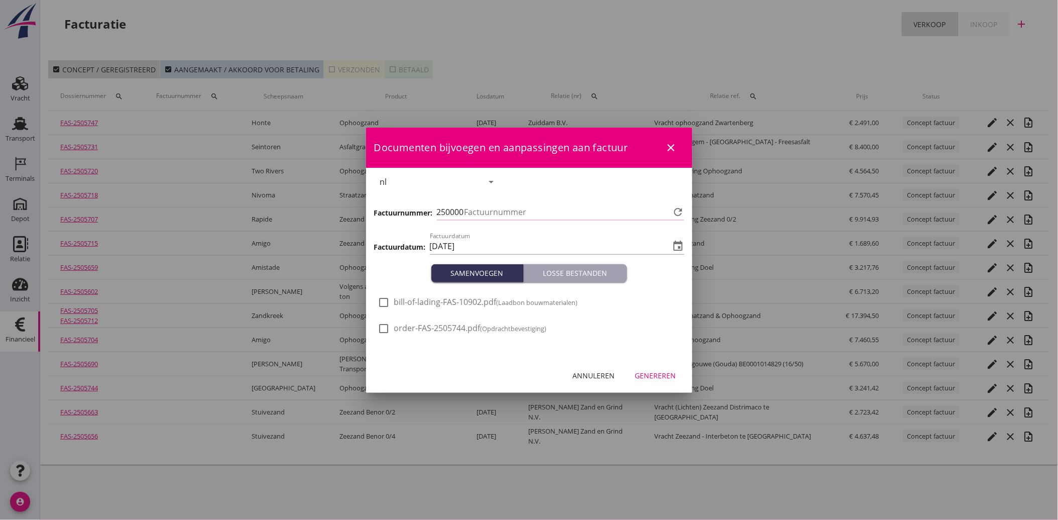
type input "3986"
click at [649, 374] on div "Genereren" at bounding box center [655, 375] width 41 height 11
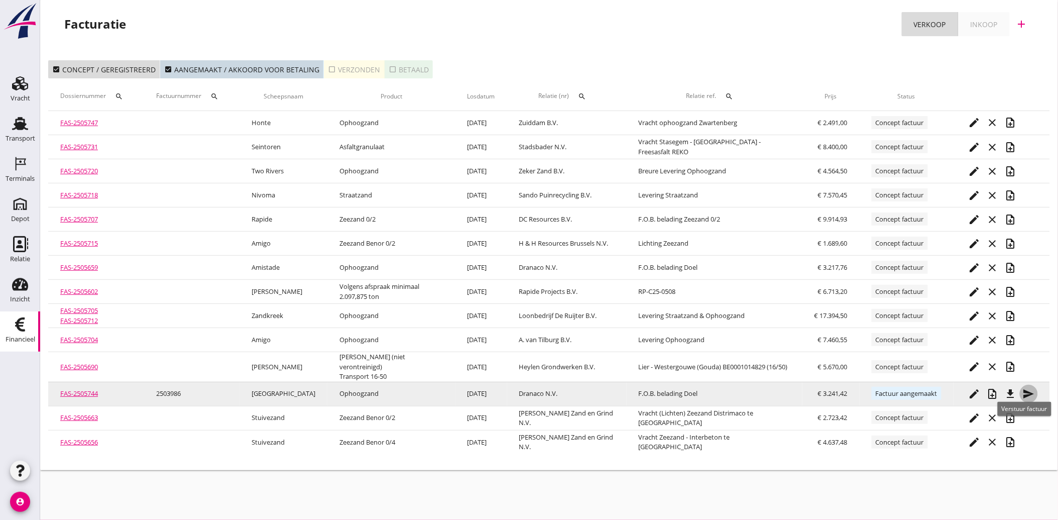
click at [1030, 388] on icon "send" at bounding box center [1029, 394] width 12 height 12
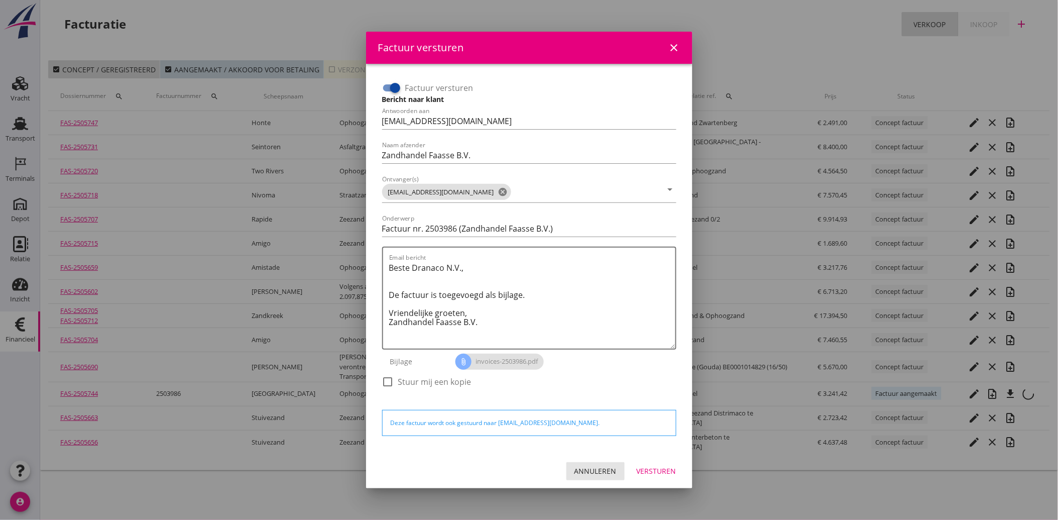
drag, startPoint x: 593, startPoint y: 468, endPoint x: 615, endPoint y: 466, distance: 22.7
click at [593, 468] on div "Annuleren" at bounding box center [596, 471] width 42 height 11
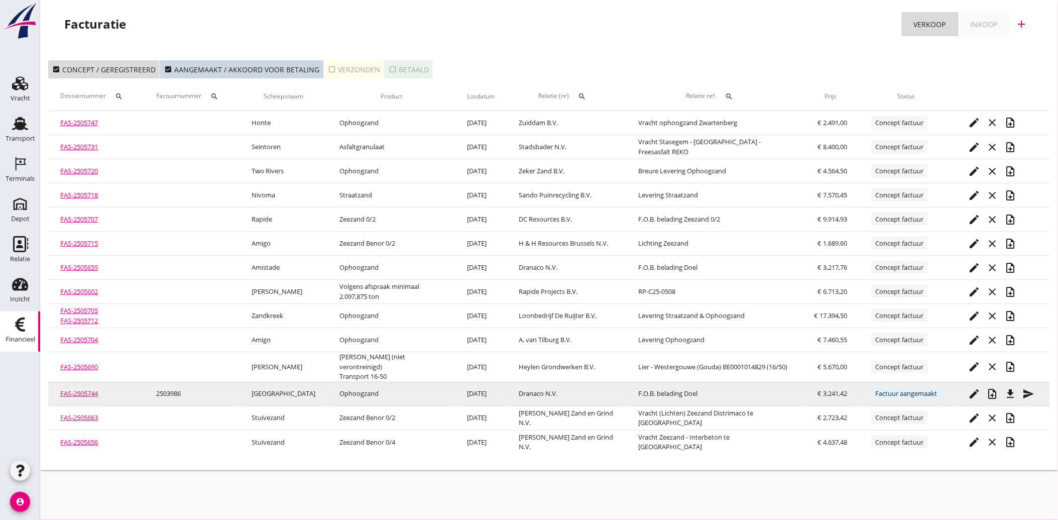
click at [1011, 388] on icon "file_download" at bounding box center [1011, 394] width 12 height 12
click at [1025, 388] on icon "send" at bounding box center [1029, 394] width 12 height 12
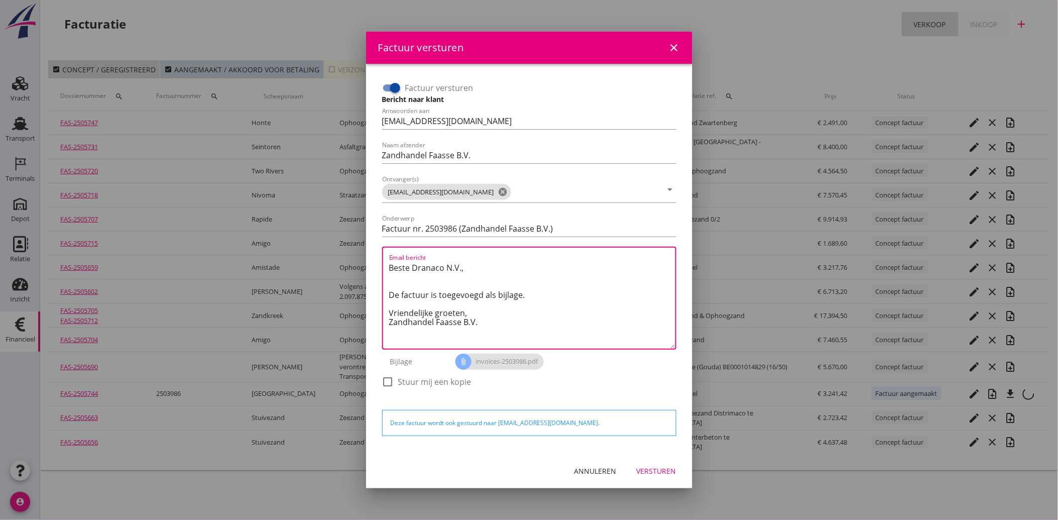
drag, startPoint x: 486, startPoint y: 333, endPoint x: 379, endPoint y: 262, distance: 129.0
click at [379, 262] on div "Factuur versturen Bericht naar klant Antwoorden aan [EMAIL_ADDRESS][DOMAIN_NAME…" at bounding box center [529, 239] width 302 height 327
paste textarea "Geachte heer/mevrouw, Hierbij zenden wij u onze factuur i.v.m. de door ons aan …"
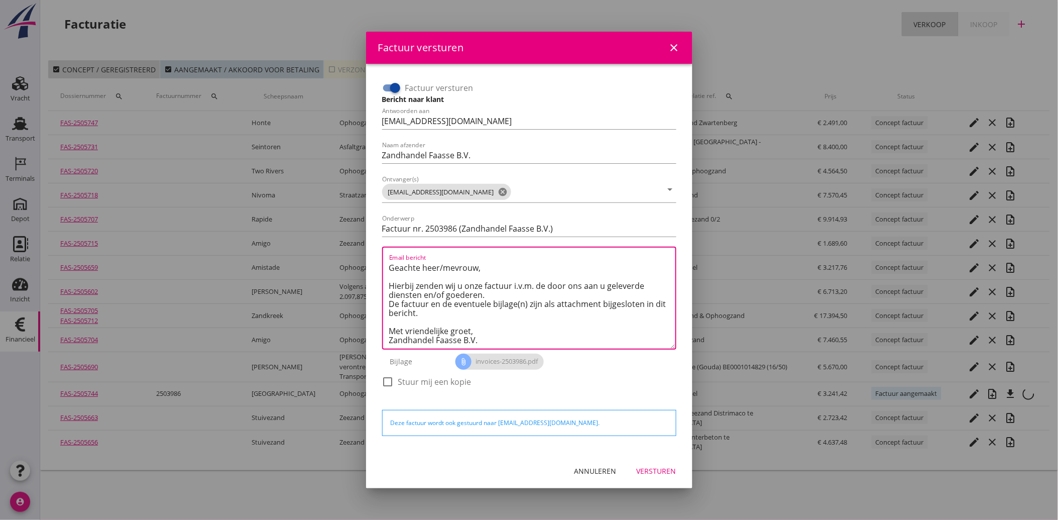
type textarea "Geachte heer/mevrouw, Hierbij zenden wij u onze factuur i.v.m. de door ons aan …"
click at [665, 470] on div "Versturen" at bounding box center [657, 471] width 40 height 11
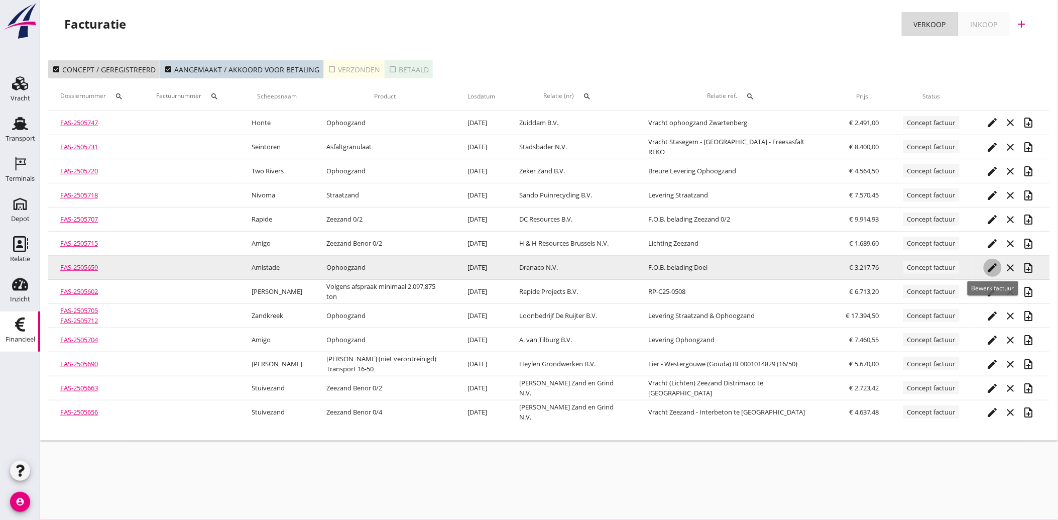
click at [993, 265] on icon "edit" at bounding box center [993, 268] width 12 height 12
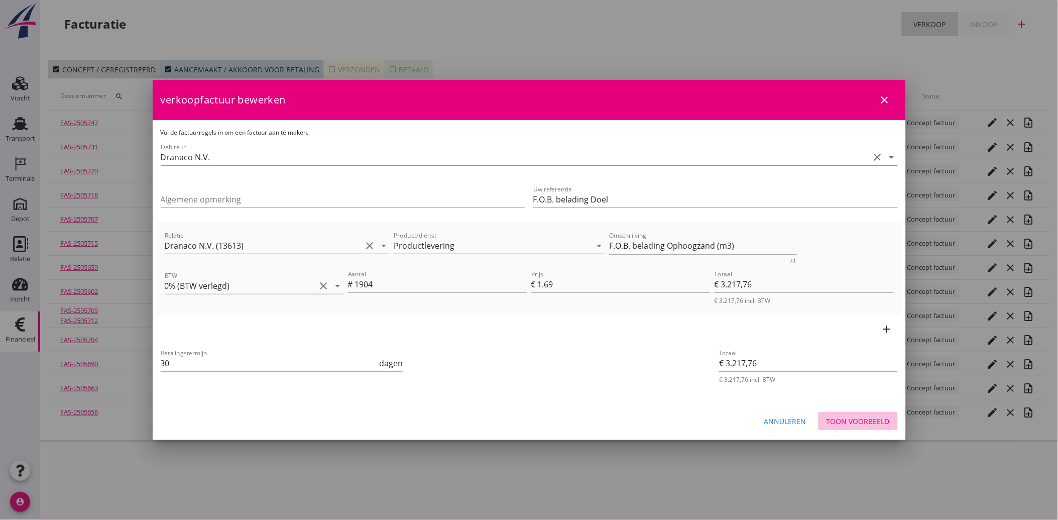
click at [858, 417] on div "Toon voorbeeld" at bounding box center [858, 421] width 63 height 11
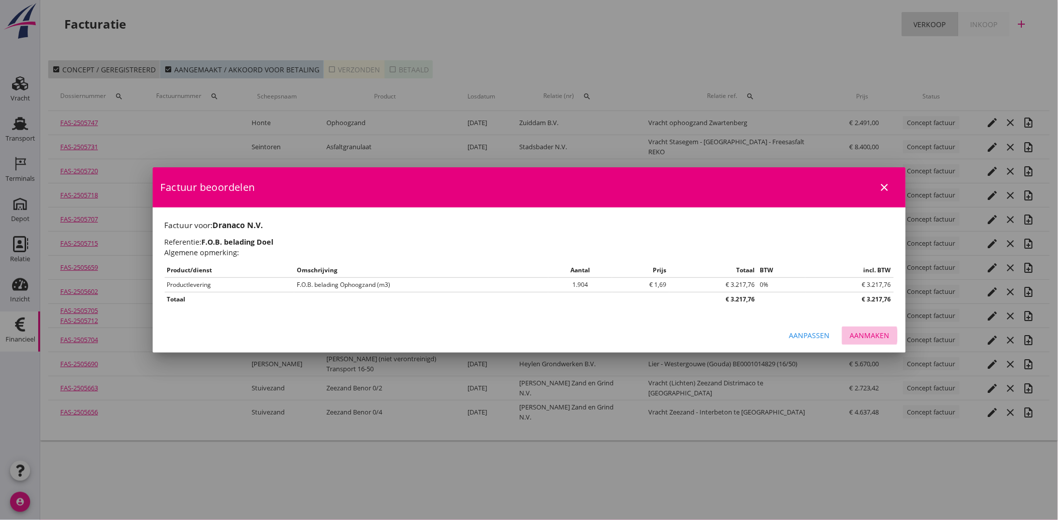
click at [869, 333] on div "Aanmaken" at bounding box center [870, 335] width 40 height 11
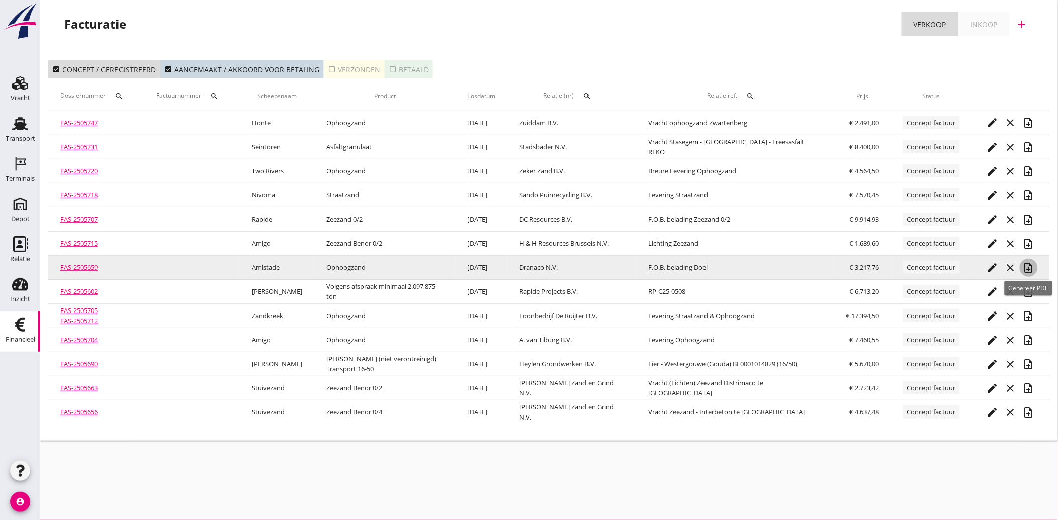
click at [1030, 264] on icon "note_add" at bounding box center [1029, 268] width 12 height 12
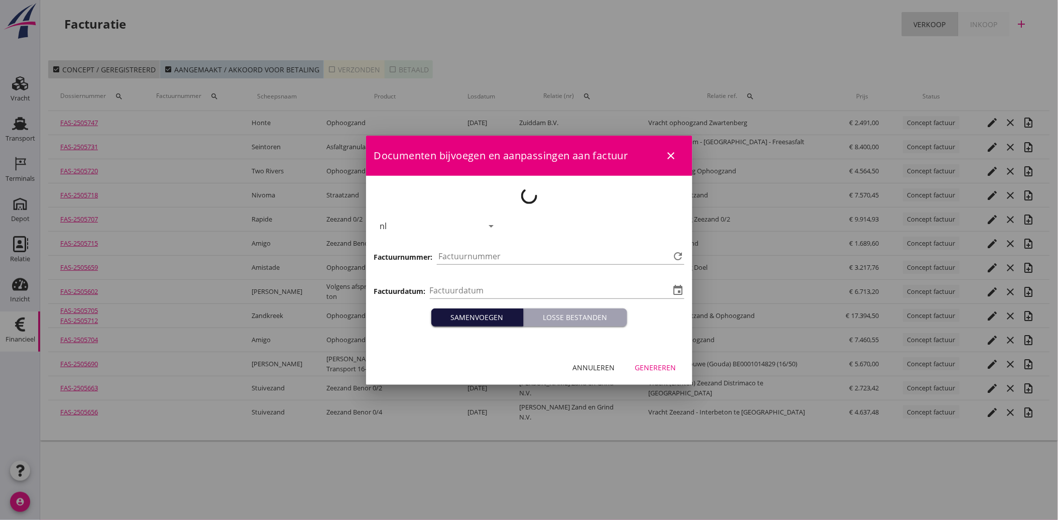
type input "[DATE]"
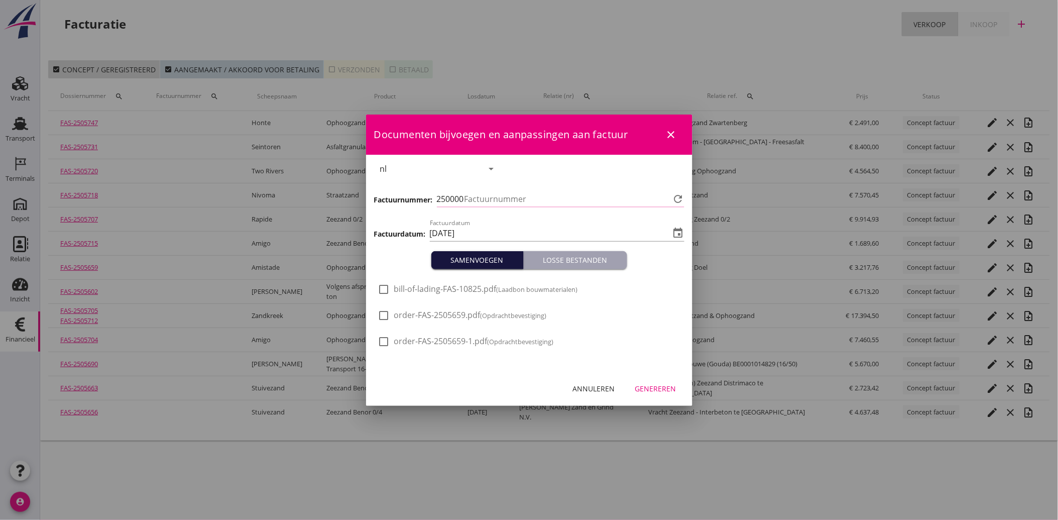
type input "3987"
click at [666, 397] on button "Genereren" at bounding box center [655, 389] width 57 height 18
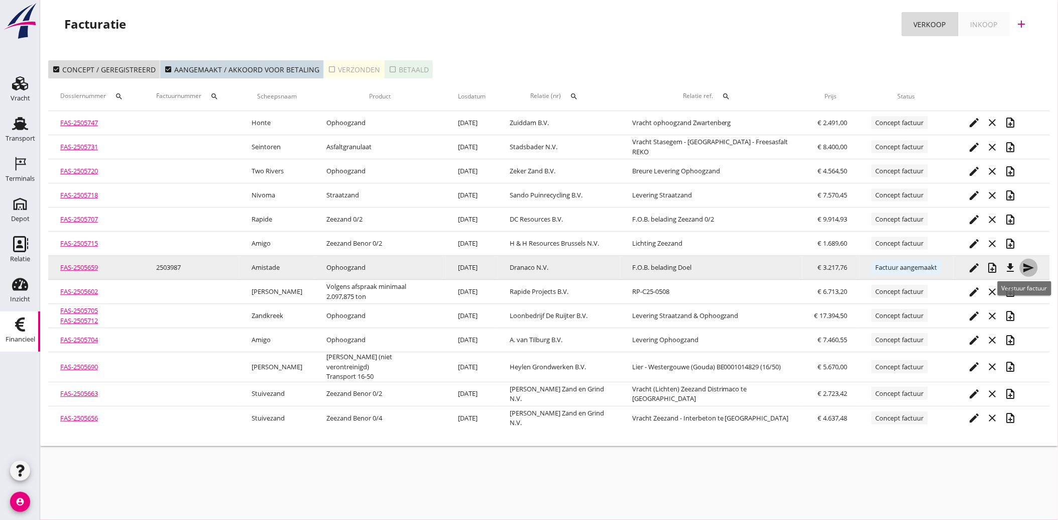
click at [1028, 262] on icon "send" at bounding box center [1029, 268] width 12 height 12
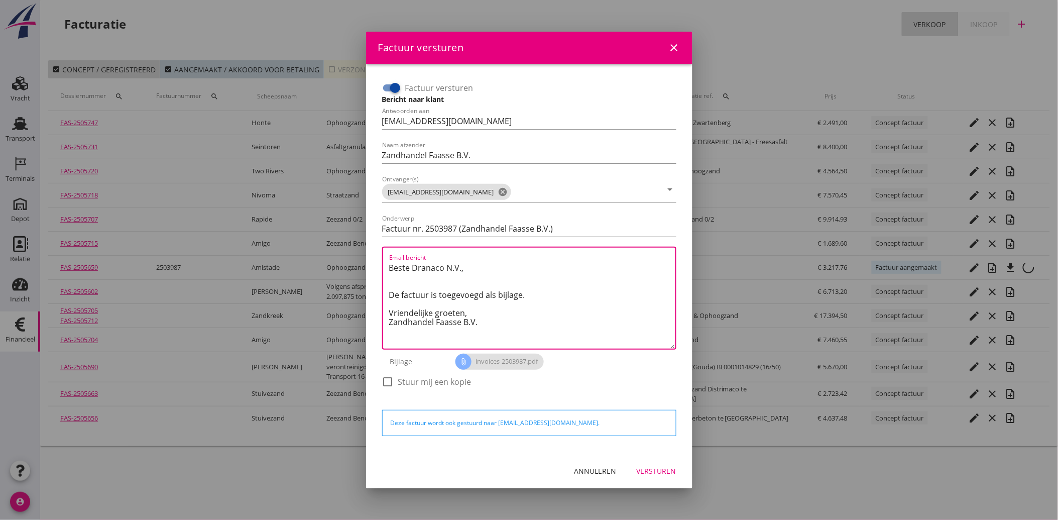
drag, startPoint x: 488, startPoint y: 323, endPoint x: 350, endPoint y: 247, distance: 157.4
click at [350, 247] on div "Factuur versturen close Factuur versturen Bericht naar klant Antwoorden aan [EM…" at bounding box center [529, 260] width 1058 height 520
paste textarea "Geachte heer/mevrouw, Hierbij zenden wij u onze factuur i.v.m. de door ons aan …"
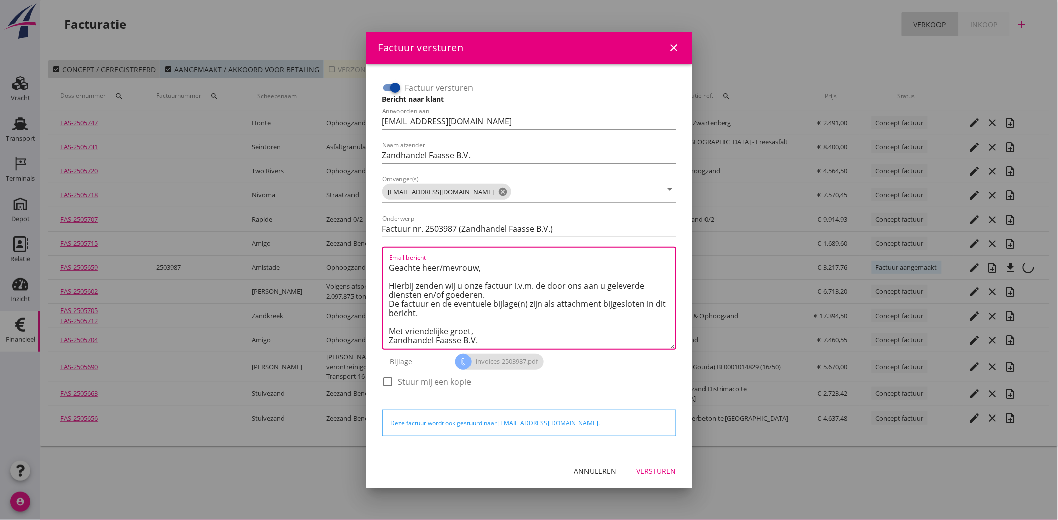
type textarea "Geachte heer/mevrouw, Hierbij zenden wij u onze factuur i.v.m. de door ons aan …"
click at [654, 468] on div "Versturen" at bounding box center [657, 471] width 40 height 11
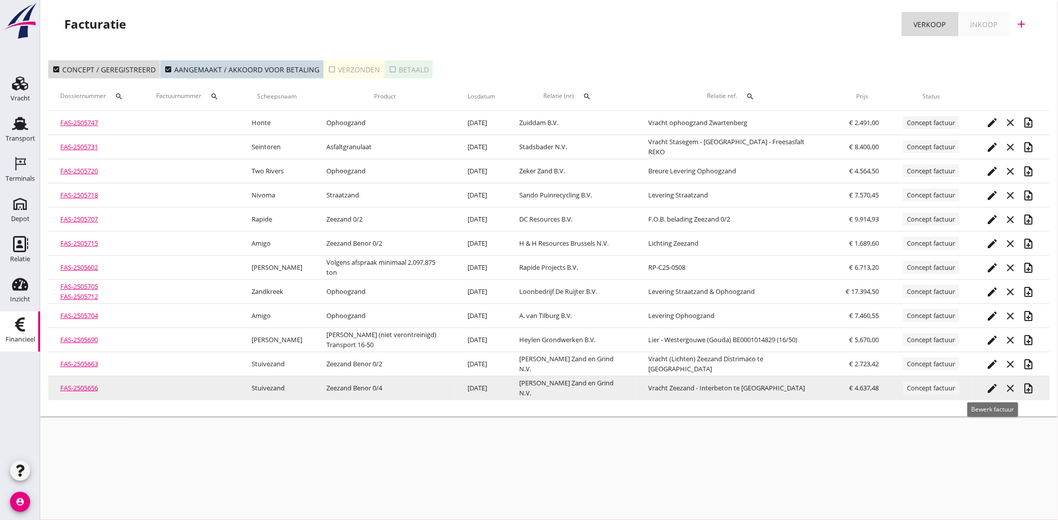
click at [993, 387] on icon "edit" at bounding box center [993, 388] width 12 height 12
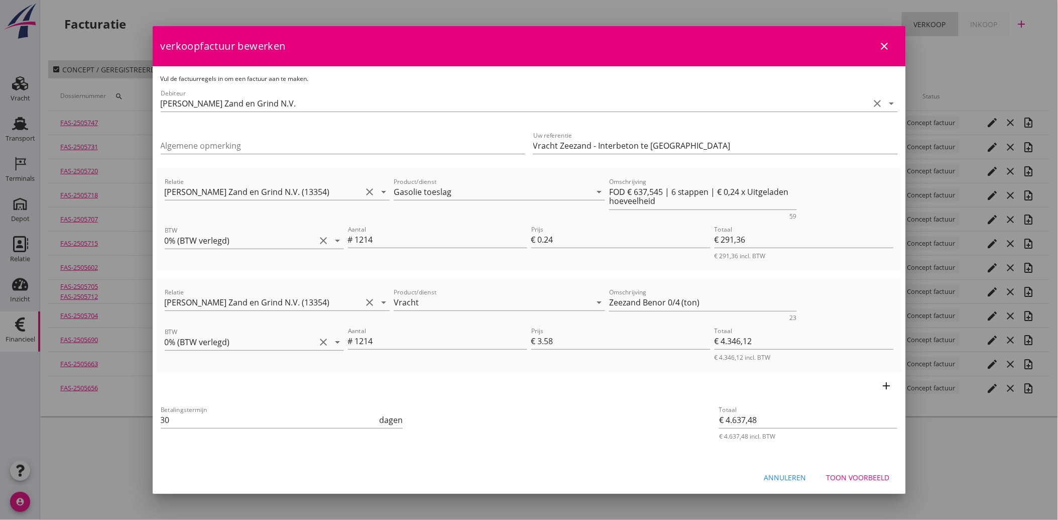
click at [835, 480] on div "Toon voorbeeld" at bounding box center [858, 477] width 63 height 11
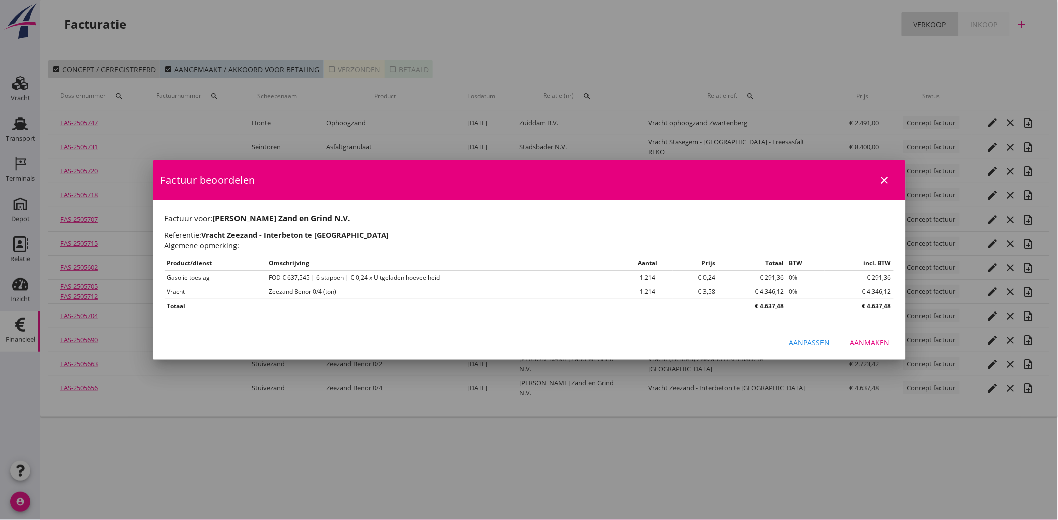
click at [874, 347] on div "Aanmaken" at bounding box center [870, 342] width 40 height 11
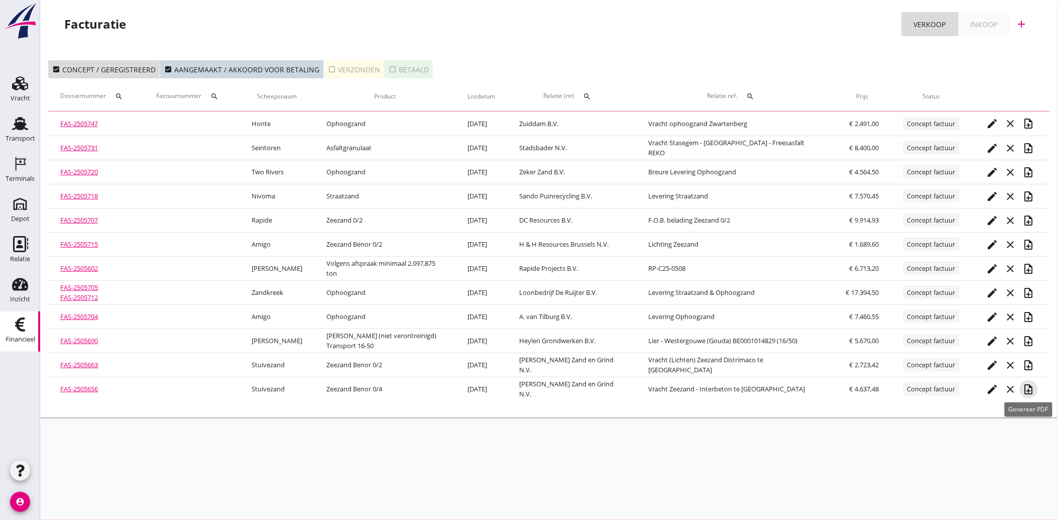
click at [1031, 389] on icon "note_add" at bounding box center [1029, 389] width 12 height 12
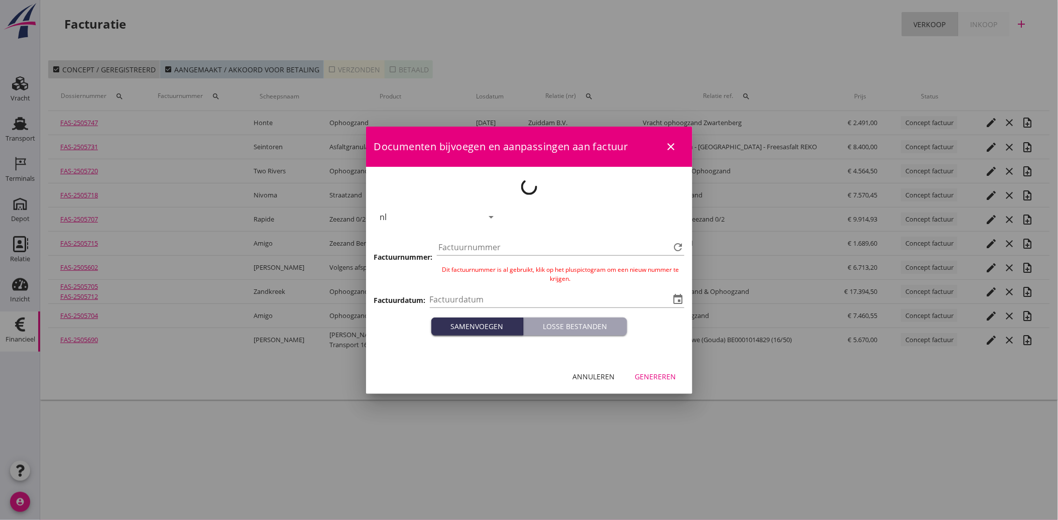
type input "[DATE]"
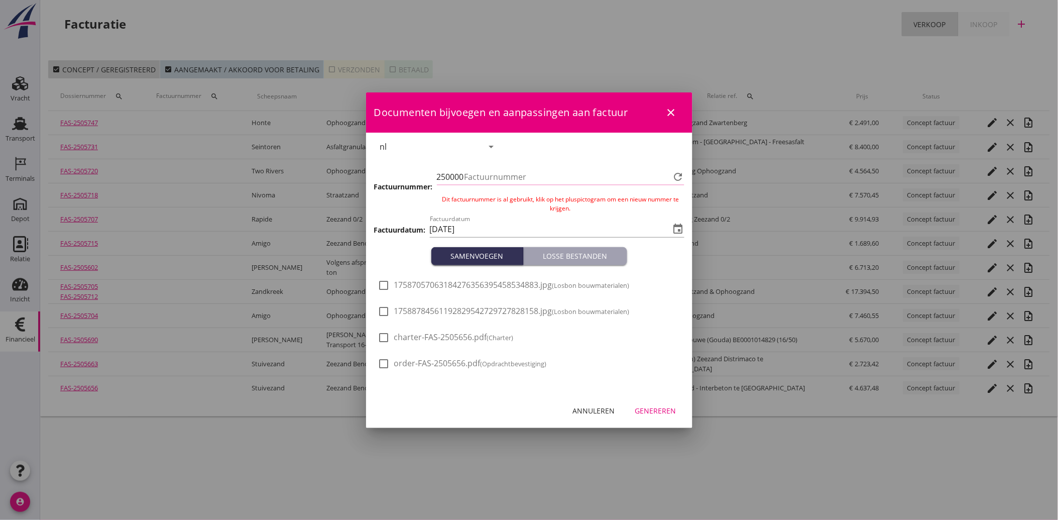
type input "3988"
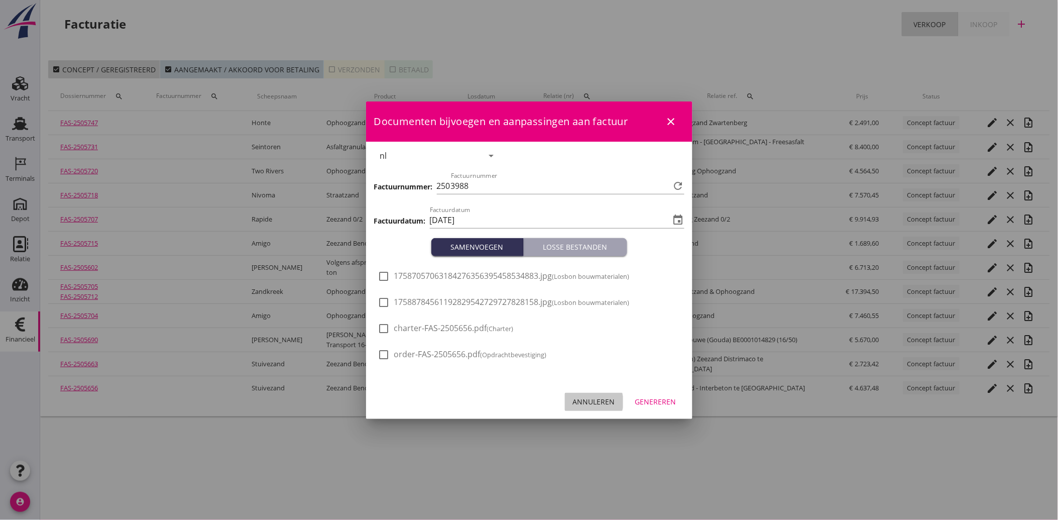
click at [581, 399] on div "Annuleren" at bounding box center [594, 401] width 42 height 11
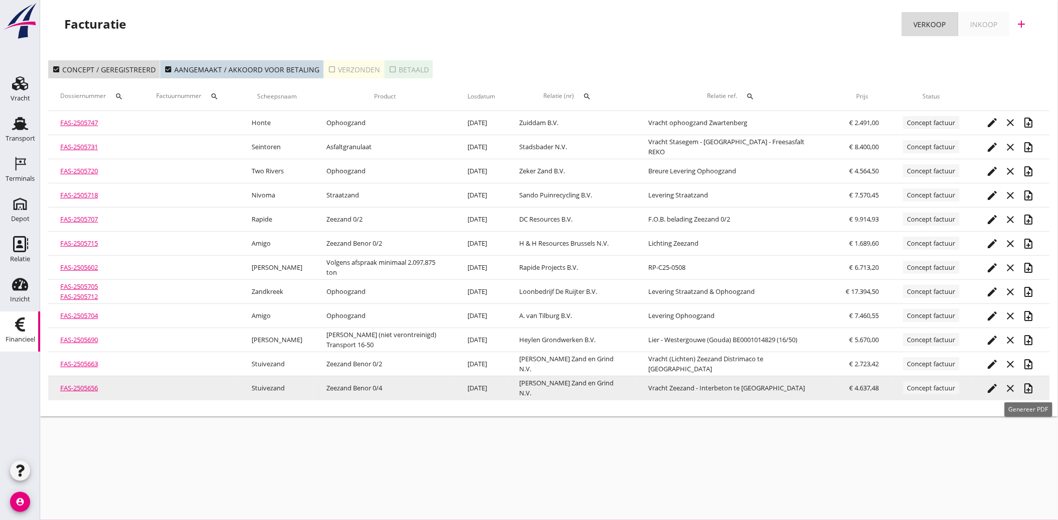
click at [1025, 387] on icon "note_add" at bounding box center [1029, 388] width 12 height 12
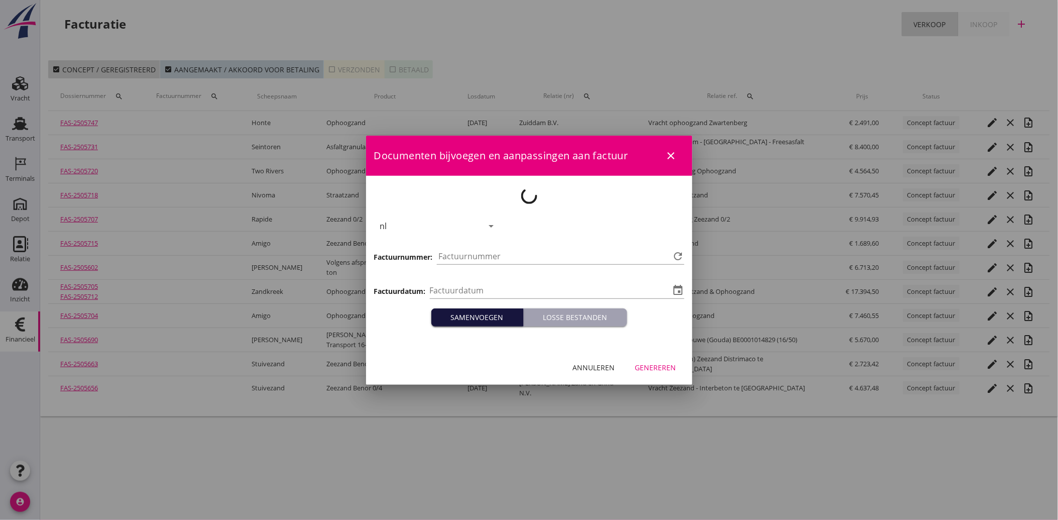
type input "[DATE]"
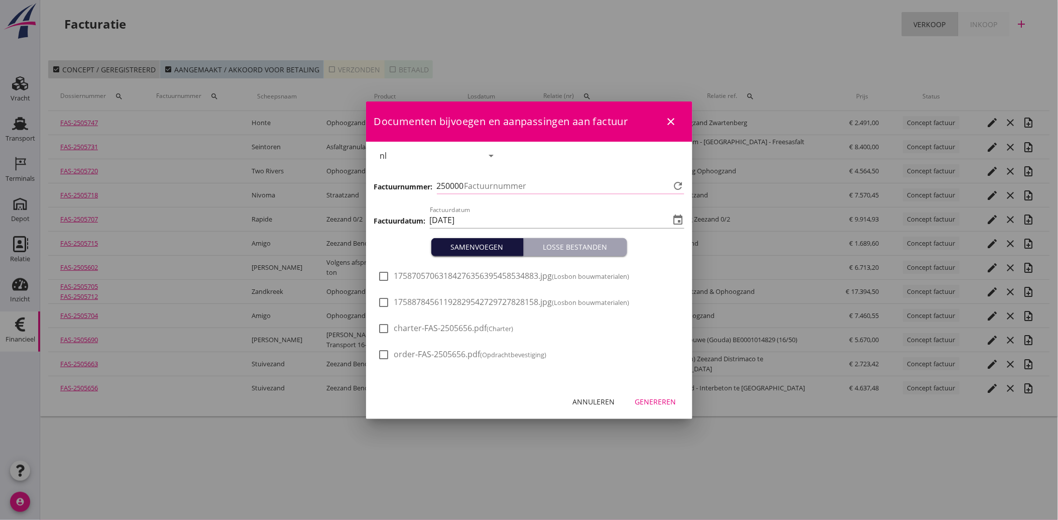
type input "3988"
click at [449, 298] on span "17588784561192829542729727828158.jpg (Losbon bouwmaterialen)" at bounding box center [512, 302] width 236 height 11
checkbox input "true"
click at [650, 398] on div "Genereren" at bounding box center [655, 401] width 41 height 11
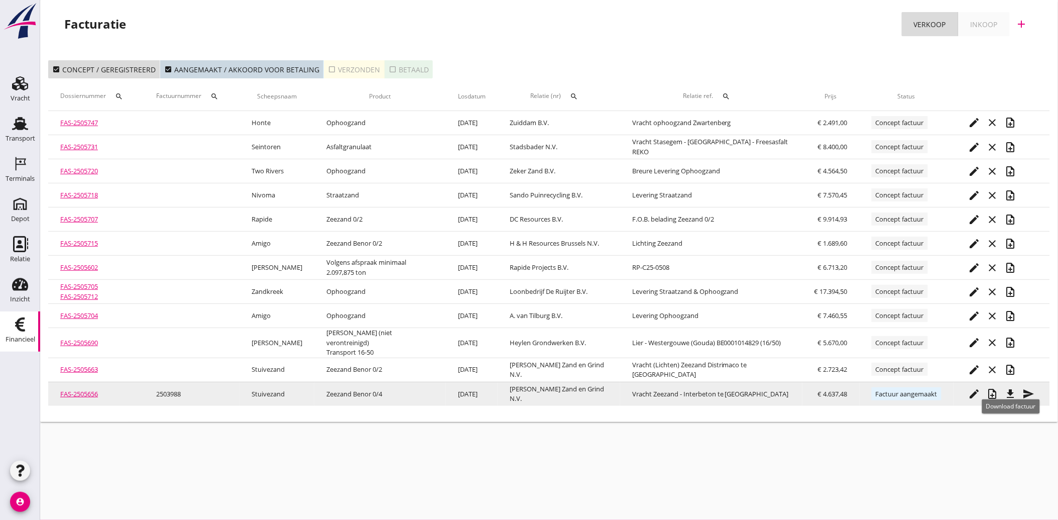
click at [1013, 388] on icon "file_download" at bounding box center [1011, 394] width 12 height 12
click at [1031, 389] on icon "send" at bounding box center [1029, 394] width 12 height 12
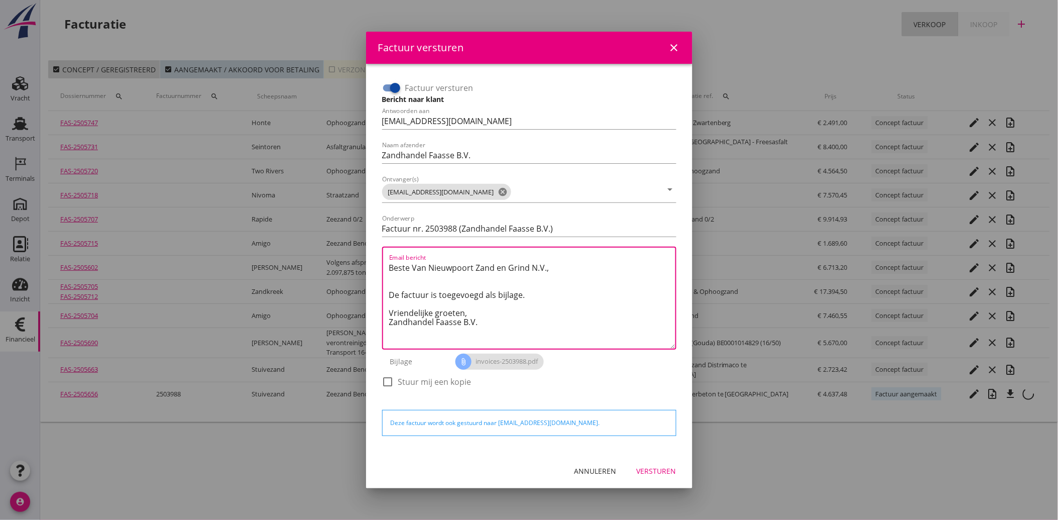
drag, startPoint x: 501, startPoint y: 328, endPoint x: 334, endPoint y: 243, distance: 187.3
click at [334, 243] on div "Factuur versturen close Factuur versturen Bericht naar klant Antwoorden aan [EM…" at bounding box center [529, 260] width 1058 height 520
paste textarea "Geachte heer/mevrouw, Hierbij zenden wij u onze factuur i.v.m. de door ons aan …"
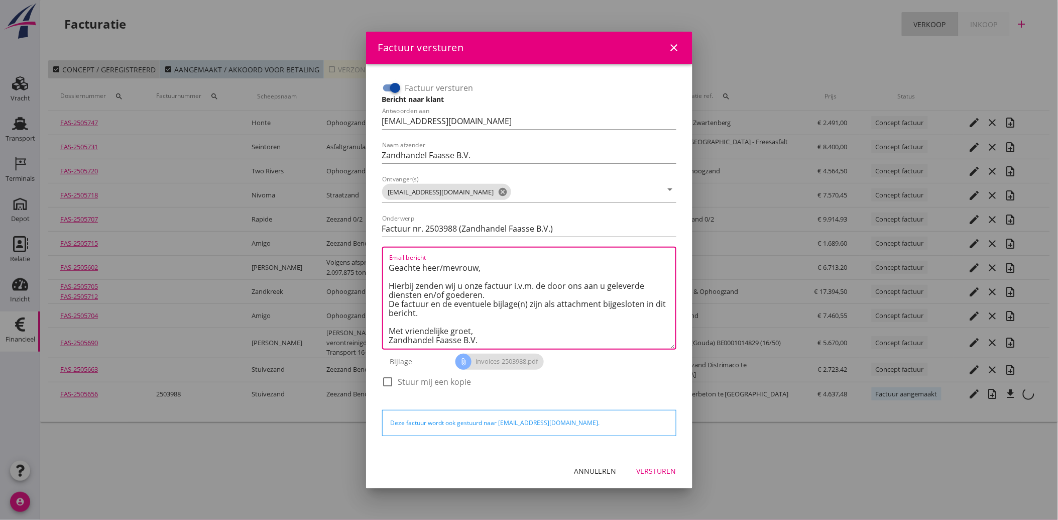
type textarea "Geachte heer/mevrouw, Hierbij zenden wij u onze factuur i.v.m. de door ons aan …"
click at [660, 471] on div "Versturen" at bounding box center [657, 471] width 40 height 11
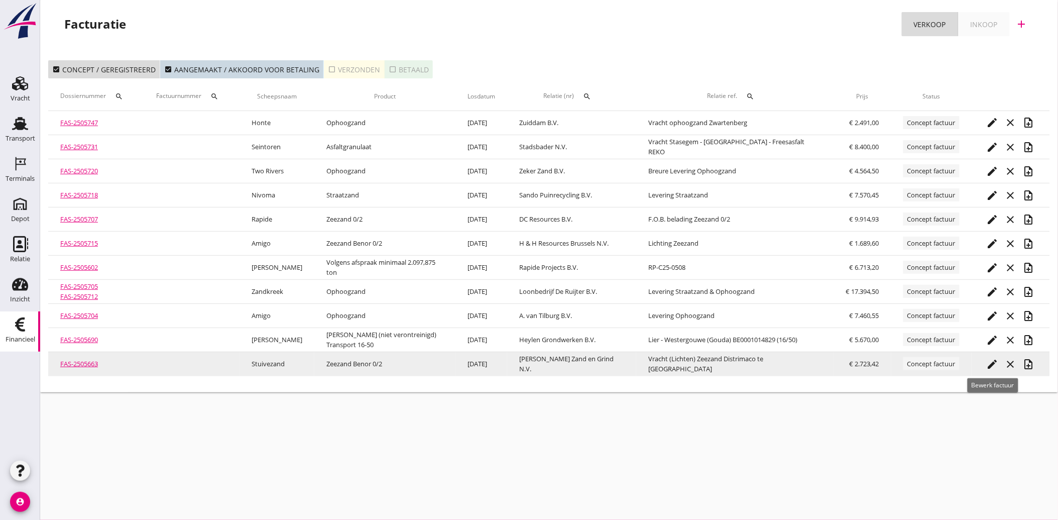
click at [991, 363] on icon "edit" at bounding box center [993, 364] width 12 height 12
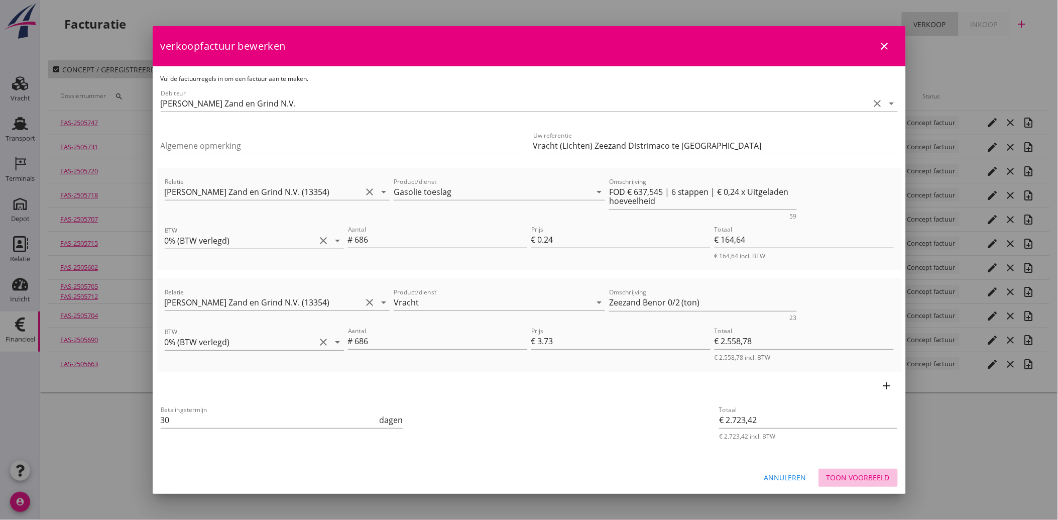
click at [852, 472] on div "Toon voorbeeld" at bounding box center [858, 477] width 63 height 11
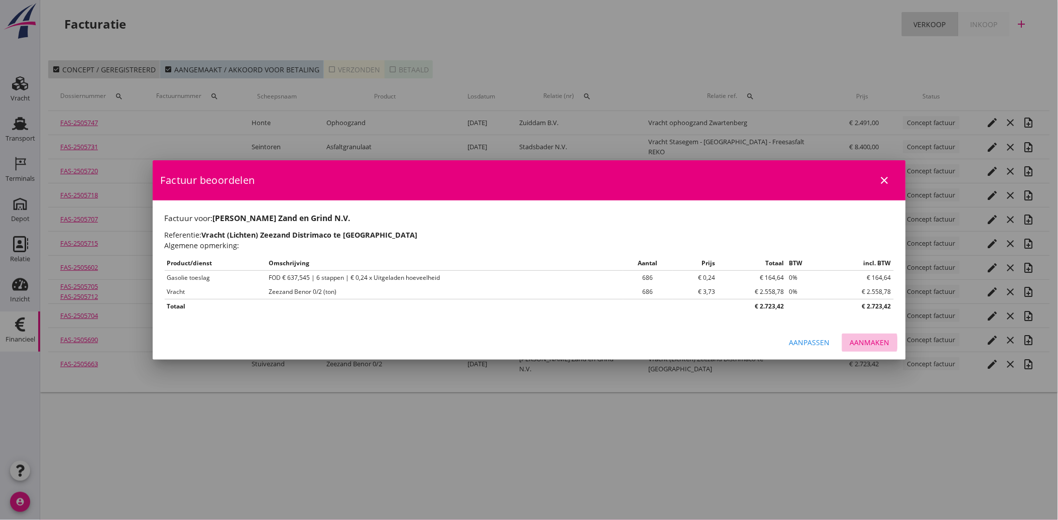
click at [877, 338] on div "Aanmaken" at bounding box center [870, 342] width 40 height 11
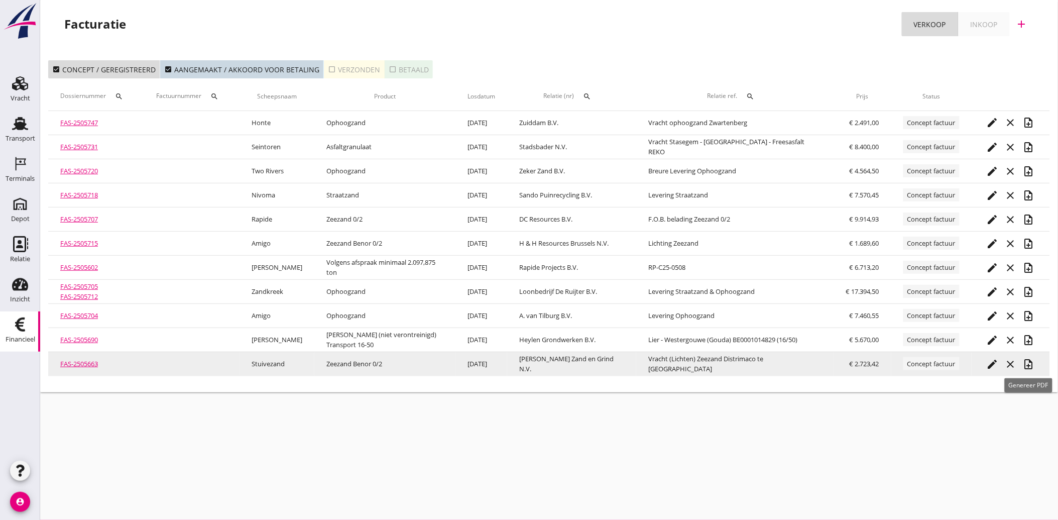
click at [1030, 362] on icon "note_add" at bounding box center [1029, 364] width 12 height 12
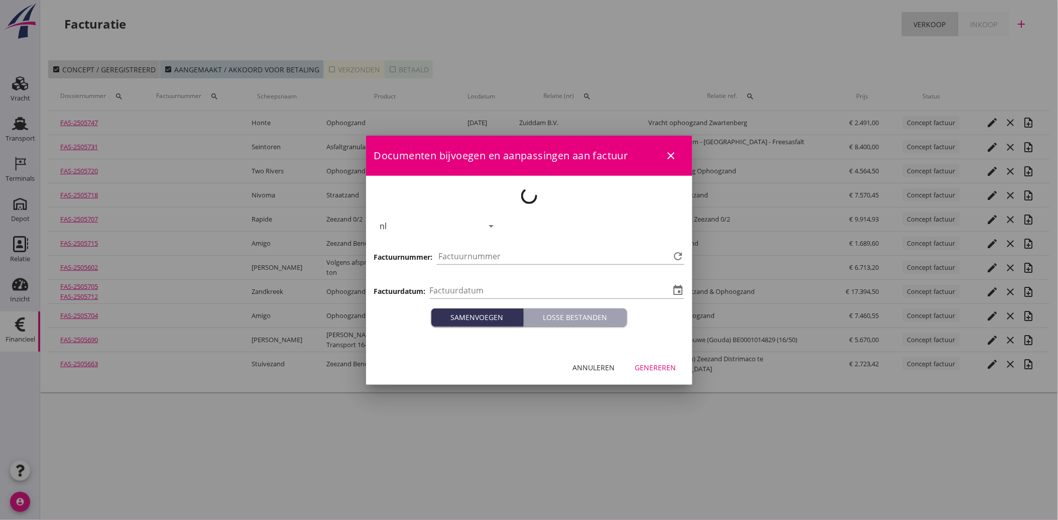
type input "[DATE]"
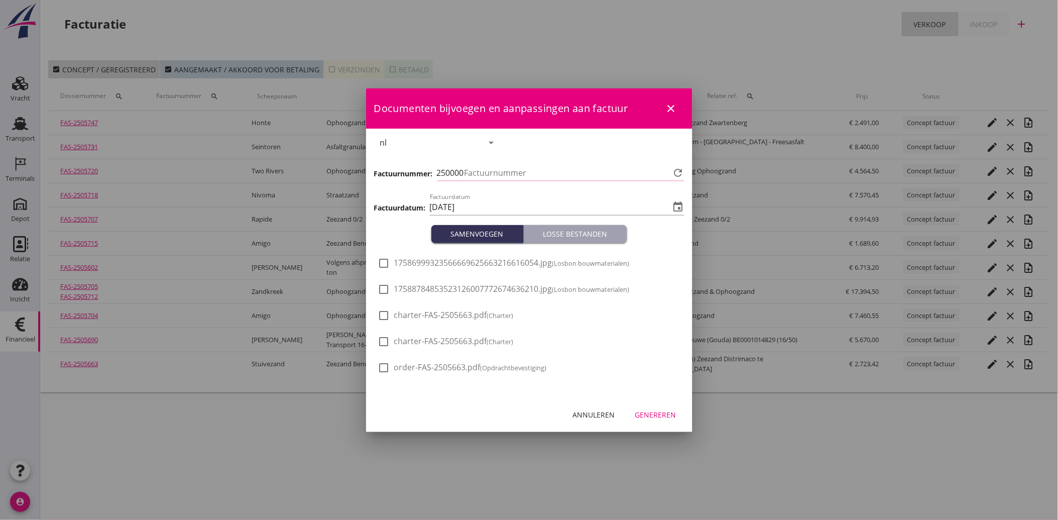
type input "3989"
click at [495, 291] on span "17588784853523126007772674636210.jpg (Losbon bouwmaterialen)" at bounding box center [512, 289] width 236 height 11
checkbox input "true"
click at [649, 412] on div "Genereren" at bounding box center [655, 414] width 41 height 11
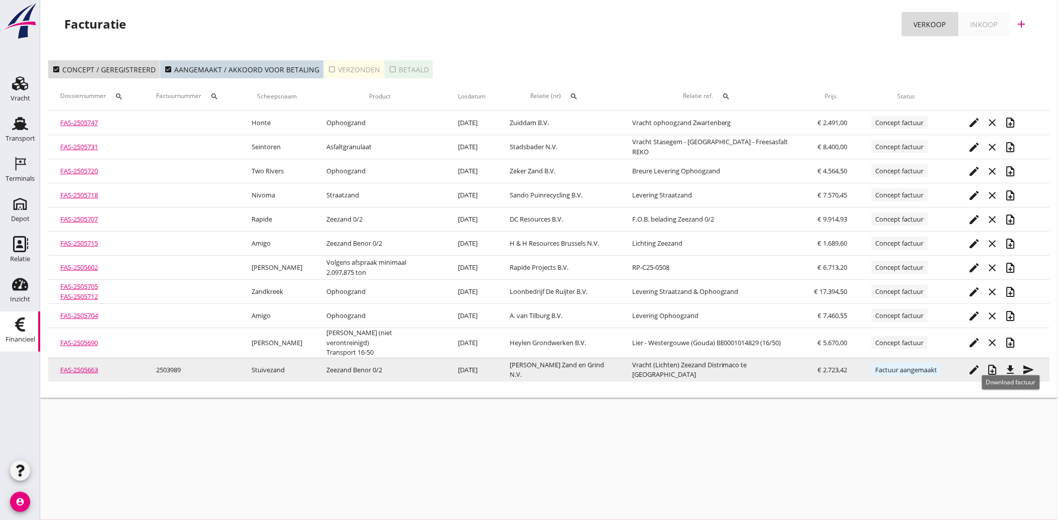
click at [1009, 364] on icon "file_download" at bounding box center [1011, 370] width 12 height 12
click at [1025, 364] on icon "send" at bounding box center [1029, 370] width 12 height 12
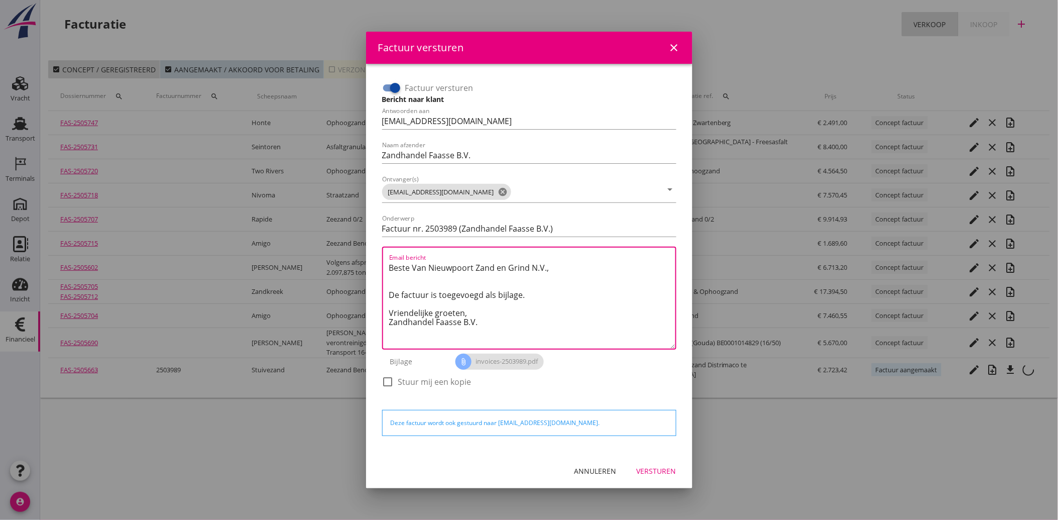
drag, startPoint x: 485, startPoint y: 327, endPoint x: 385, endPoint y: 264, distance: 118.6
click at [385, 264] on div "Email bericht Beste Van Nieuwpoort Zand en Grind N.V., De factuur is toegevoegd…" at bounding box center [529, 298] width 294 height 103
paste textarea "Geachte heer/mevrouw, Hierbij zenden wij u onze factuur i.v.m. de door ons aan …"
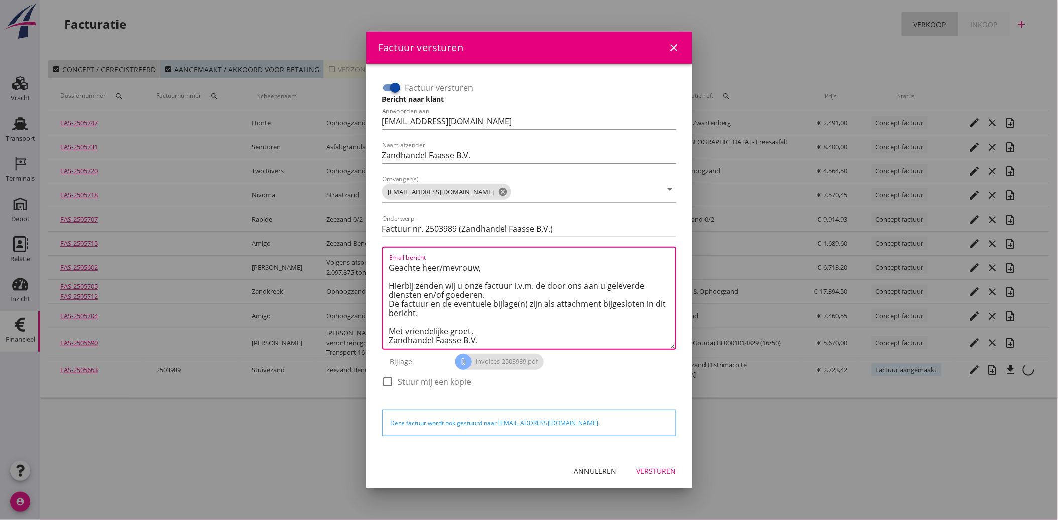
type textarea "Geachte heer/mevrouw, Hierbij zenden wij u onze factuur i.v.m. de door ons aan …"
click at [658, 469] on div "Versturen" at bounding box center [657, 471] width 40 height 11
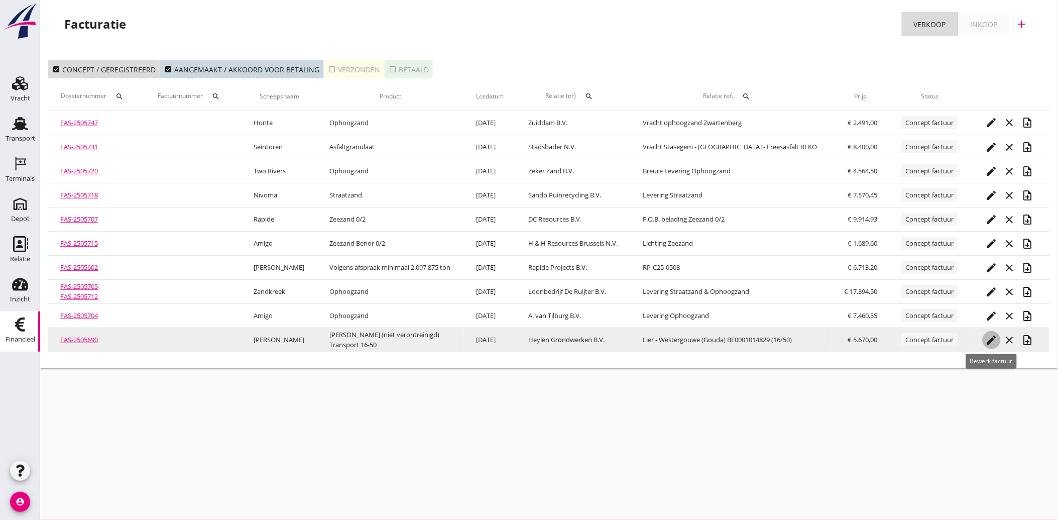
click at [990, 338] on icon "edit" at bounding box center [992, 340] width 12 height 12
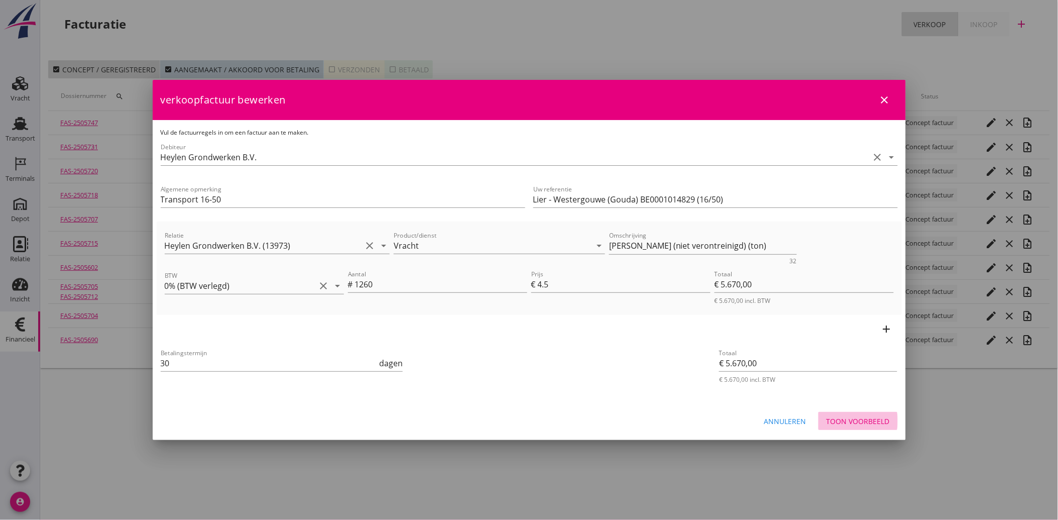
click at [870, 422] on div "Toon voorbeeld" at bounding box center [858, 421] width 63 height 11
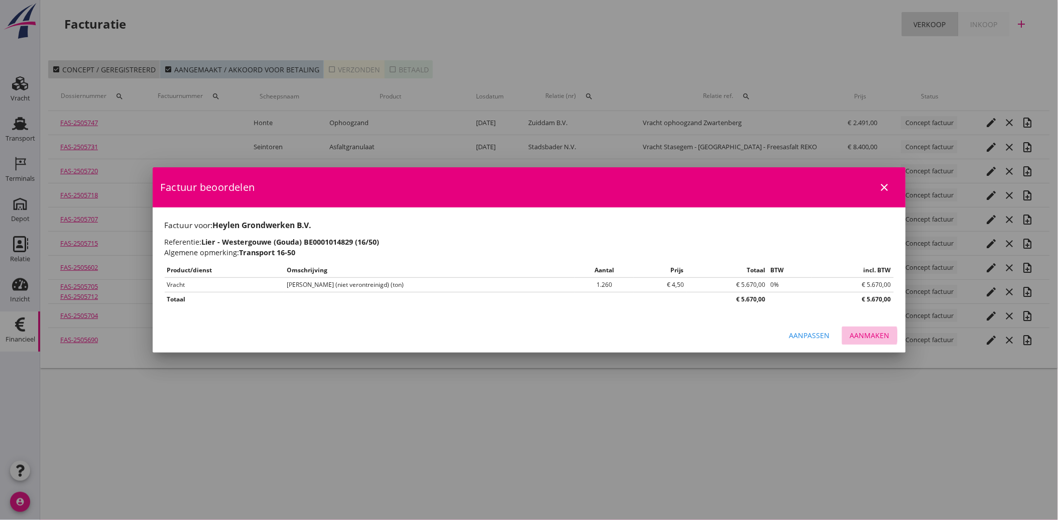
click at [879, 339] on div "Aanmaken" at bounding box center [870, 335] width 40 height 11
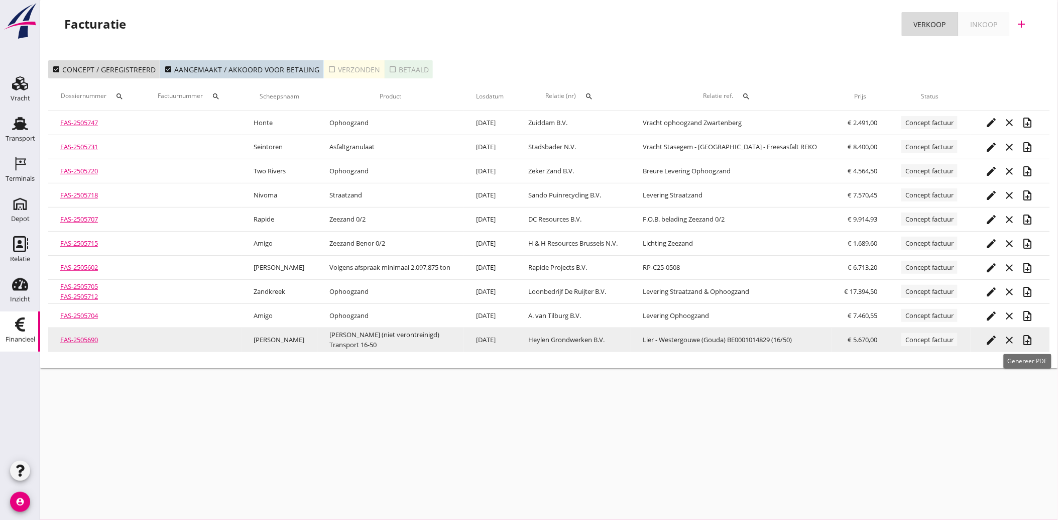
click at [1030, 338] on icon "note_add" at bounding box center [1028, 340] width 12 height 12
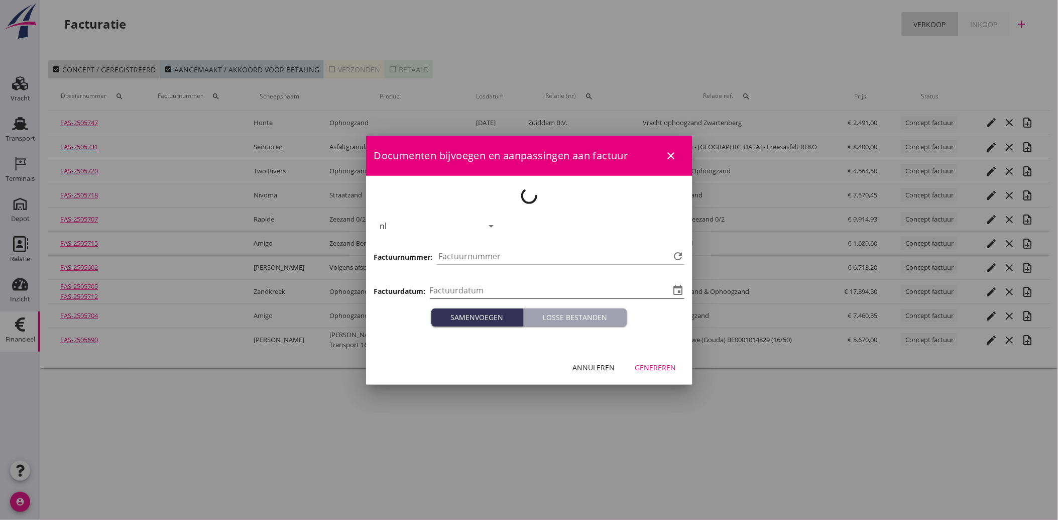
type input "[DATE]"
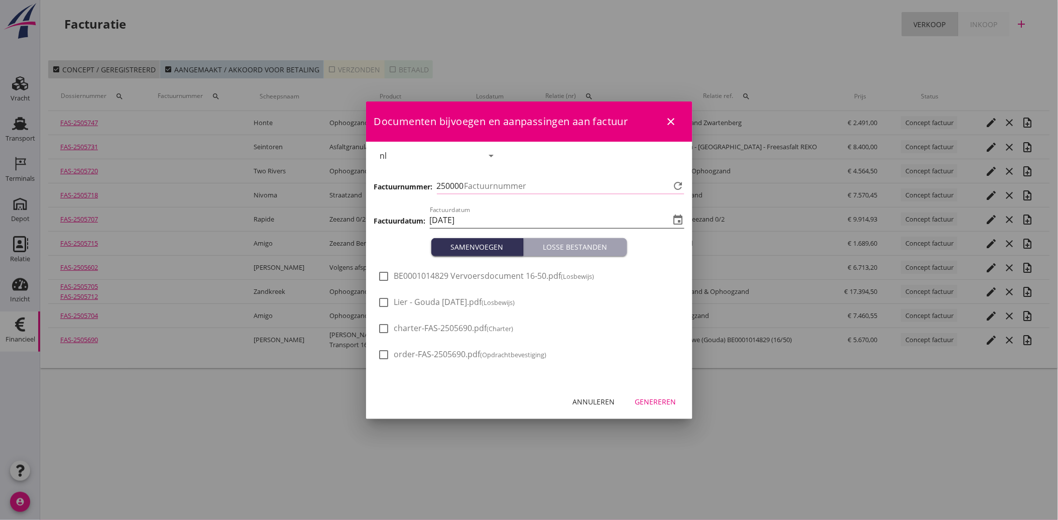
type input "3990"
click at [457, 295] on div "check_box_outline_blank Lier - Gouda [DATE].pdf (Losbewijs)" at bounding box center [529, 307] width 302 height 26
click at [408, 299] on span "Lier - Gouda [DATE].pdf (Losbewijs)" at bounding box center [454, 302] width 121 height 11
checkbox input "true"
click at [640, 398] on div "Genereren" at bounding box center [655, 401] width 41 height 11
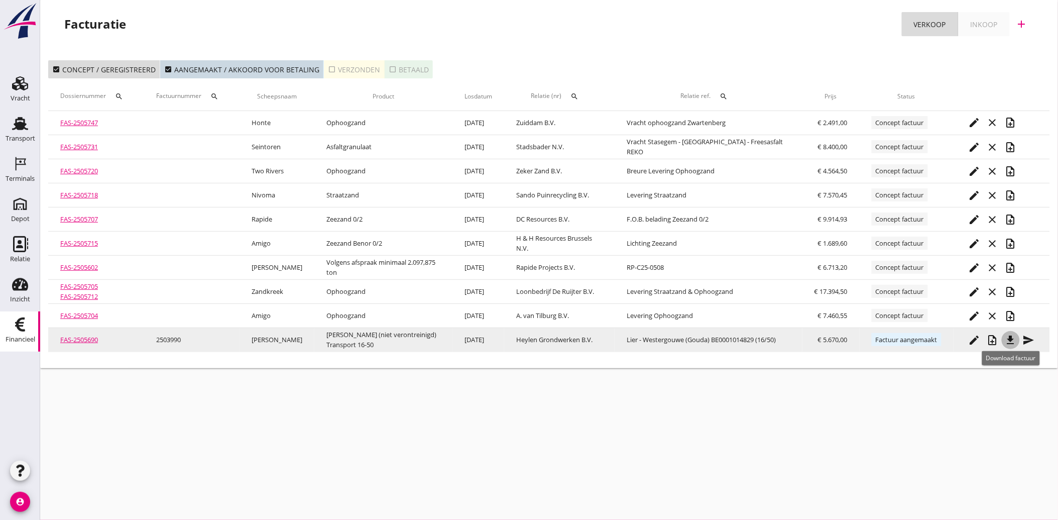
click at [1012, 339] on icon "file_download" at bounding box center [1011, 340] width 12 height 12
click at [1032, 337] on icon "send" at bounding box center [1029, 340] width 12 height 12
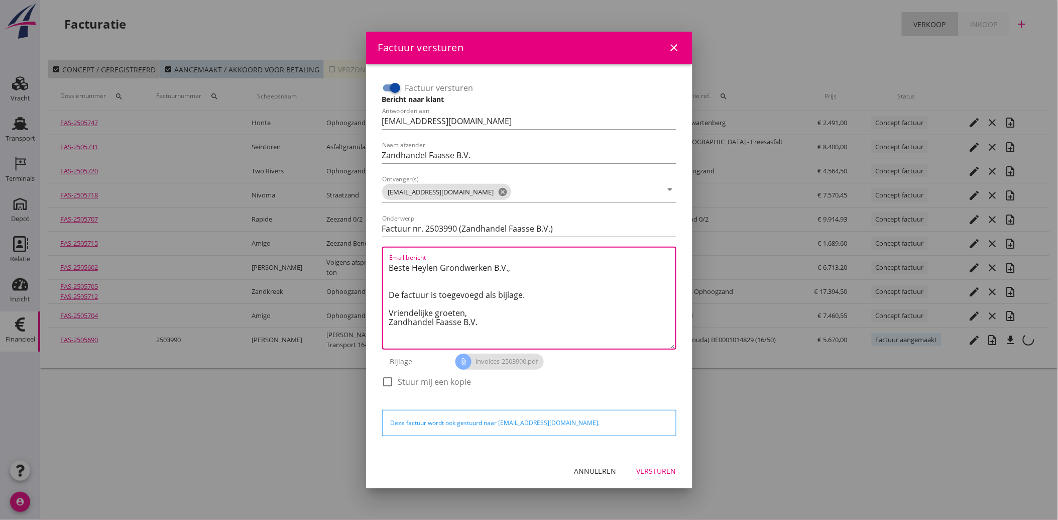
drag, startPoint x: 495, startPoint y: 326, endPoint x: 372, endPoint y: 257, distance: 140.8
click at [372, 257] on div "Factuur versturen Bericht naar klant Antwoorden aan [EMAIL_ADDRESS][DOMAIN_NAME…" at bounding box center [529, 259] width 326 height 390
paste textarea "Geachte heer/mevrouw, Hierbij zenden wij u onze factuur i.v.m. de door ons aan …"
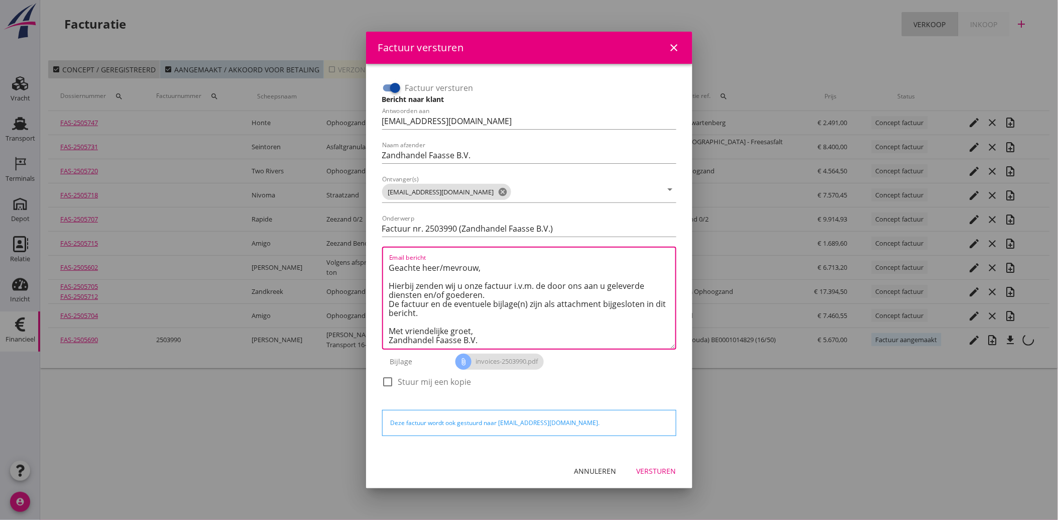
type textarea "Geachte heer/mevrouw, Hierbij zenden wij u onze factuur i.v.m. de door ons aan …"
click at [656, 474] on div "Versturen" at bounding box center [657, 471] width 40 height 11
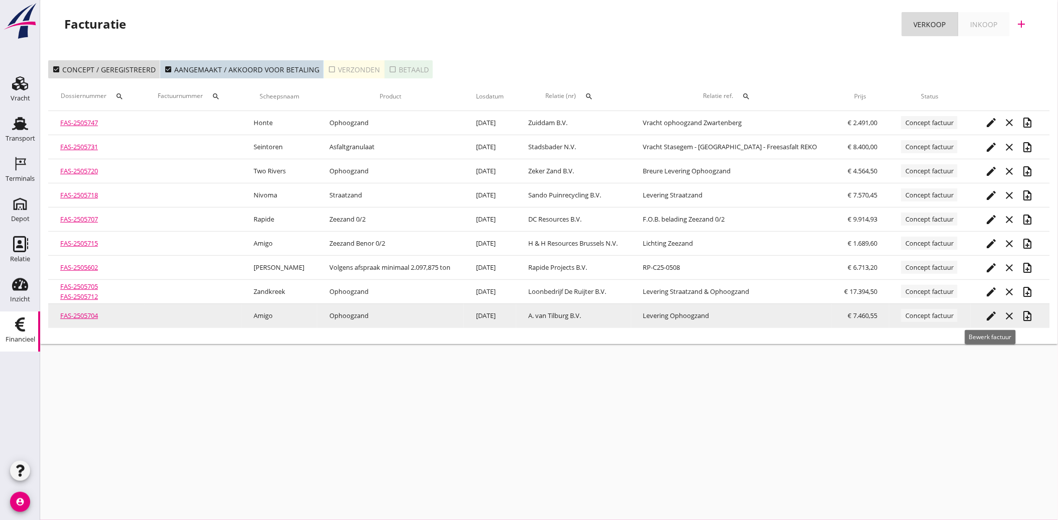
click at [986, 314] on icon "edit" at bounding box center [992, 316] width 12 height 12
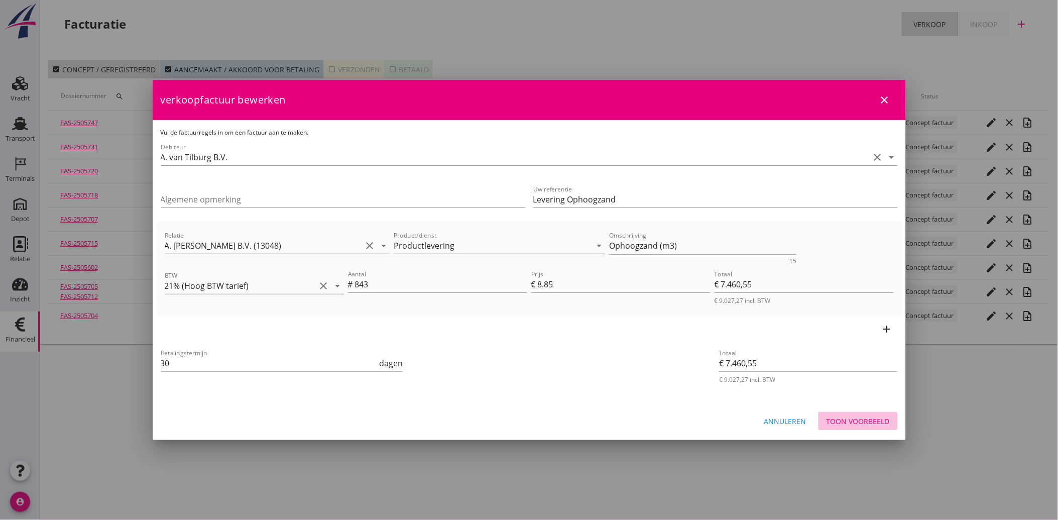
click at [881, 416] on div "Toon voorbeeld" at bounding box center [858, 421] width 63 height 11
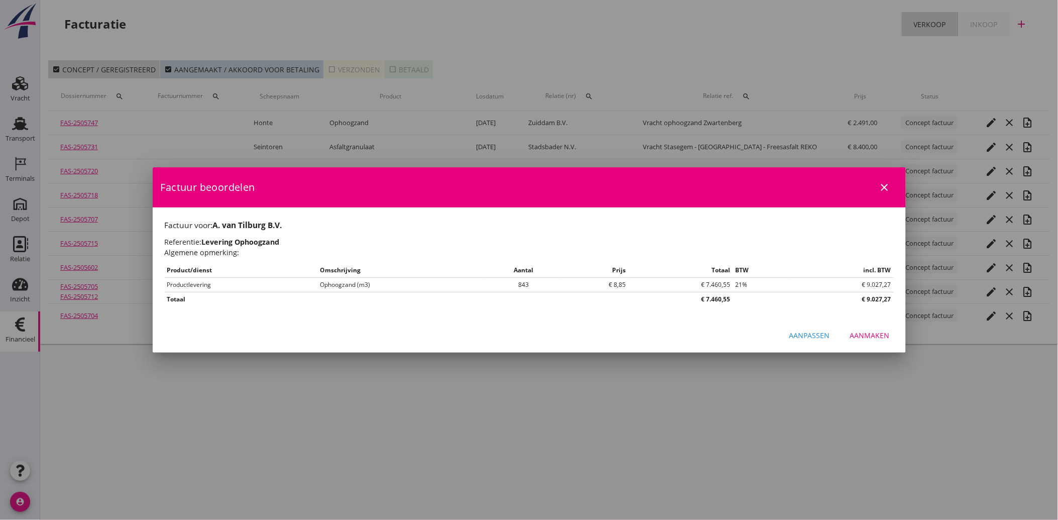
click at [886, 343] on button "Aanmaken" at bounding box center [870, 335] width 56 height 18
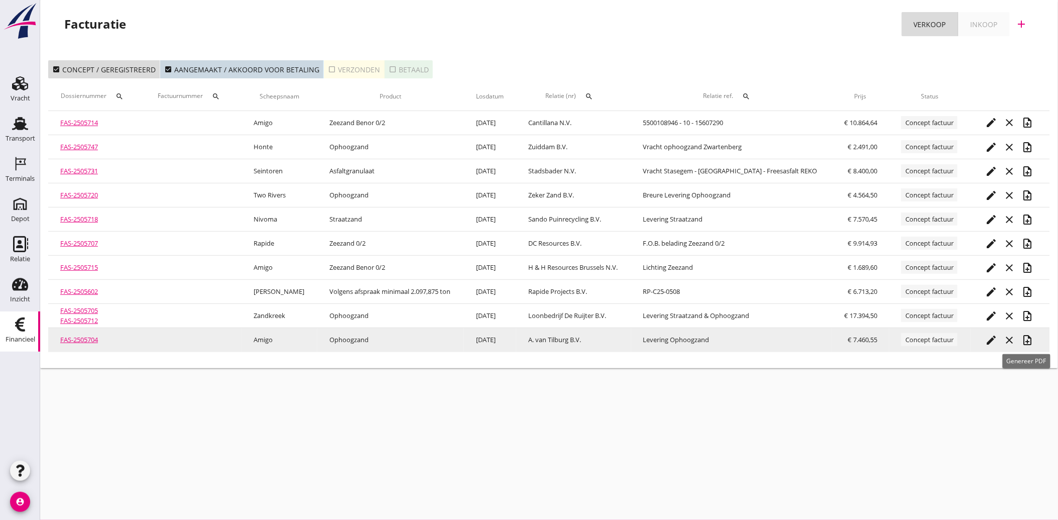
click at [1026, 335] on icon "note_add" at bounding box center [1028, 340] width 12 height 12
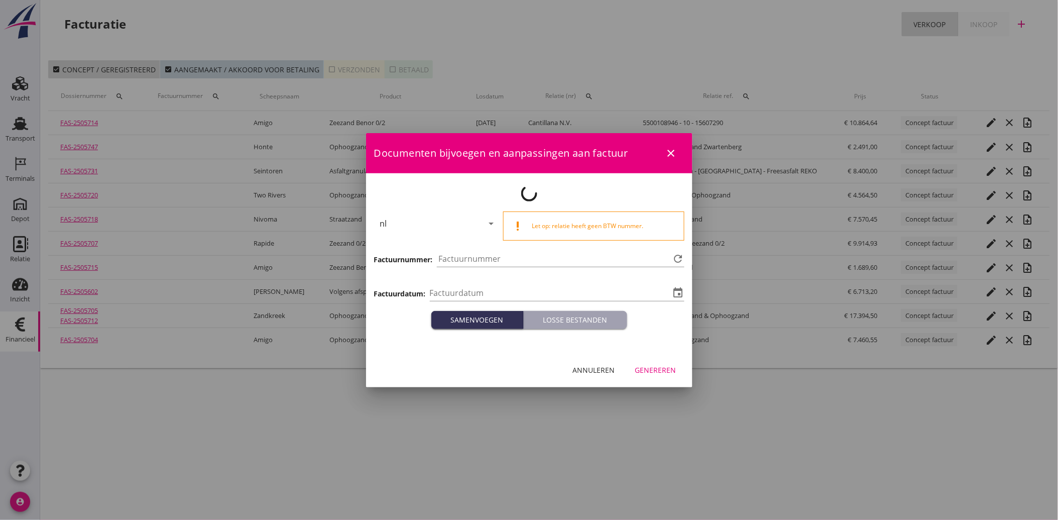
type input "[DATE]"
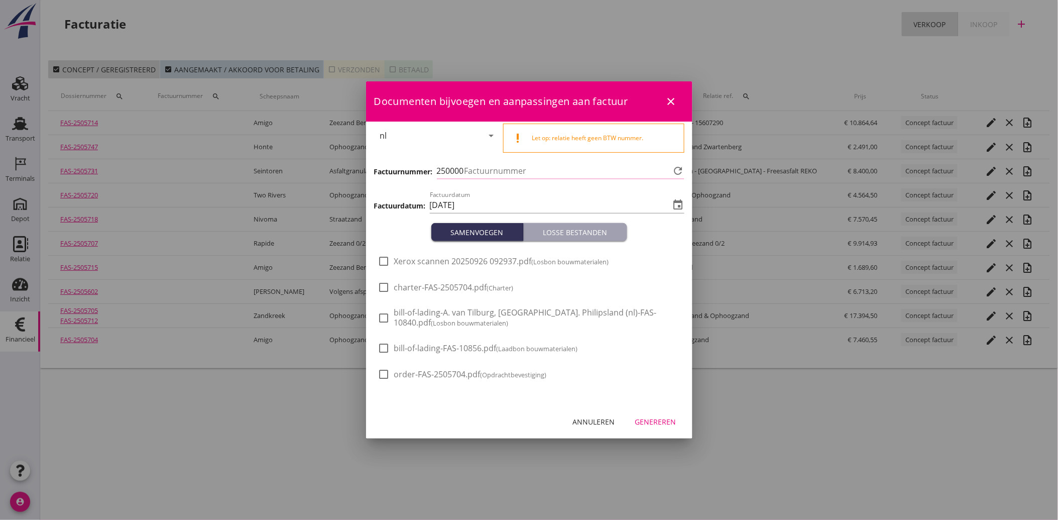
type input "3991"
click at [386, 263] on div at bounding box center [384, 261] width 17 height 17
checkbox input "true"
click at [663, 420] on div "Genereren" at bounding box center [655, 421] width 41 height 11
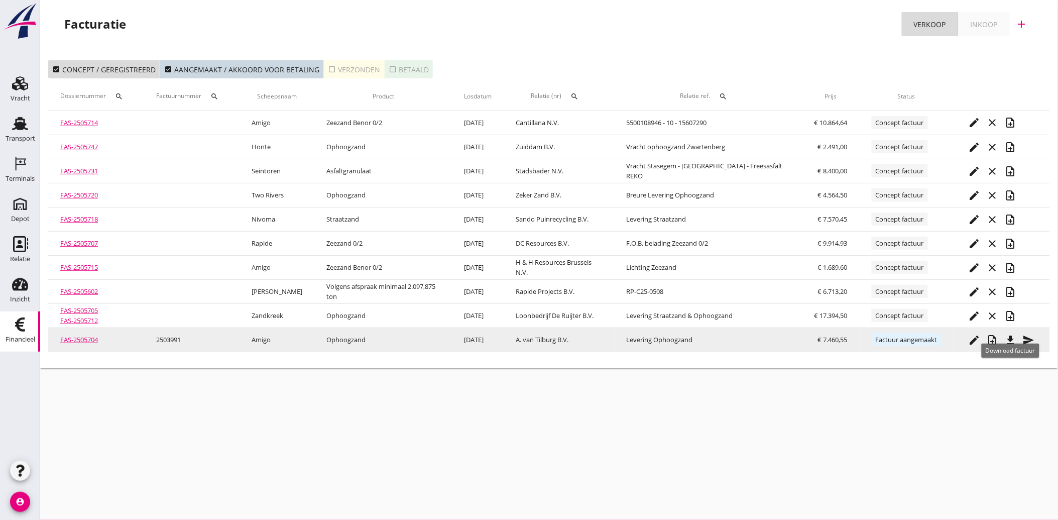
click at [1013, 339] on icon "file_download" at bounding box center [1011, 340] width 12 height 12
click at [1027, 334] on icon "send" at bounding box center [1029, 340] width 12 height 12
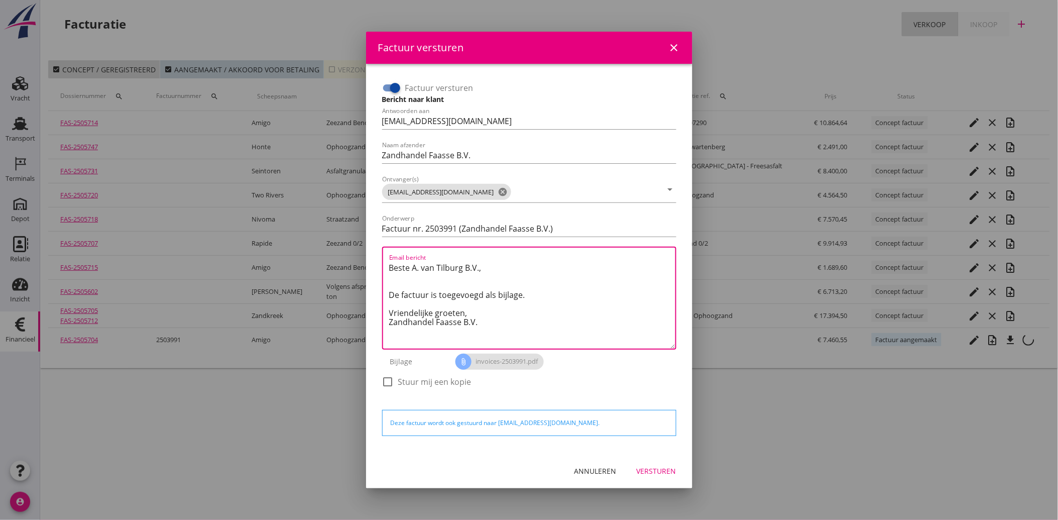
drag, startPoint x: 494, startPoint y: 325, endPoint x: 374, endPoint y: 263, distance: 135.2
click at [374, 263] on div "Factuur versturen Bericht naar klant Antwoorden aan [EMAIL_ADDRESS][DOMAIN_NAME…" at bounding box center [529, 259] width 310 height 374
paste textarea "Geachte heer/mevrouw, Hierbij zenden wij u onze factuur i.v.m. de door ons aan …"
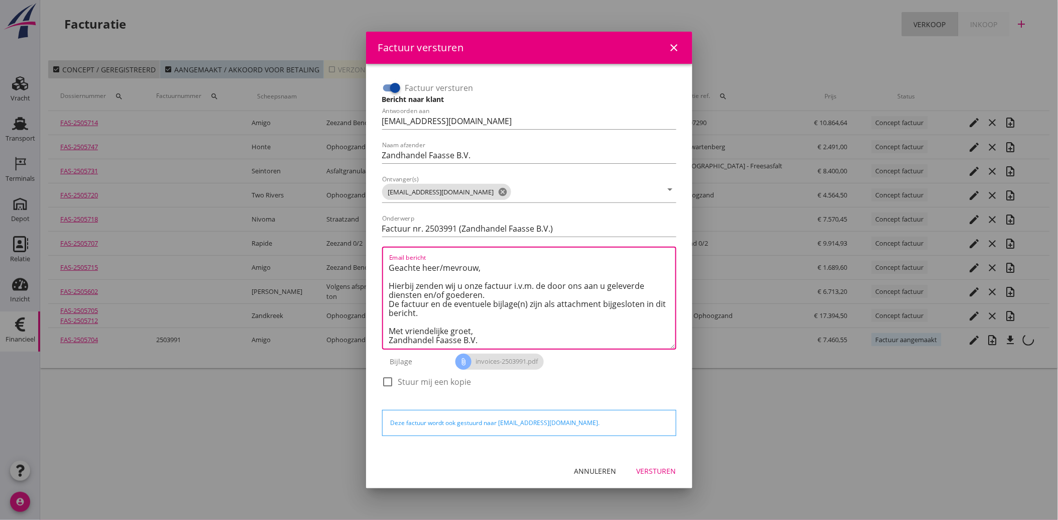
type textarea "Geachte heer/mevrouw, Hierbij zenden wij u onze factuur i.v.m. de door ons aan …"
click at [659, 471] on div "Versturen" at bounding box center [657, 471] width 40 height 11
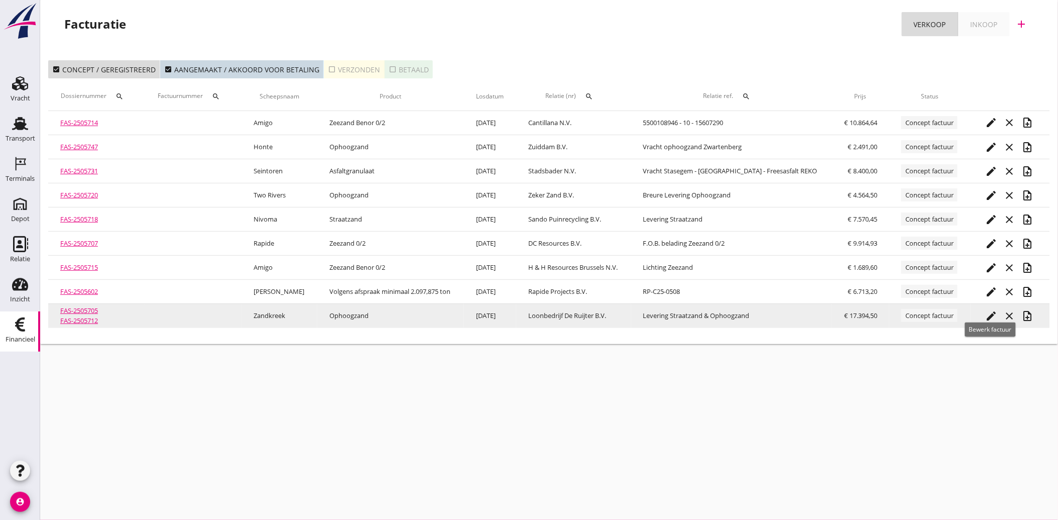
click at [991, 312] on icon "edit" at bounding box center [992, 316] width 12 height 12
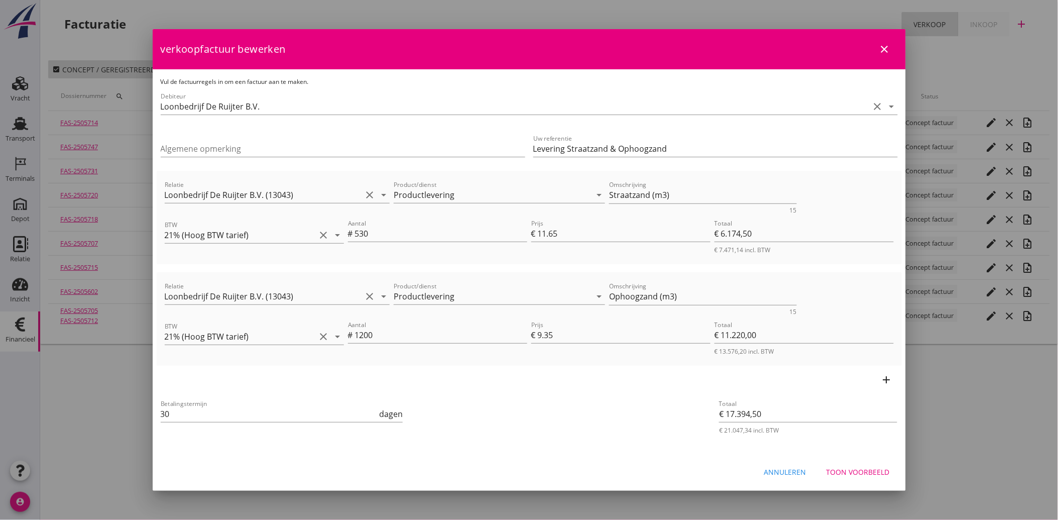
click at [850, 469] on div "Toon voorbeeld" at bounding box center [858, 472] width 63 height 11
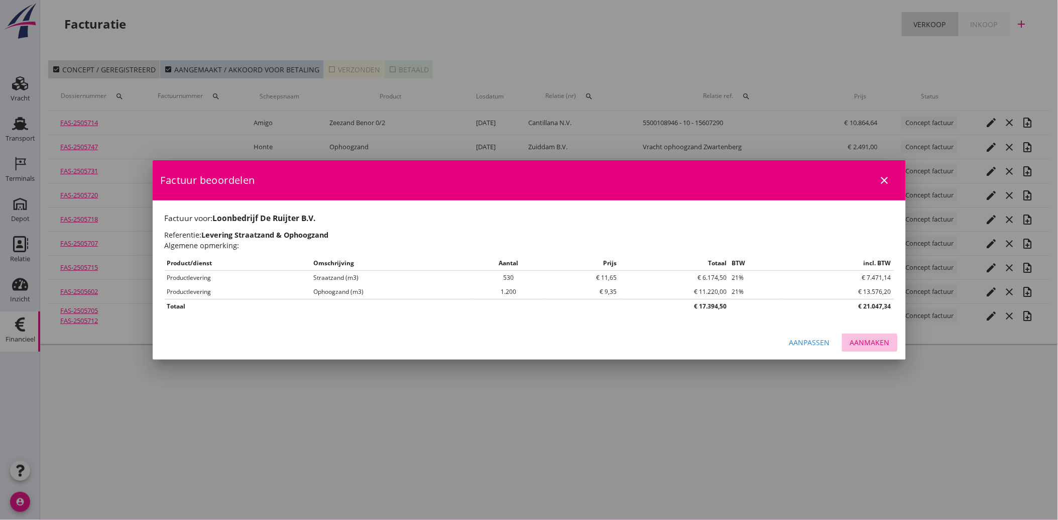
click at [887, 344] on div "Aanmaken" at bounding box center [870, 342] width 40 height 11
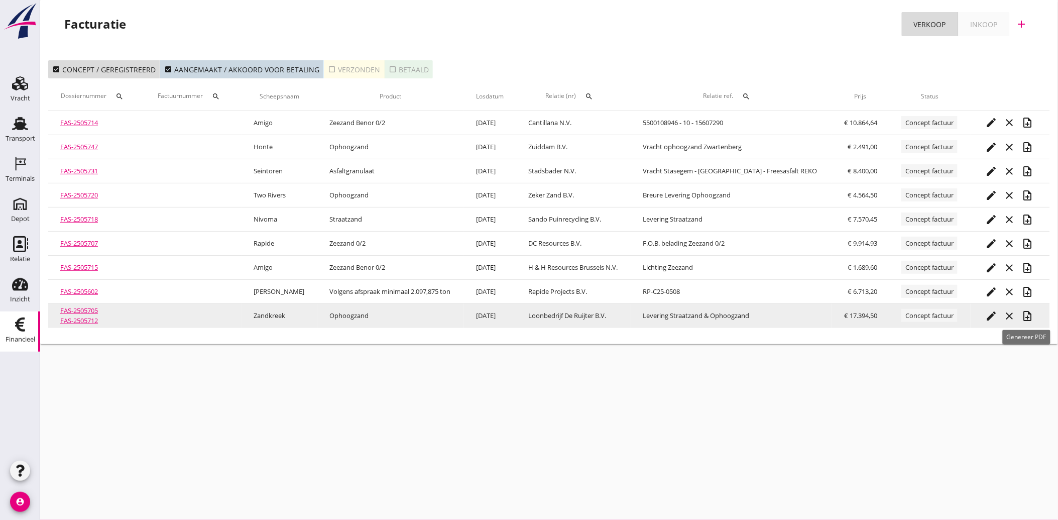
click at [1029, 312] on icon "note_add" at bounding box center [1028, 316] width 12 height 12
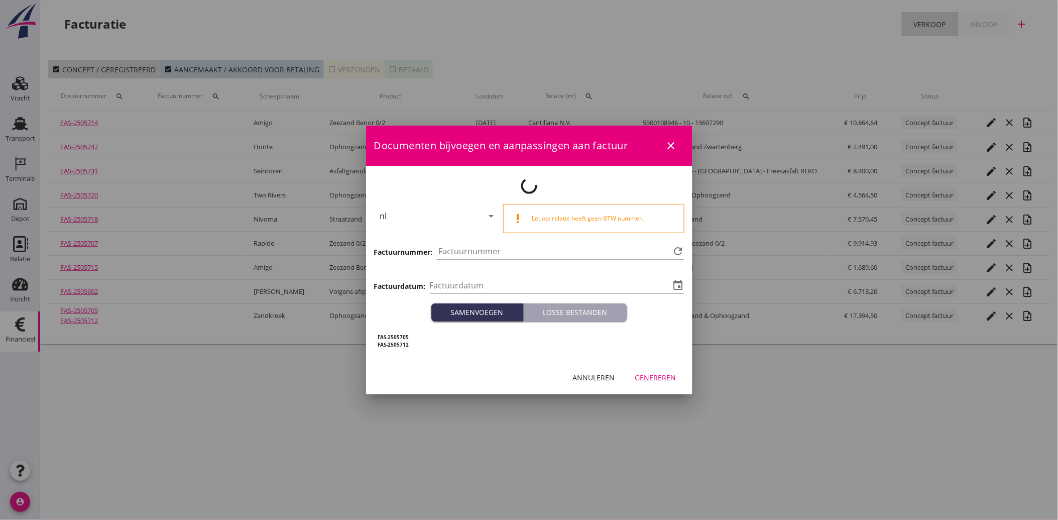
type input "[DATE]"
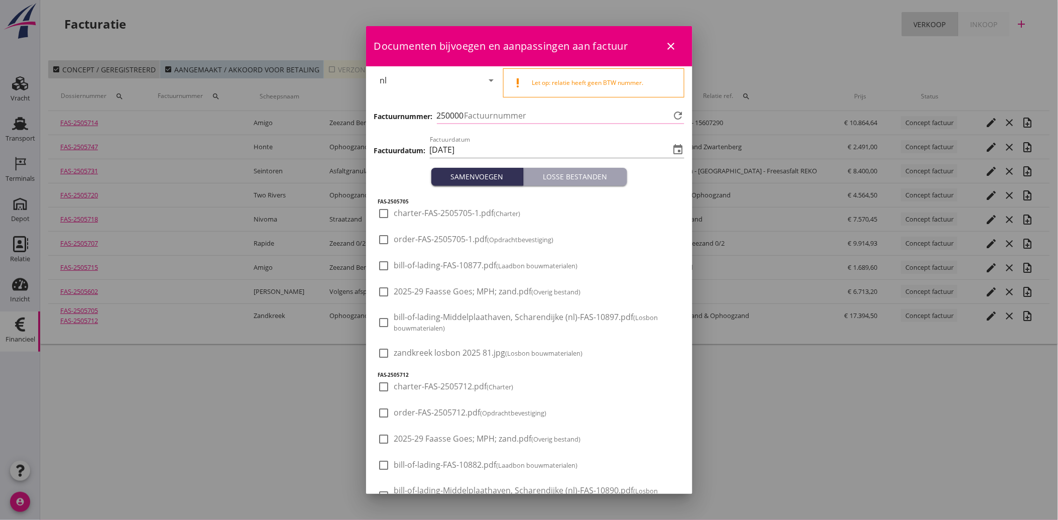
type input "3992"
click at [383, 350] on div at bounding box center [384, 353] width 17 height 17
checkbox input "true"
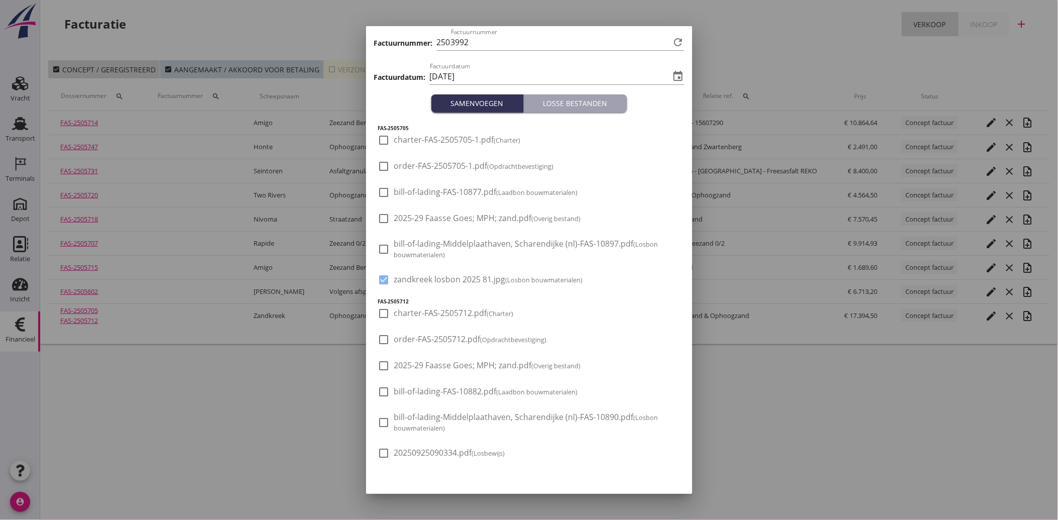
scroll to position [96, 0]
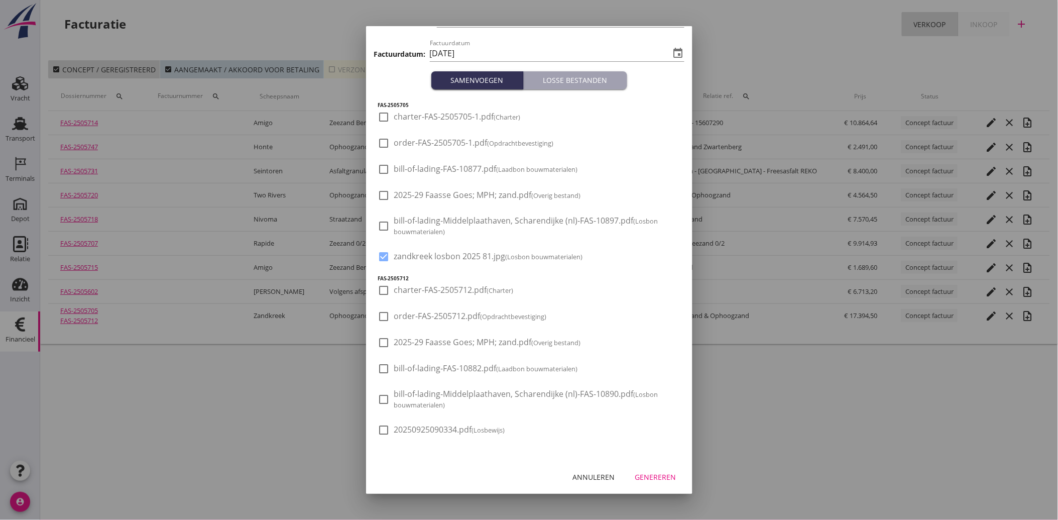
click at [387, 430] on div at bounding box center [384, 429] width 17 height 17
checkbox input "true"
click at [645, 476] on div "Genereren" at bounding box center [655, 477] width 41 height 11
